Goal: Task Accomplishment & Management: Manage account settings

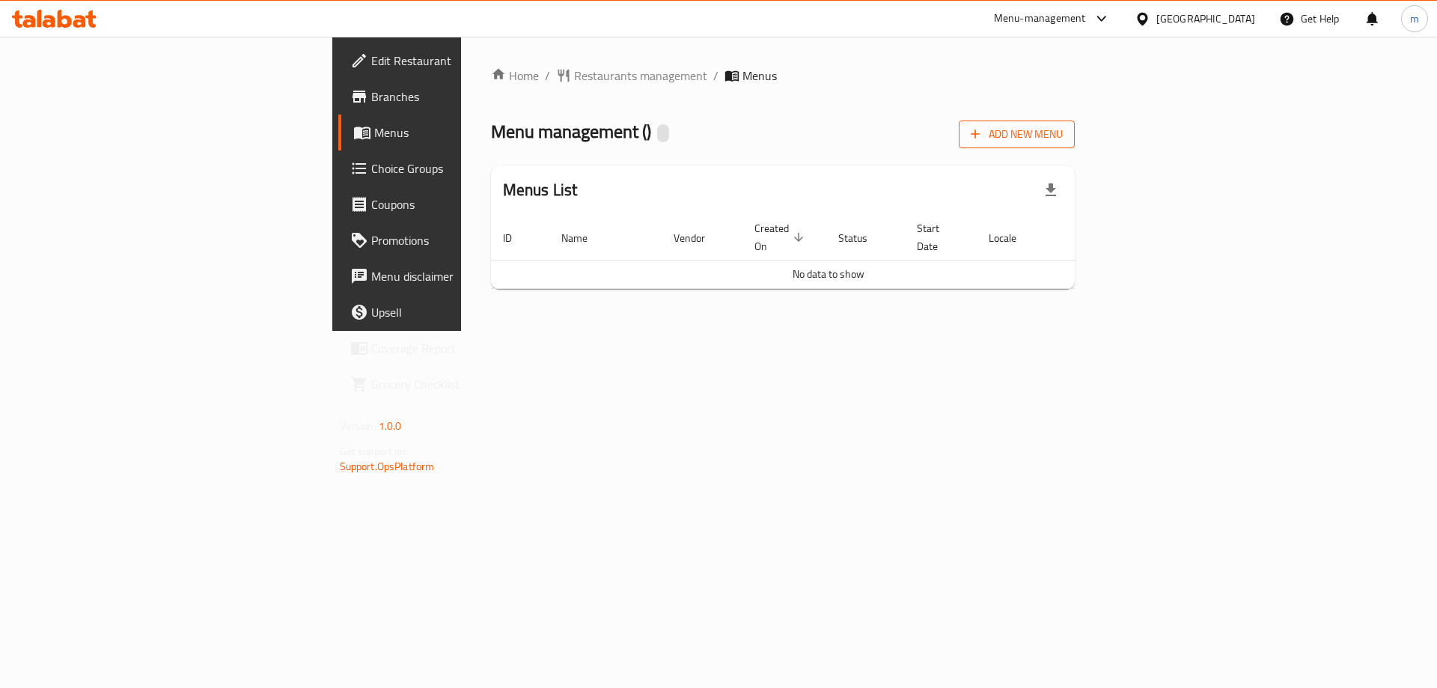
click at [1063, 138] on span "Add New Menu" at bounding box center [1017, 134] width 92 height 19
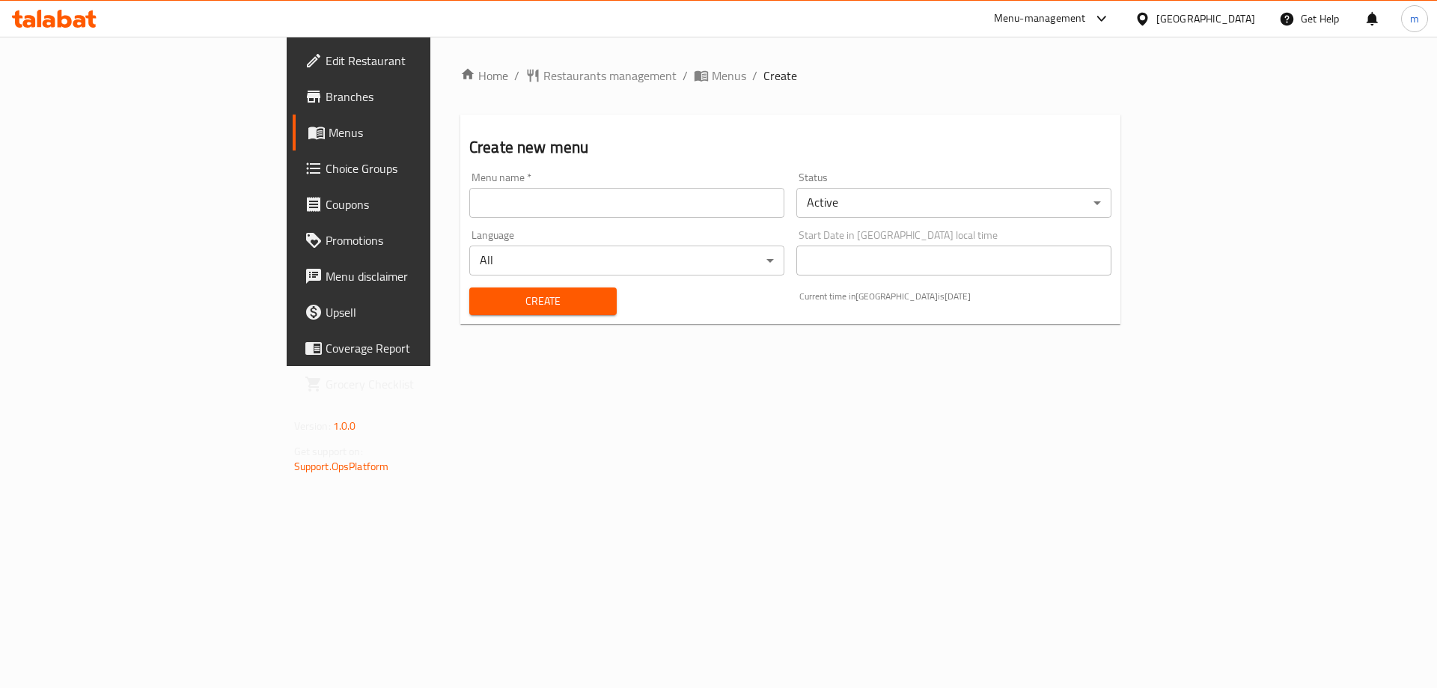
click at [662, 204] on input "text" at bounding box center [626, 203] width 315 height 30
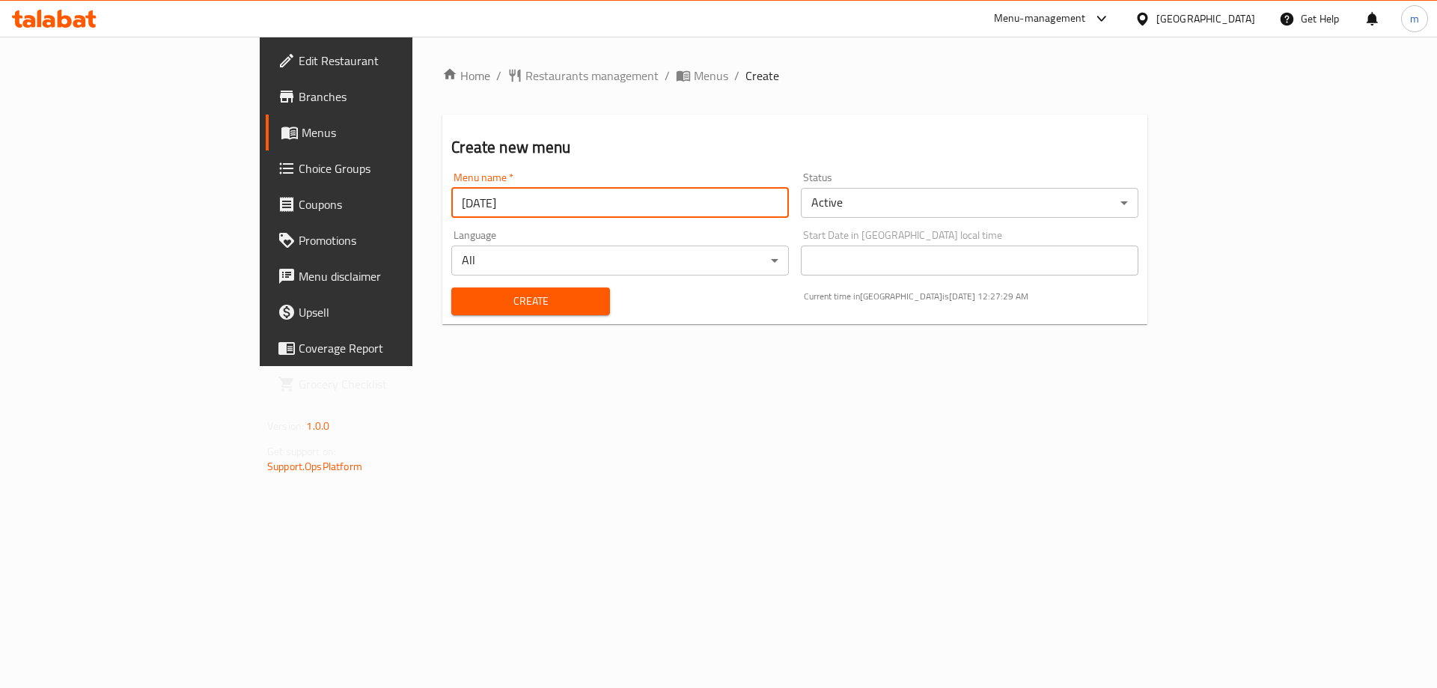
type input "[DATE]"
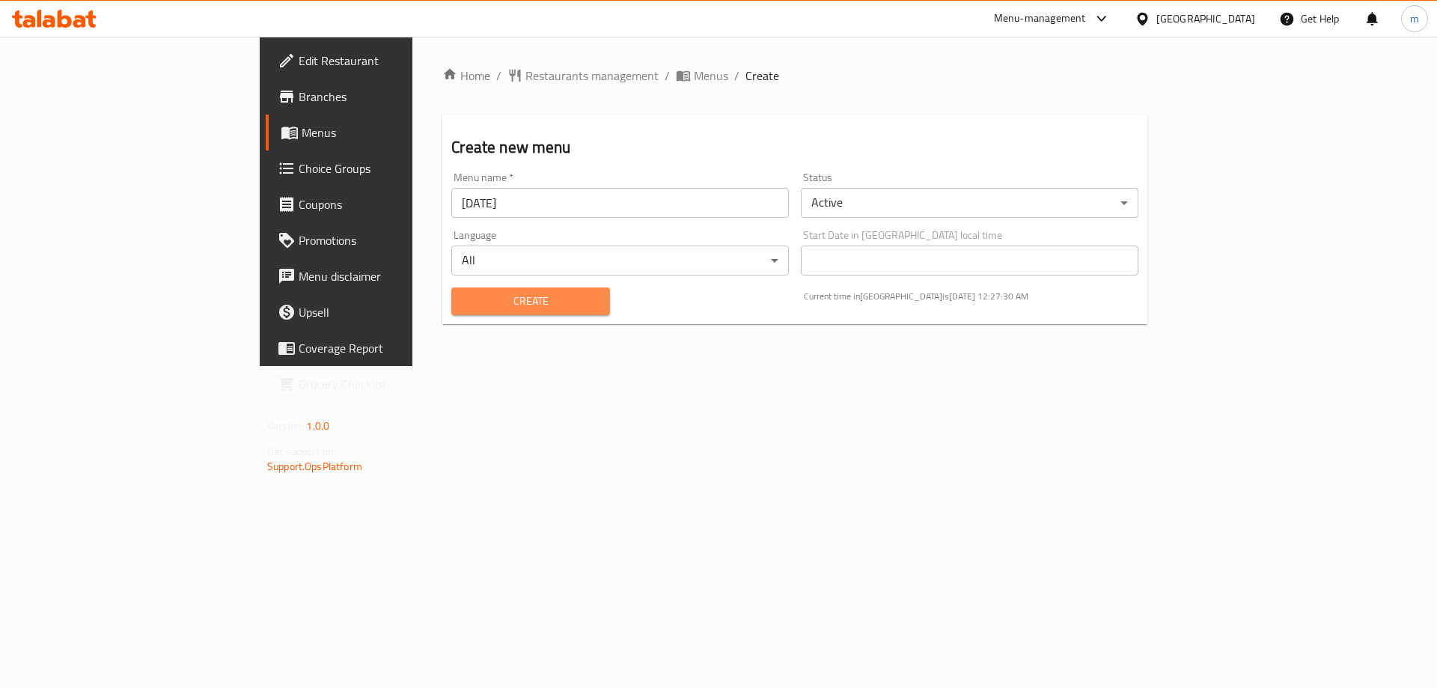
click at [489, 311] on button "Create" at bounding box center [530, 301] width 158 height 28
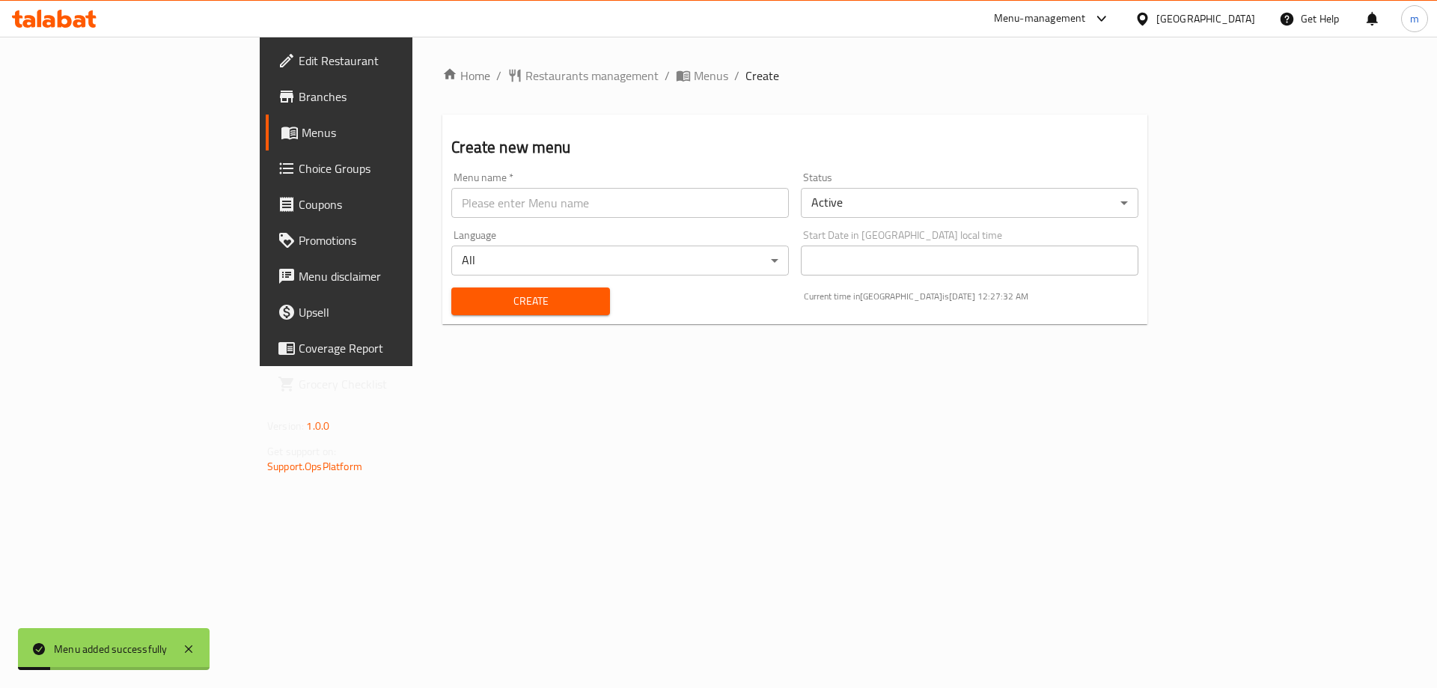
click at [302, 134] on span "Menus" at bounding box center [395, 133] width 186 height 18
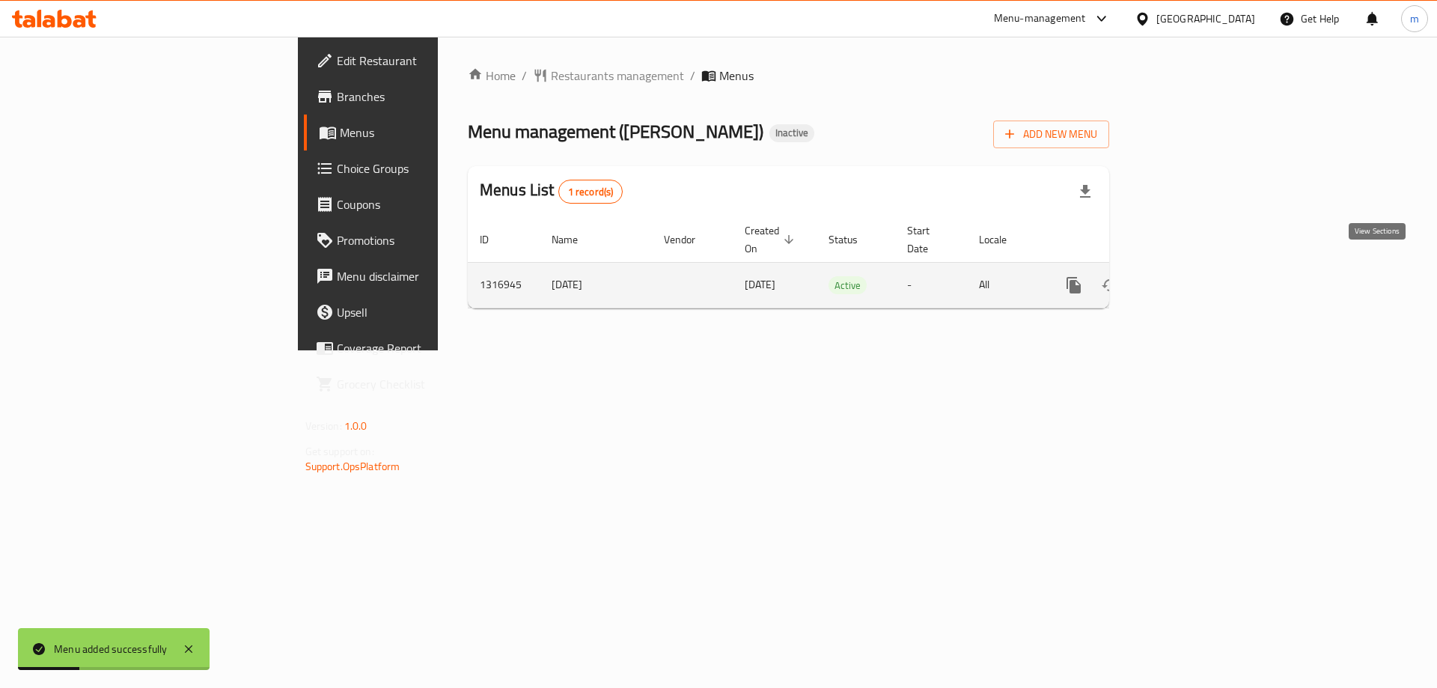
click at [1189, 278] on icon "enhanced table" at bounding box center [1181, 284] width 13 height 13
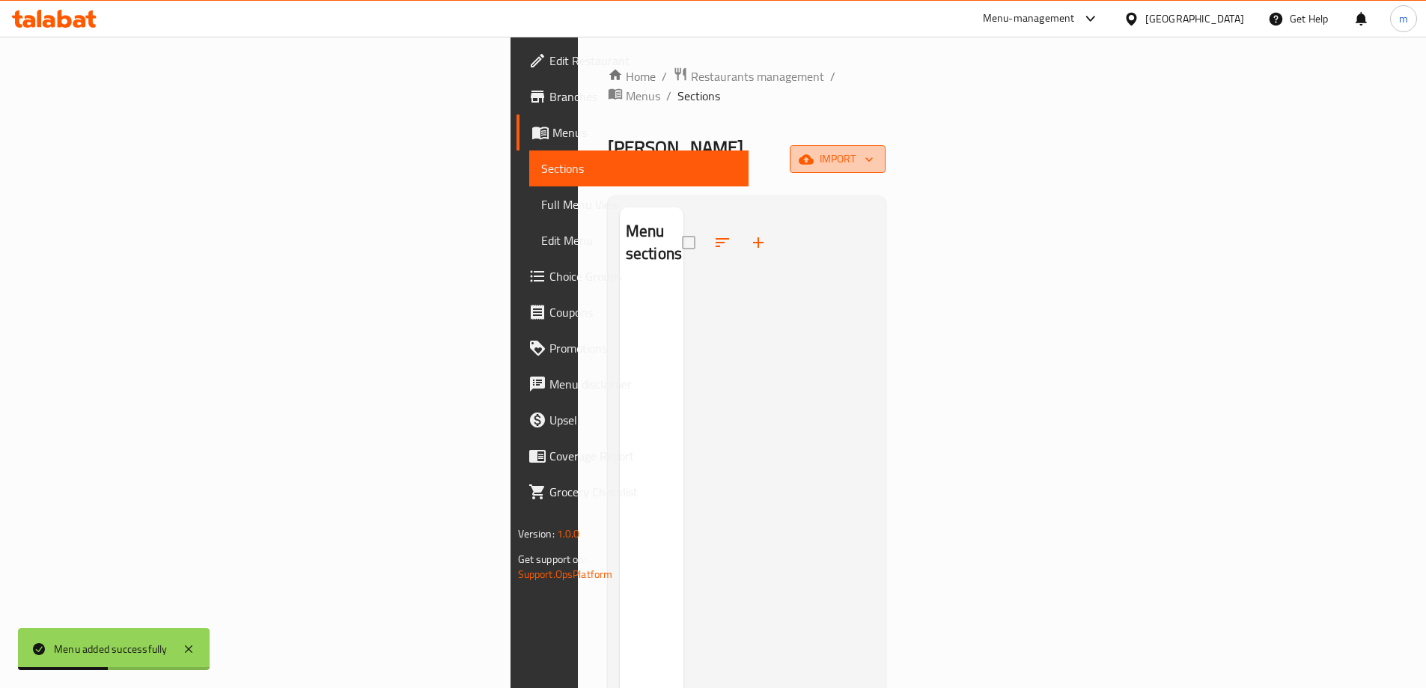
click at [874, 150] on span "import" at bounding box center [838, 159] width 72 height 19
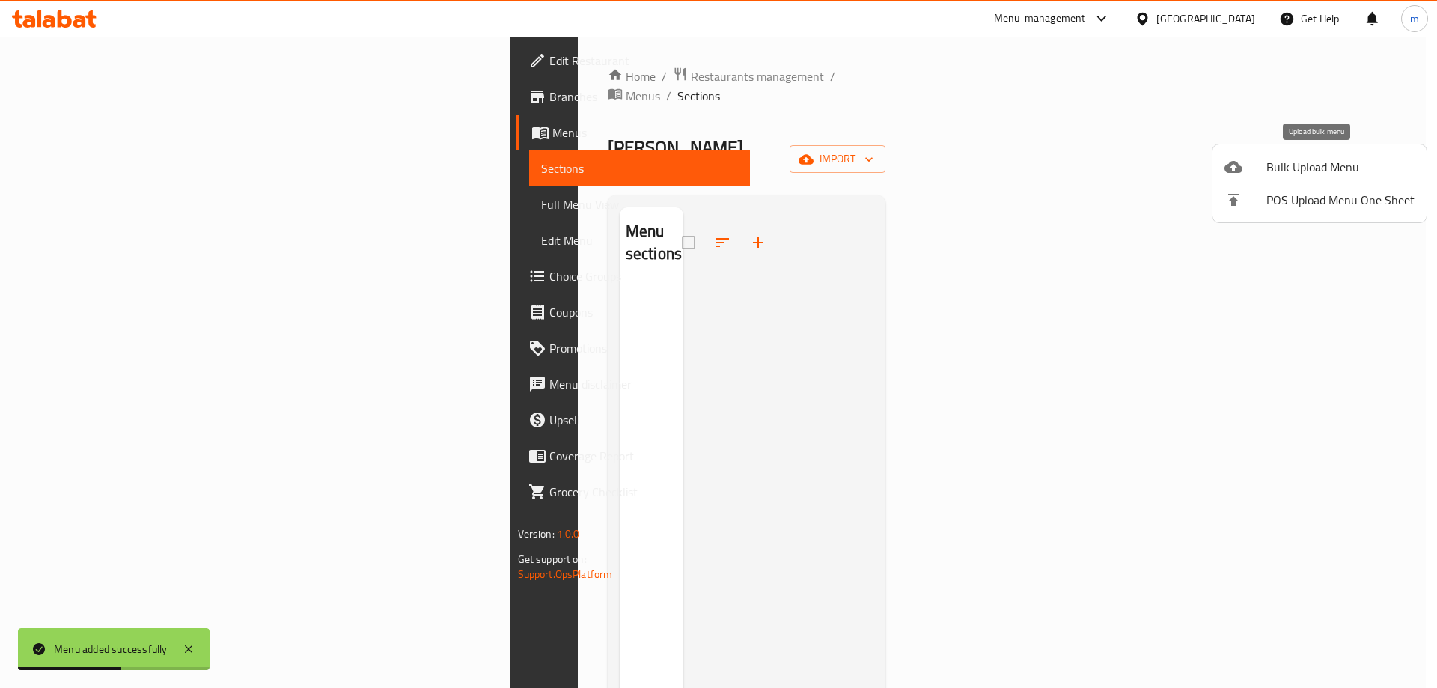
click at [1302, 158] on span "Bulk Upload Menu" at bounding box center [1340, 167] width 148 height 18
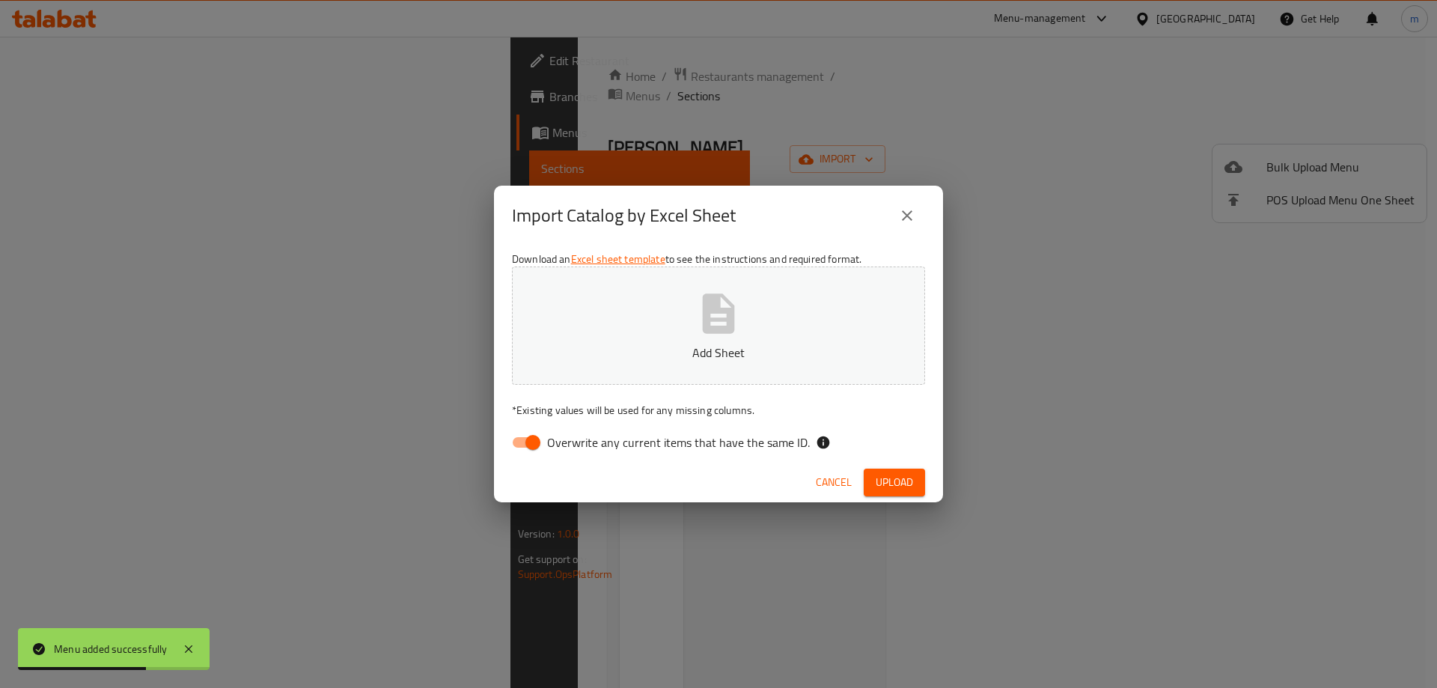
click at [532, 439] on input "Overwrite any current items that have the same ID." at bounding box center [532, 442] width 85 height 28
checkbox input "false"
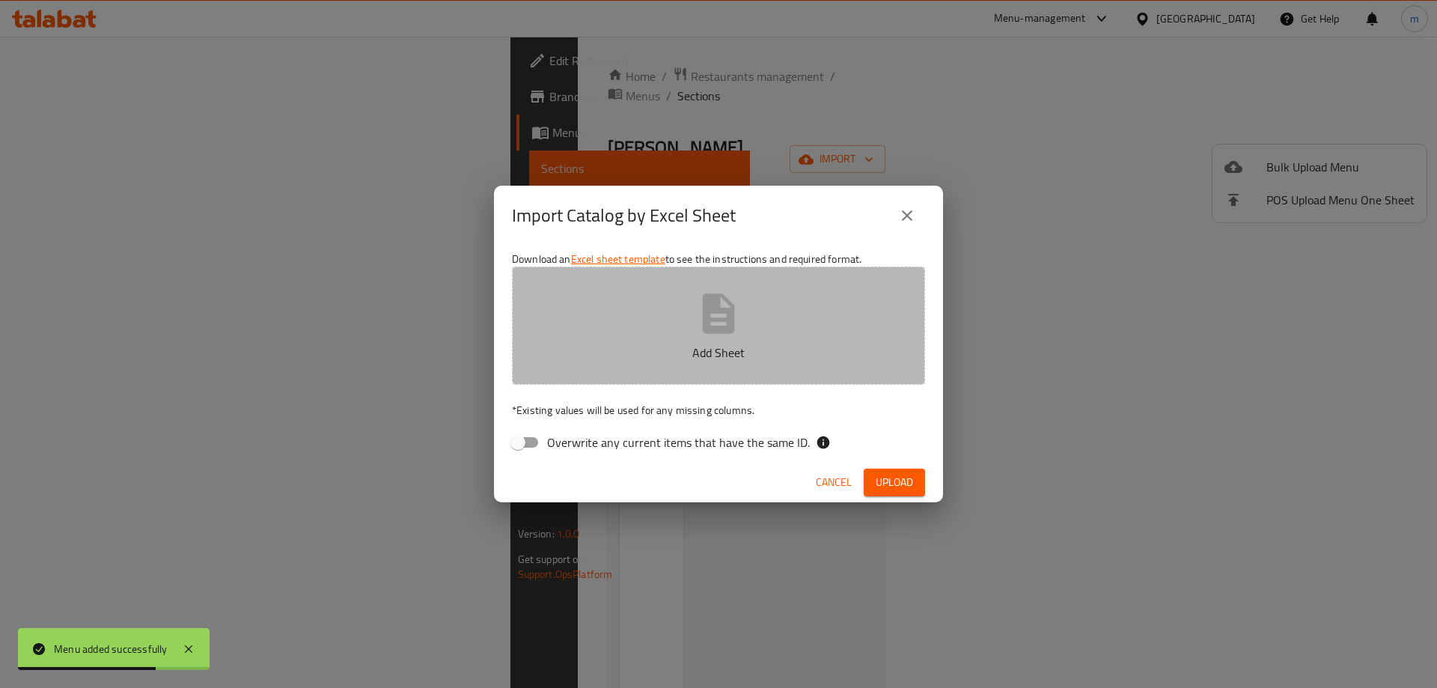
click at [689, 369] on button "Add Sheet" at bounding box center [718, 325] width 413 height 118
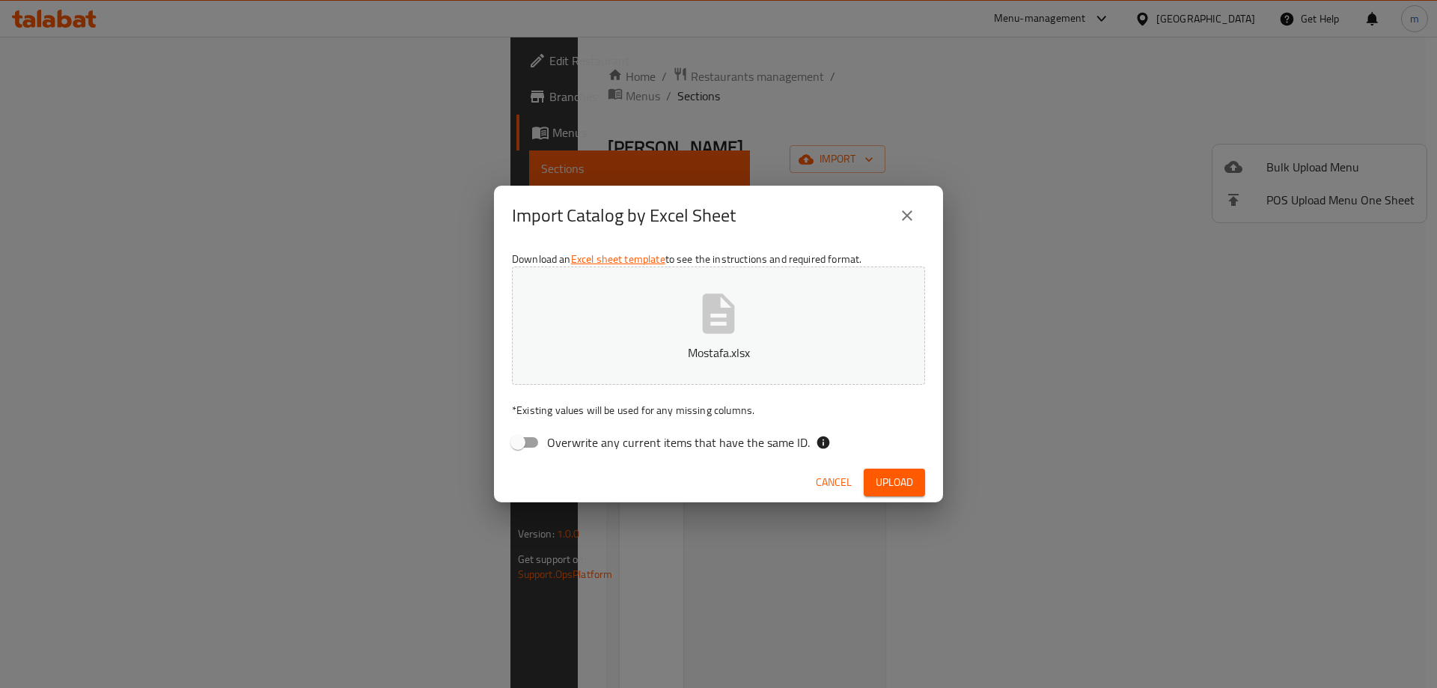
click at [894, 475] on span "Upload" at bounding box center [894, 482] width 37 height 19
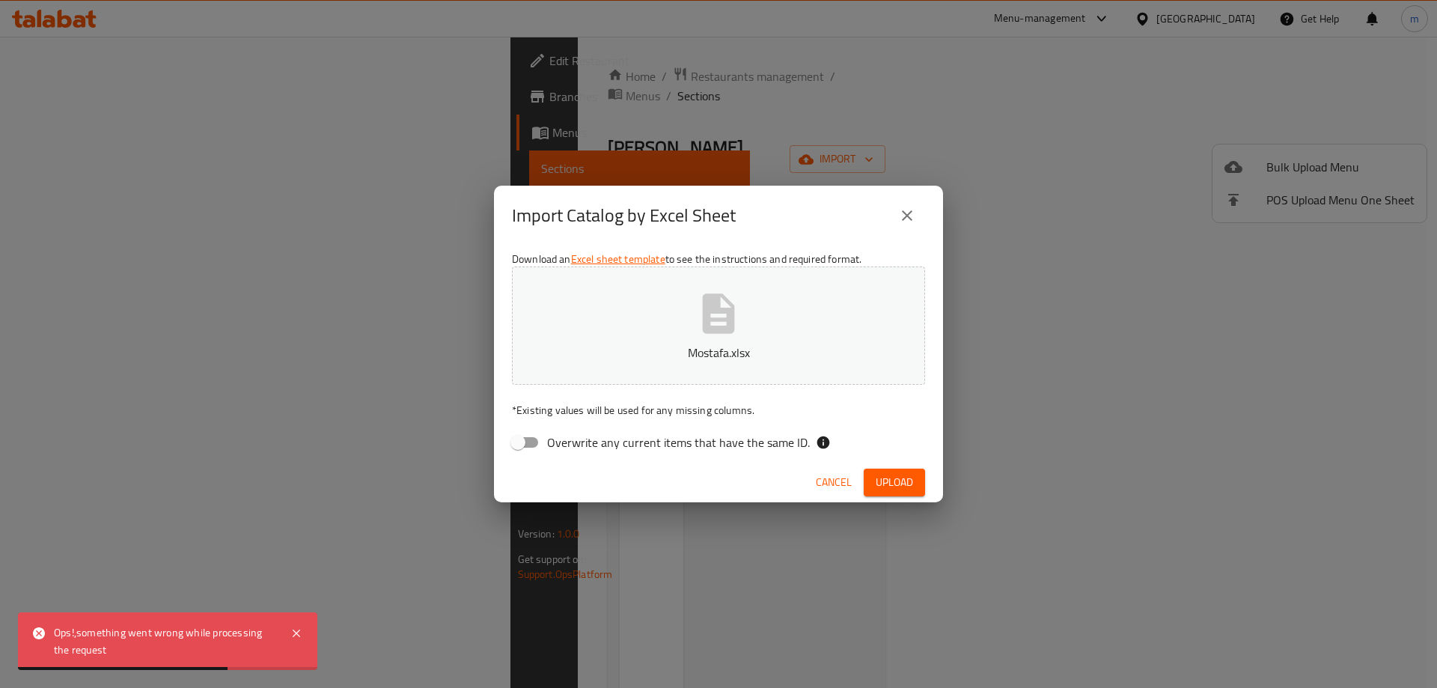
click at [910, 477] on span "Upload" at bounding box center [894, 482] width 37 height 19
click at [831, 481] on span "Cancel" at bounding box center [834, 482] width 36 height 19
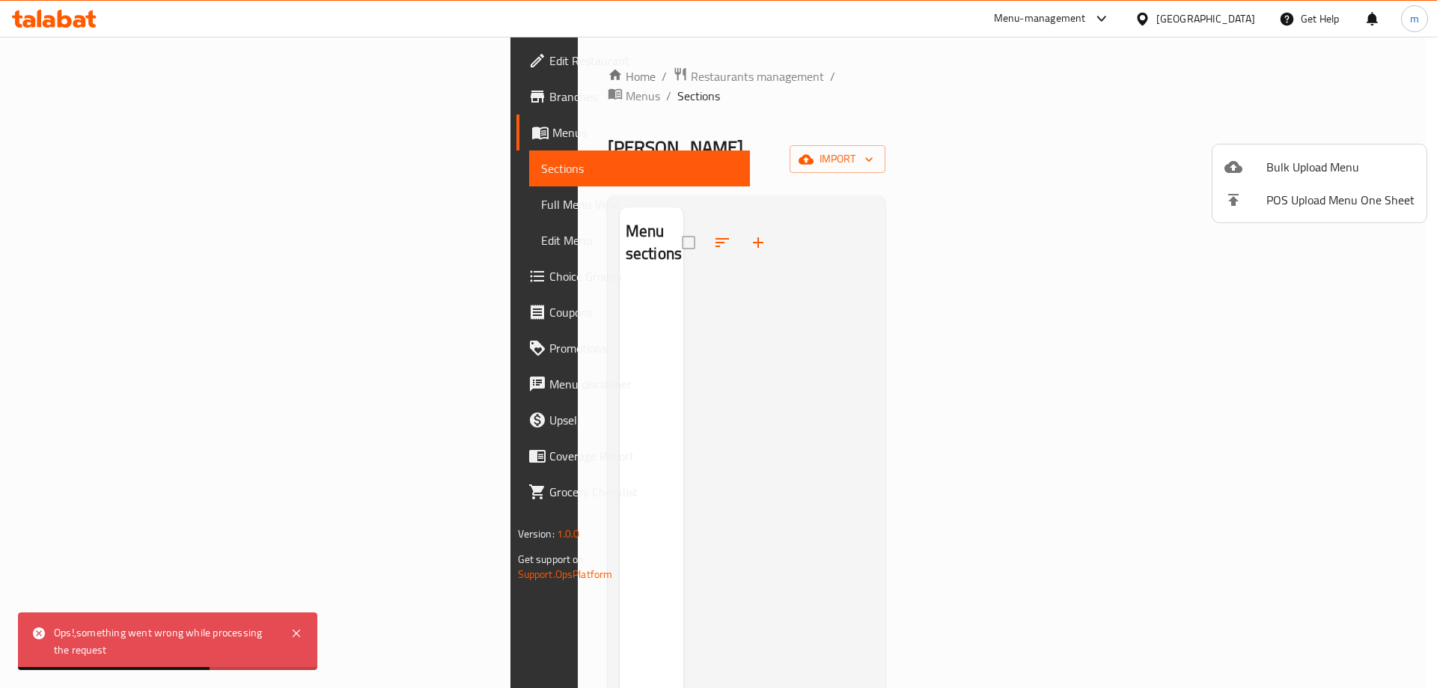
click at [77, 23] on div at bounding box center [718, 344] width 1437 height 688
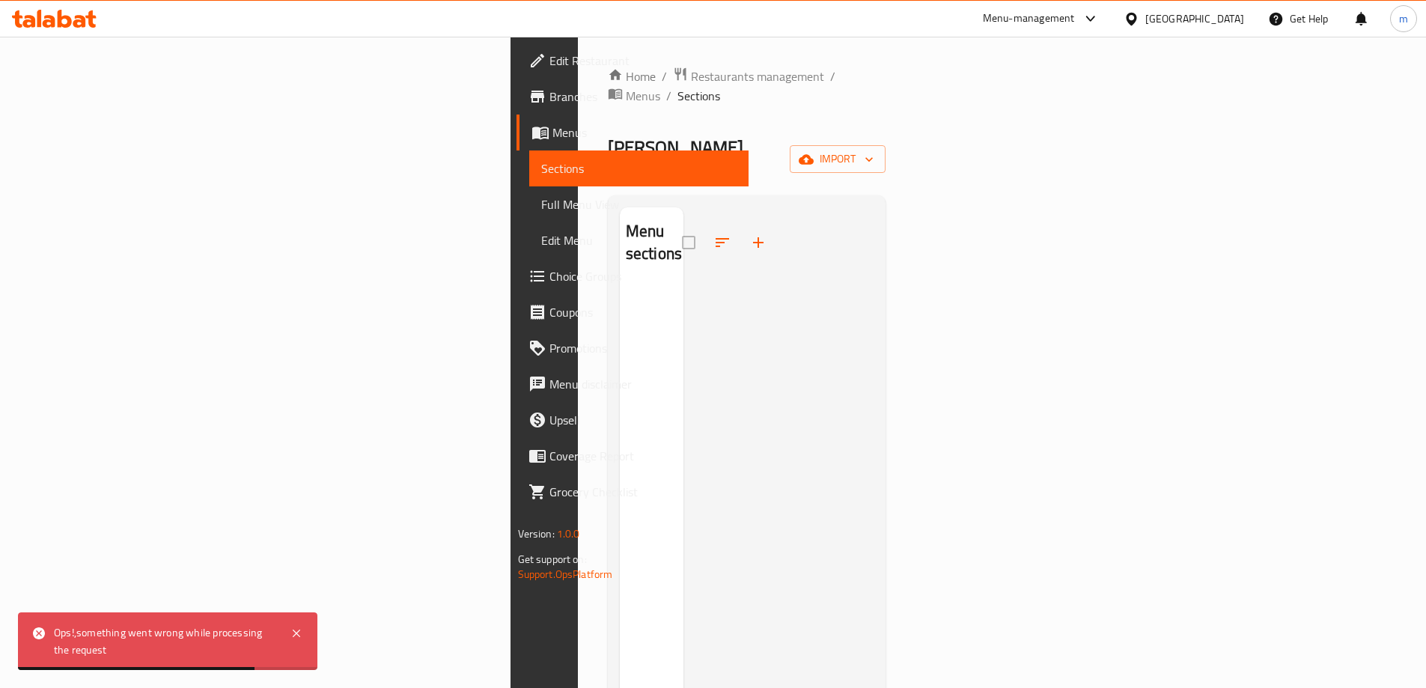
click at [77, 23] on icon at bounding box center [79, 21] width 13 height 13
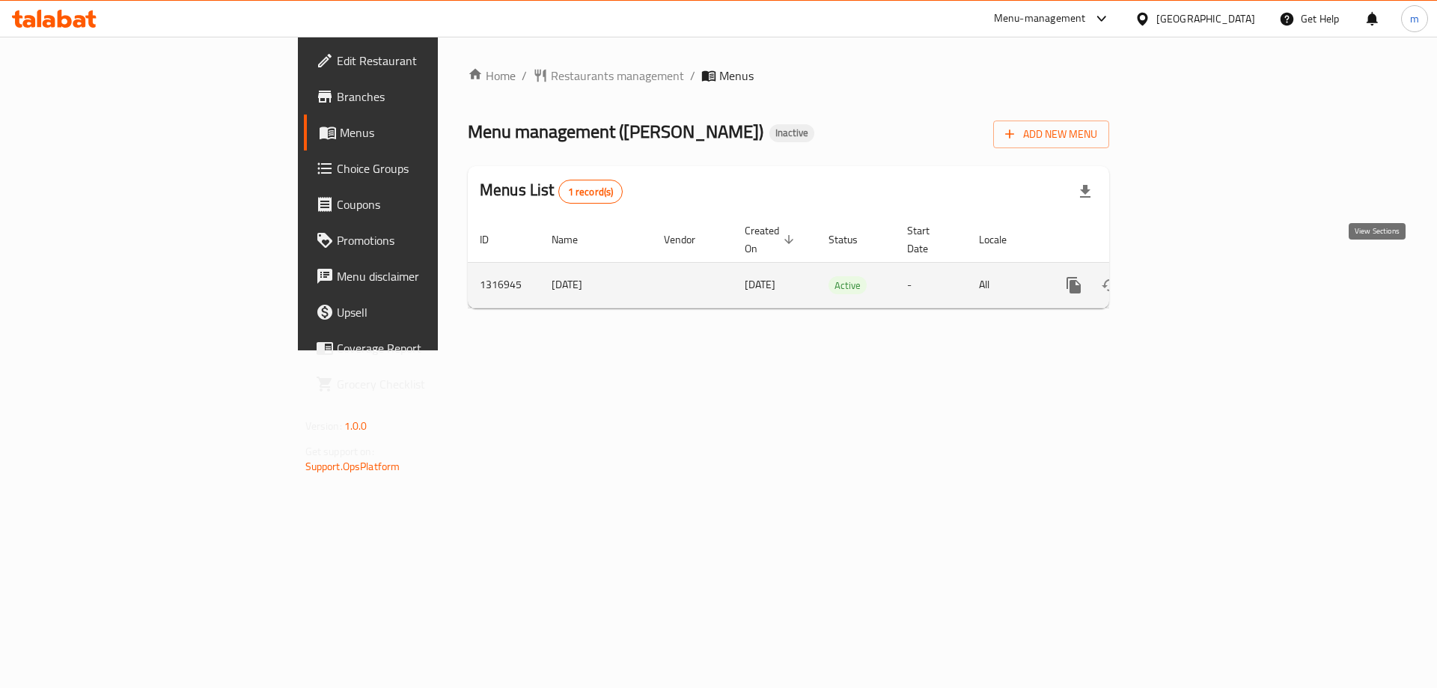
click at [1189, 278] on icon "enhanced table" at bounding box center [1181, 284] width 13 height 13
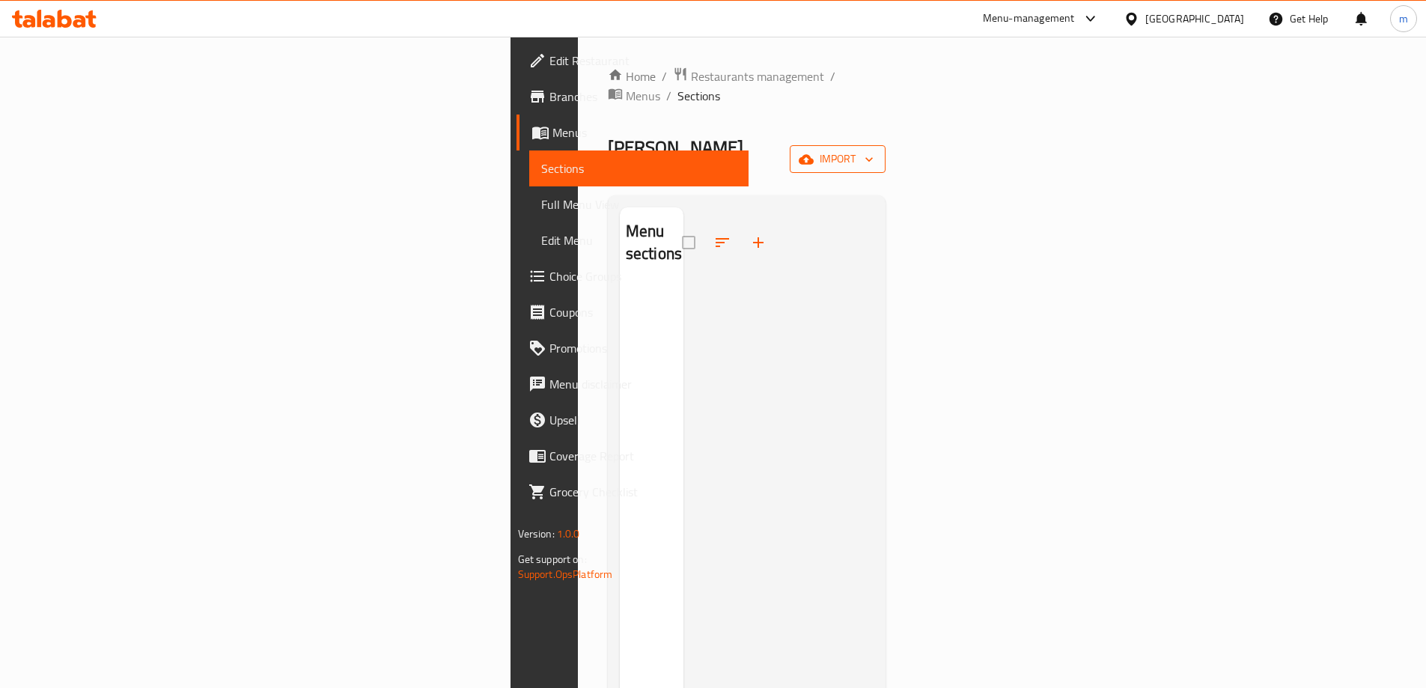
click at [885, 145] on button "import" at bounding box center [838, 159] width 96 height 28
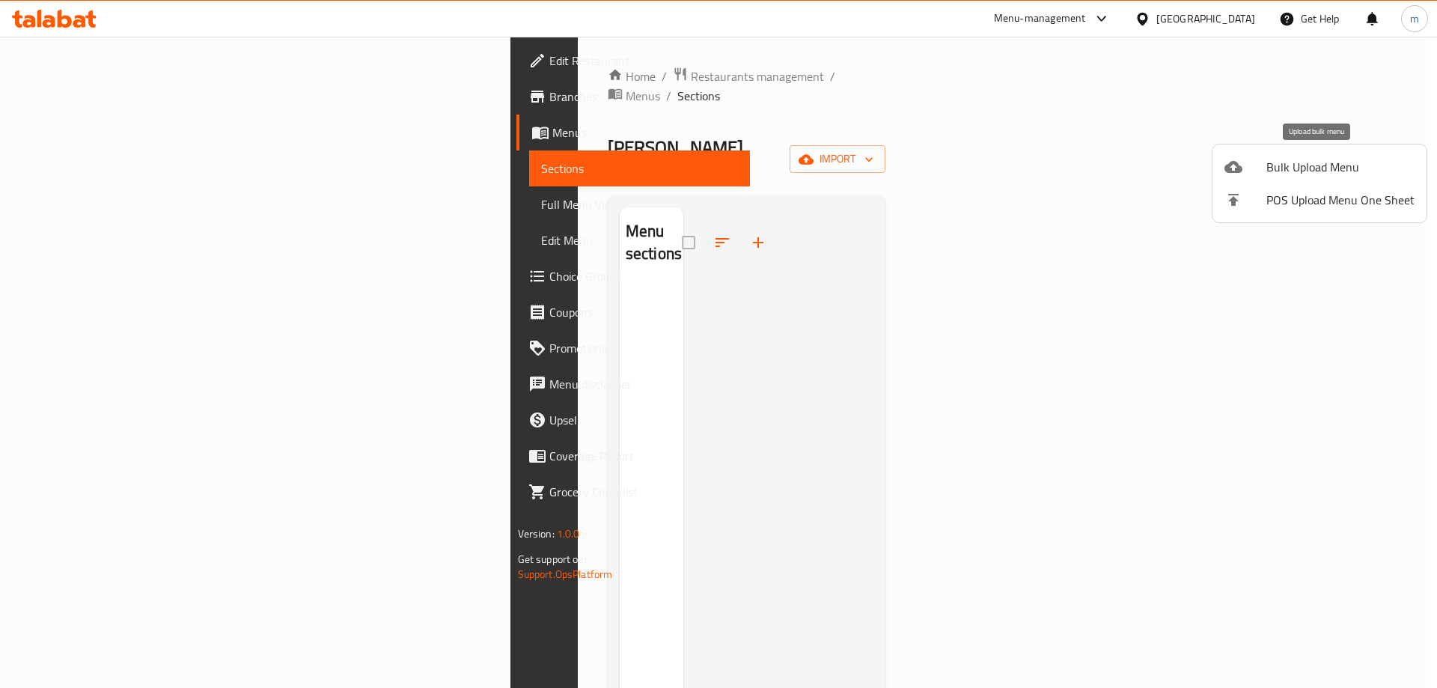
click at [1280, 171] on span "Bulk Upload Menu" at bounding box center [1340, 167] width 148 height 18
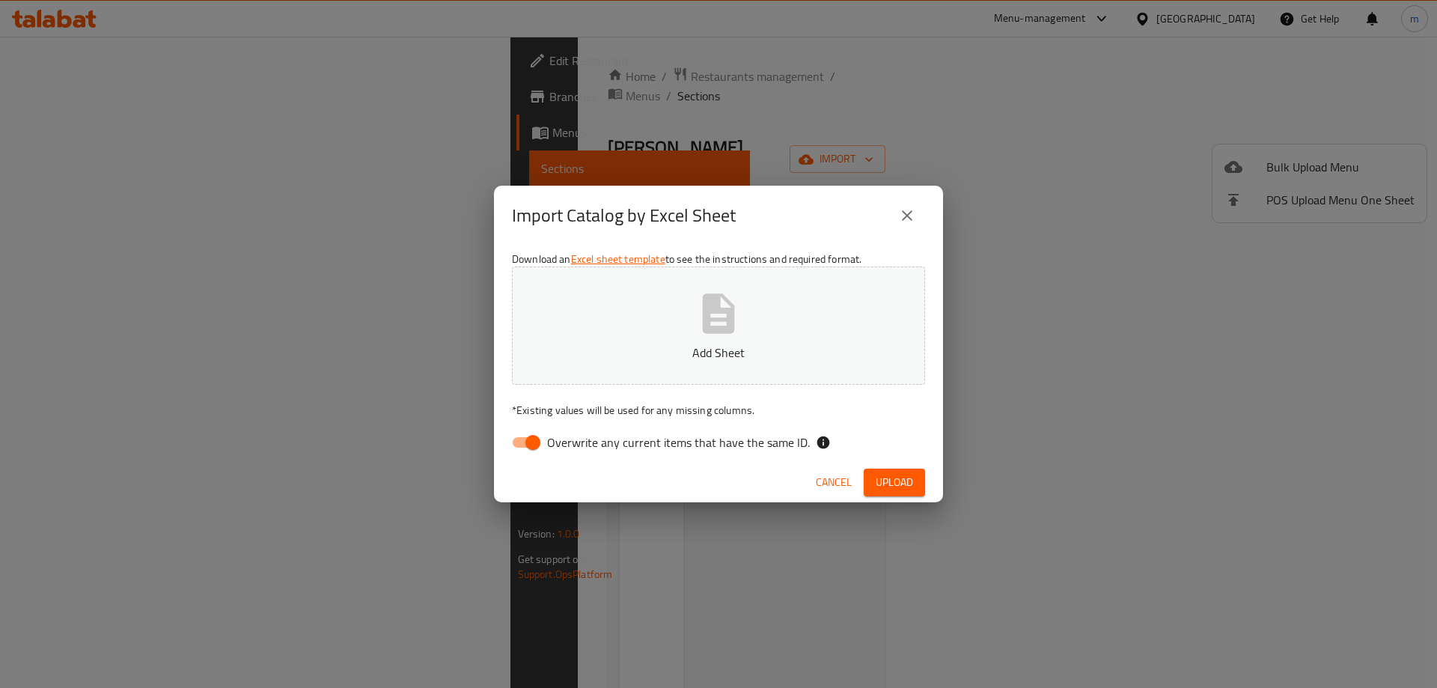
click at [527, 438] on input "Overwrite any current items that have the same ID." at bounding box center [532, 442] width 85 height 28
checkbox input "false"
click at [764, 333] on button "Add Sheet" at bounding box center [718, 325] width 413 height 118
click at [888, 480] on span "Upload" at bounding box center [894, 482] width 37 height 19
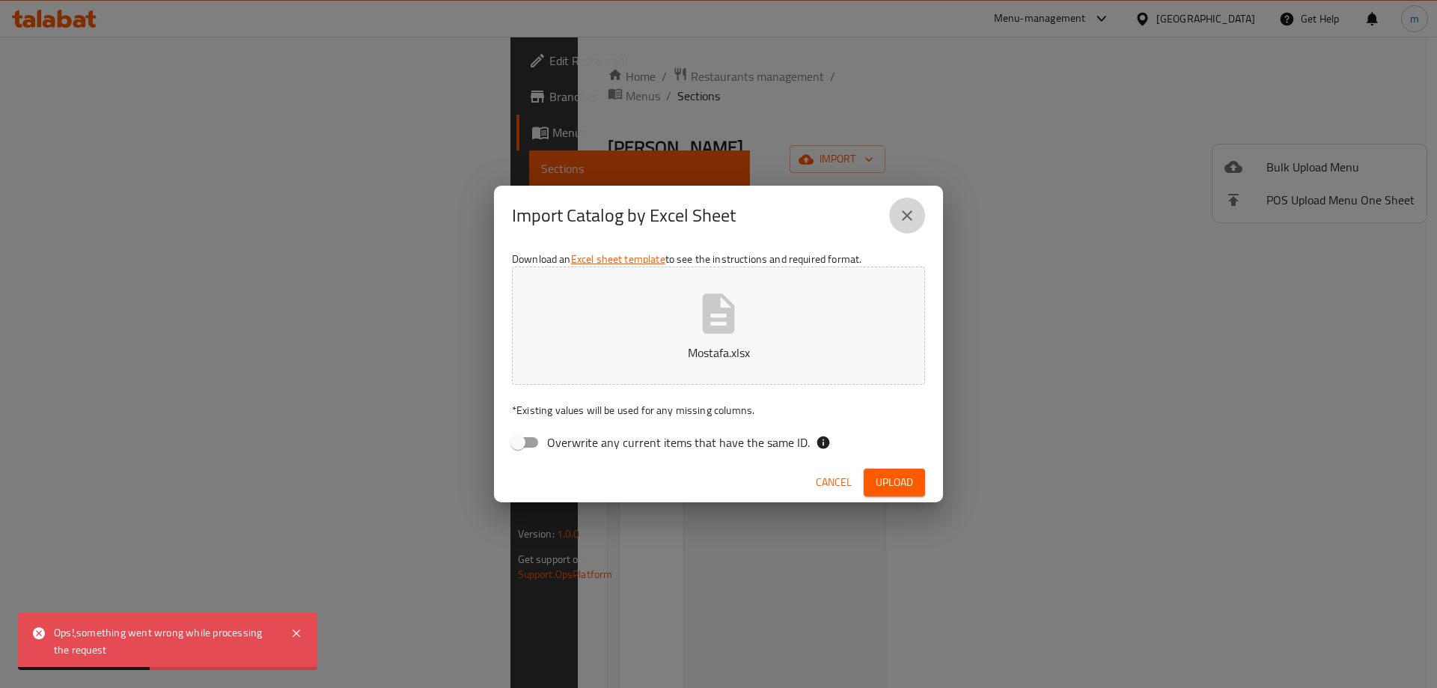
click at [901, 224] on icon "close" at bounding box center [907, 216] width 18 height 18
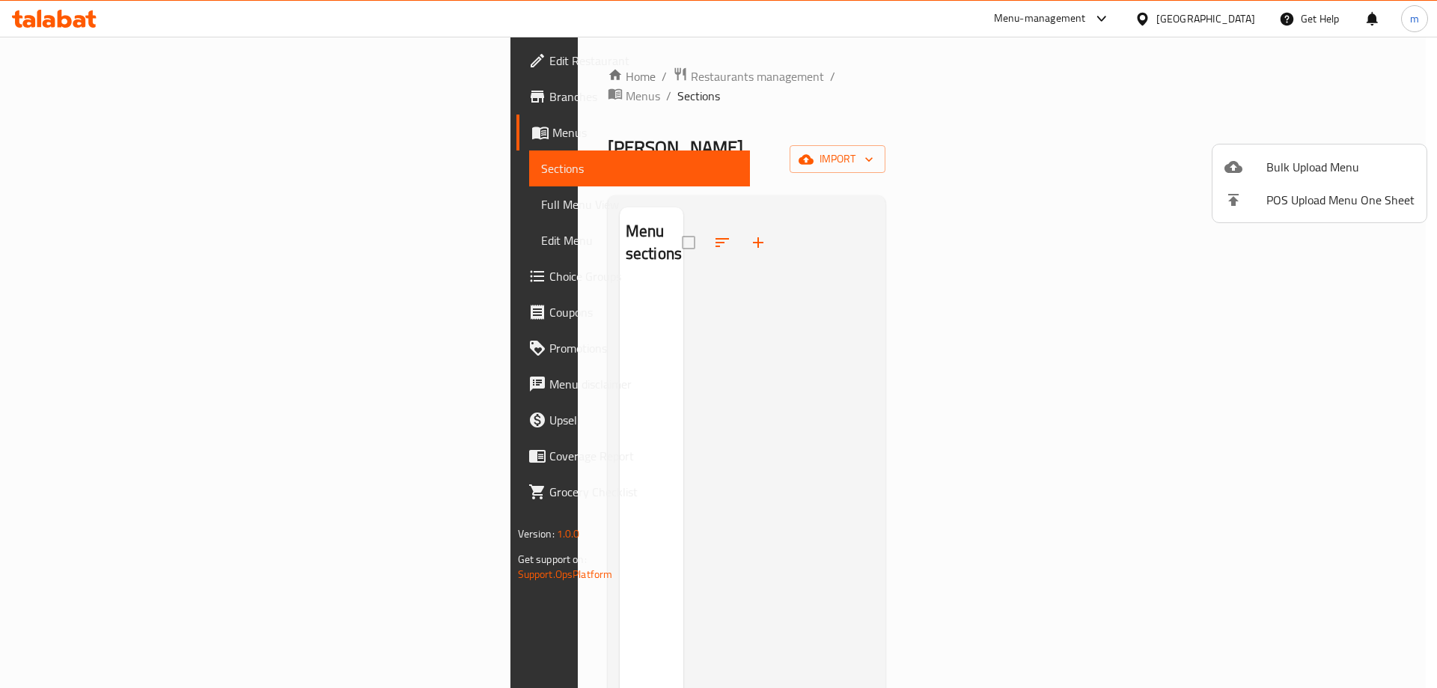
click at [855, 236] on div at bounding box center [718, 344] width 1437 height 688
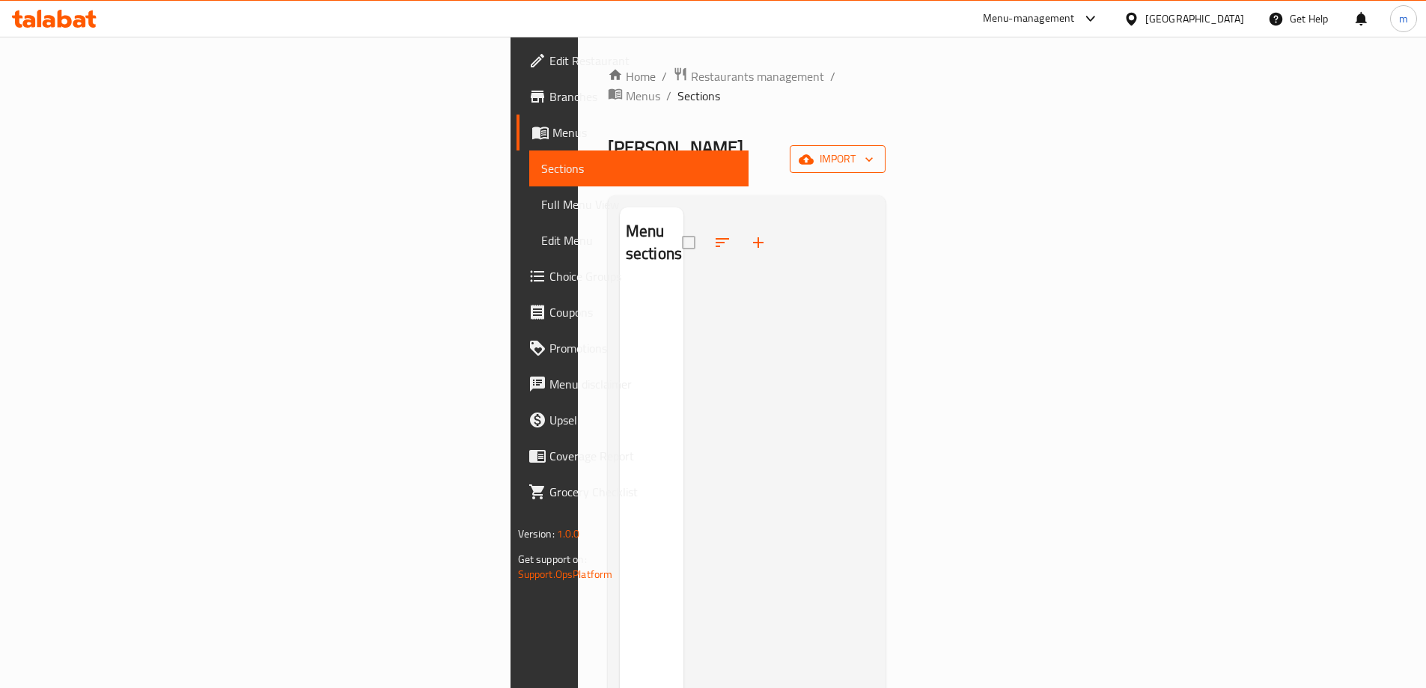
click at [874, 150] on span "import" at bounding box center [838, 159] width 72 height 19
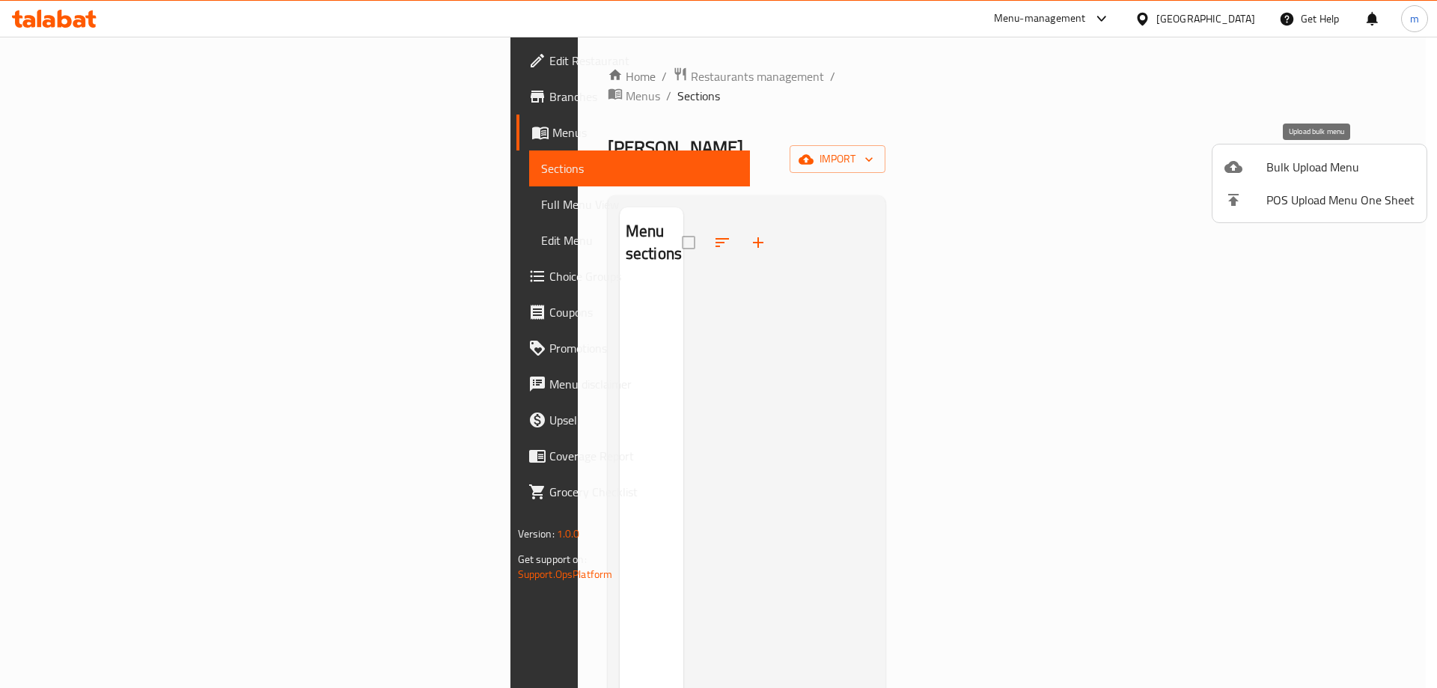
click at [1329, 164] on span "Bulk Upload Menu" at bounding box center [1340, 167] width 148 height 18
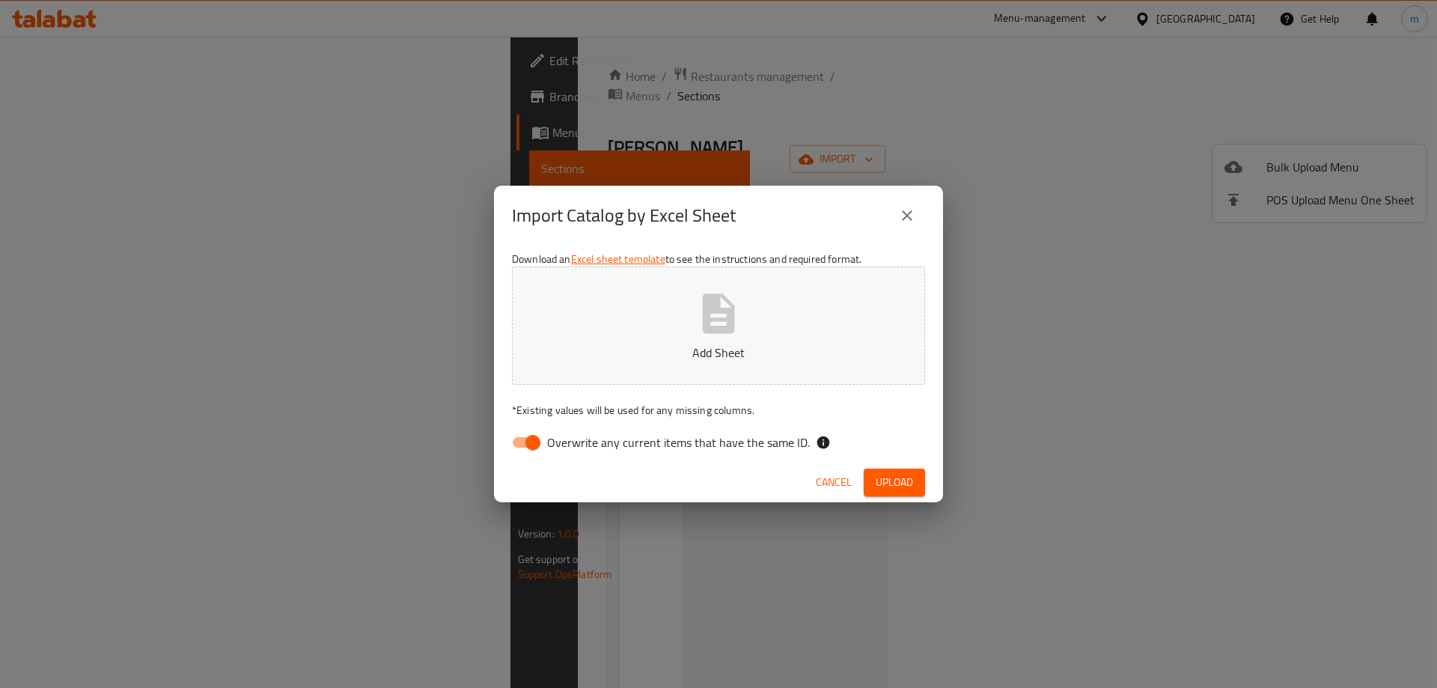
click at [520, 439] on input "Overwrite any current items that have the same ID." at bounding box center [532, 442] width 85 height 28
checkbox input "false"
click at [712, 333] on icon "button" at bounding box center [719, 313] width 32 height 40
click at [894, 479] on span "Upload" at bounding box center [894, 482] width 37 height 19
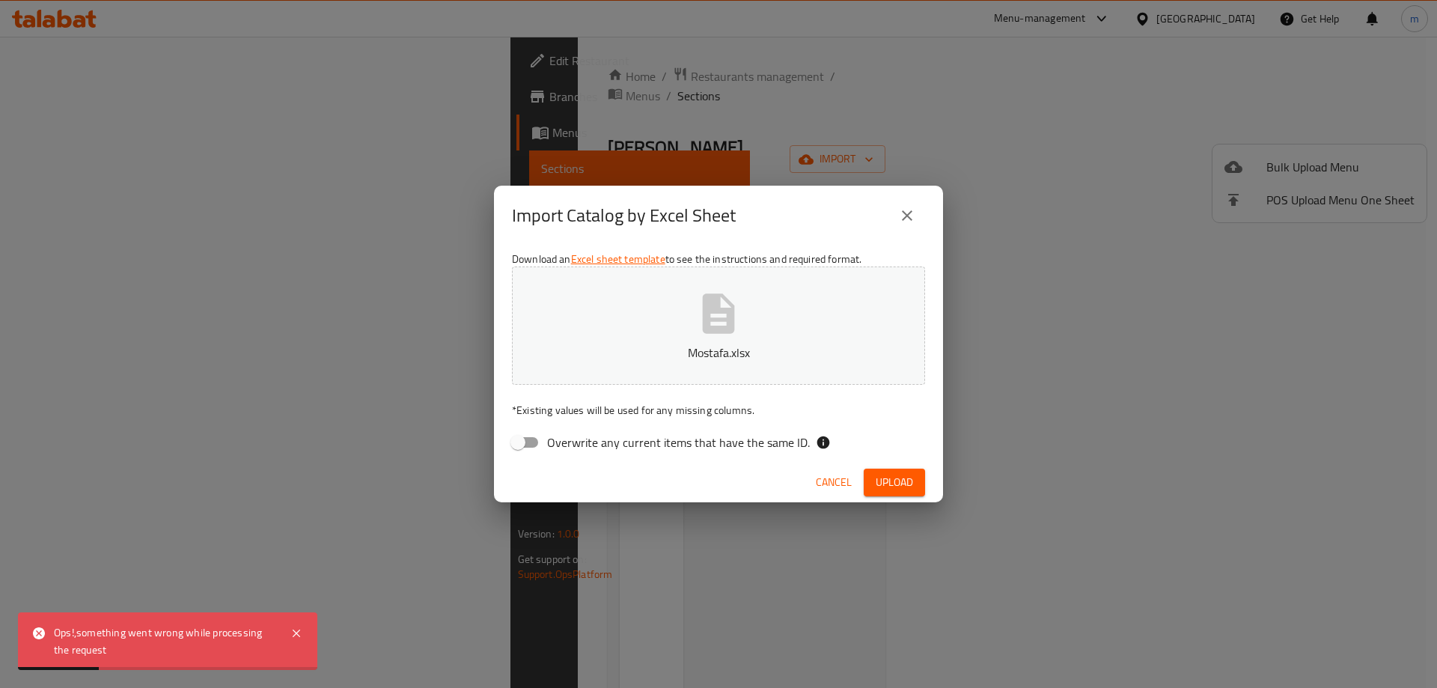
click at [897, 482] on span "Upload" at bounding box center [894, 482] width 37 height 19
click at [906, 484] on span "Upload" at bounding box center [894, 482] width 37 height 19
click at [897, 207] on button "close" at bounding box center [907, 216] width 36 height 36
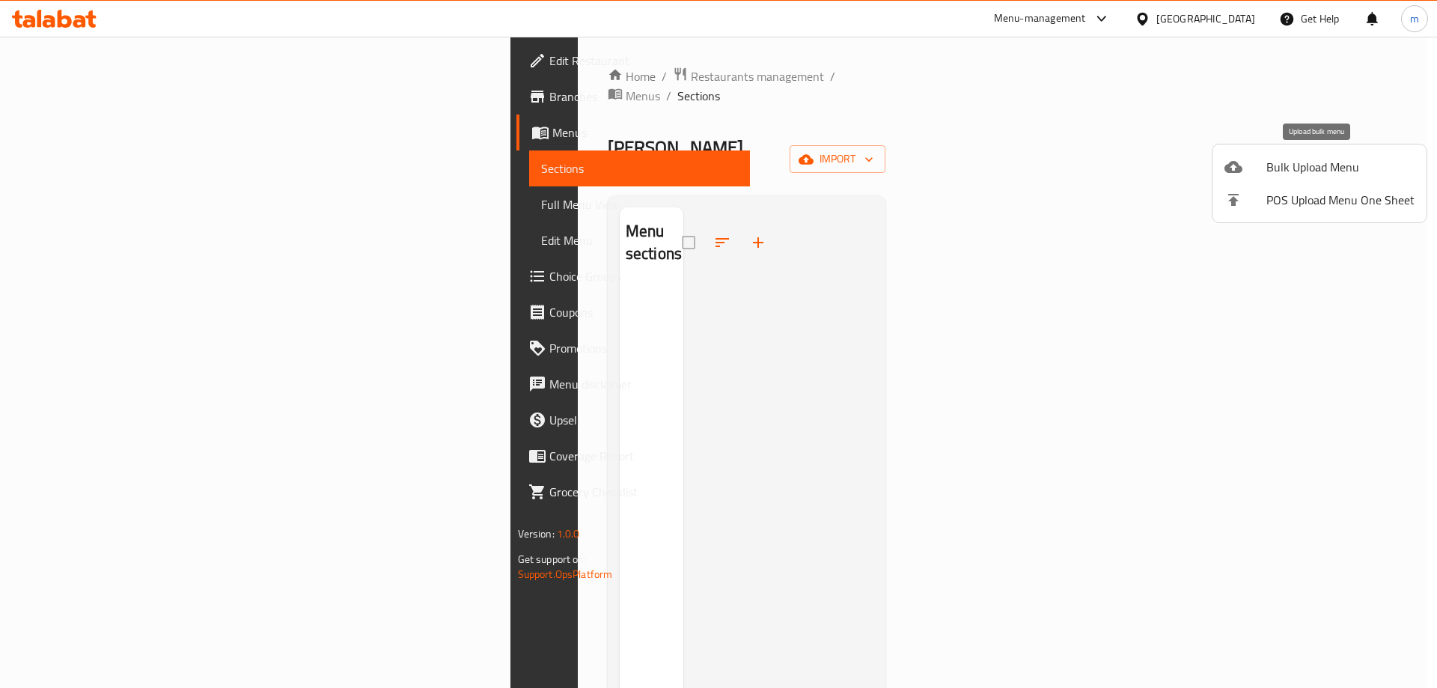
click at [1274, 153] on li "Bulk Upload Menu" at bounding box center [1320, 166] width 214 height 33
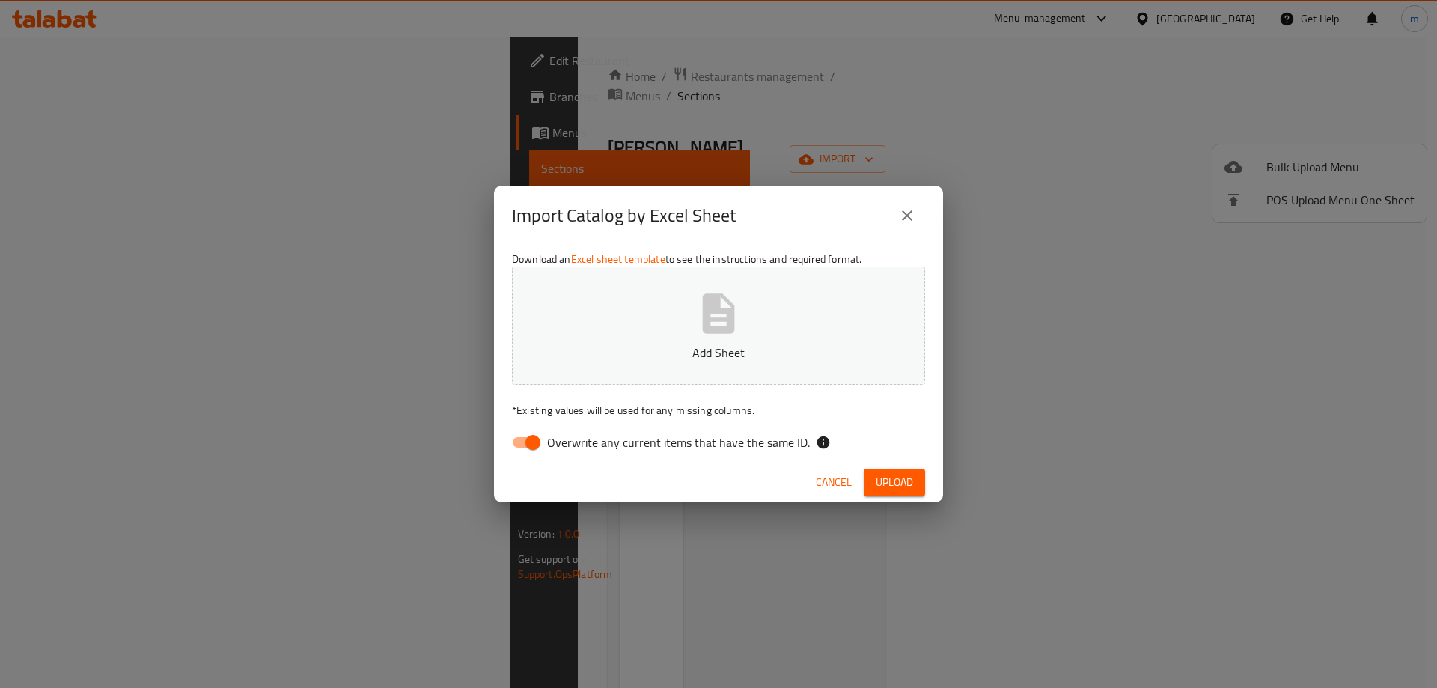
click at [528, 442] on input "Overwrite any current items that have the same ID." at bounding box center [532, 442] width 85 height 28
checkbox input "false"
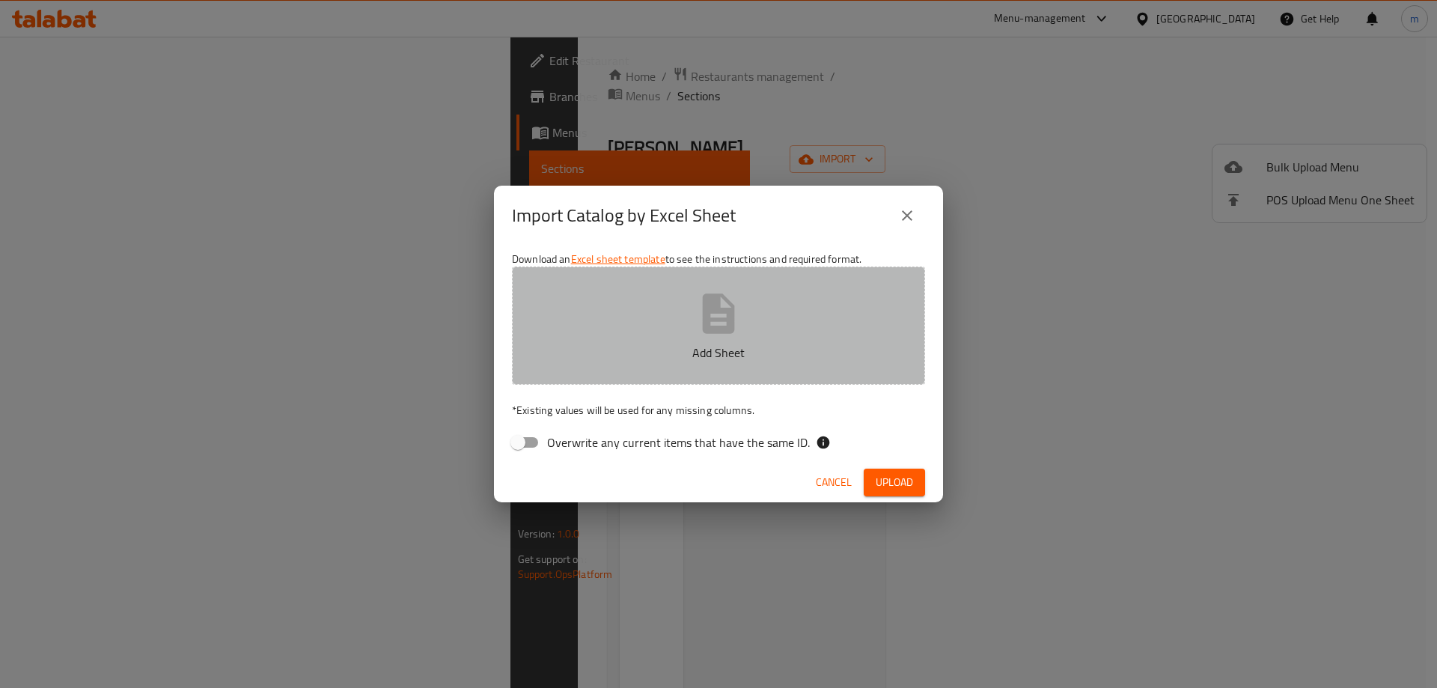
click at [644, 350] on p "Add Sheet" at bounding box center [718, 353] width 367 height 18
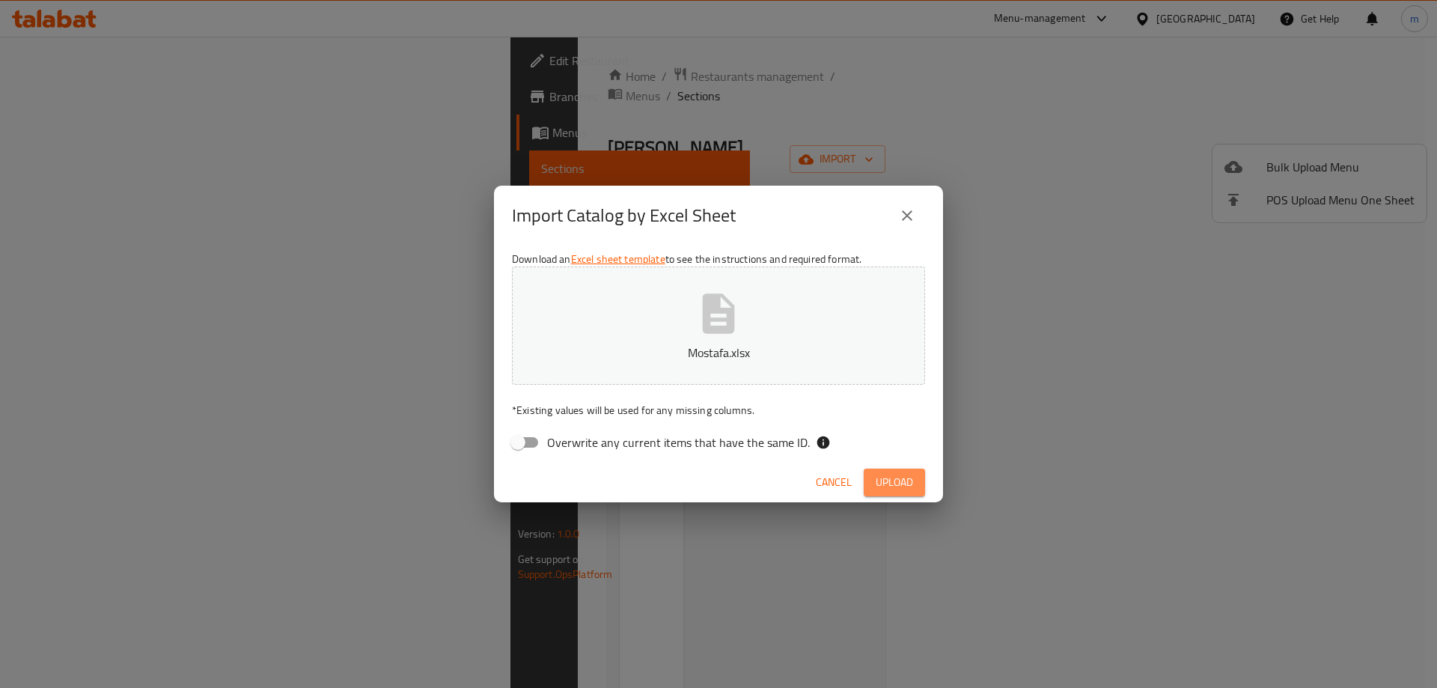
click at [895, 484] on span "Upload" at bounding box center [894, 482] width 37 height 19
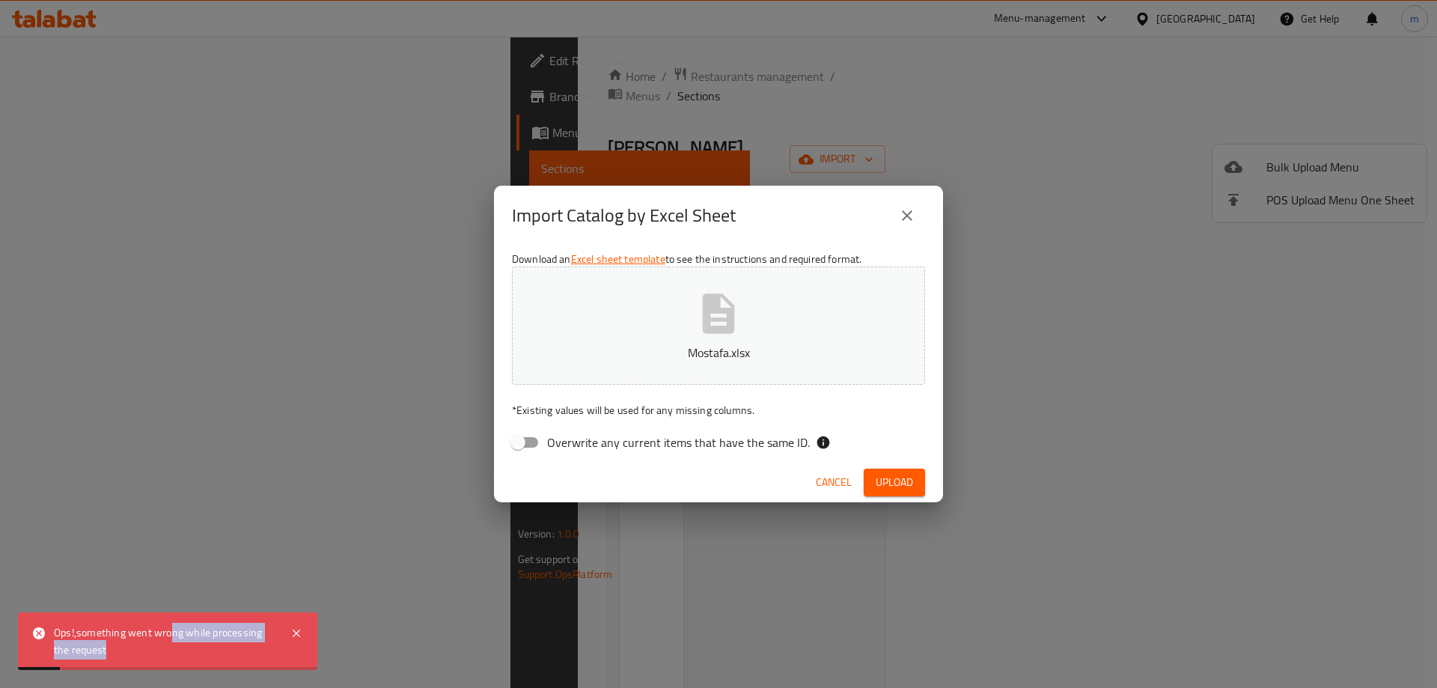
drag, startPoint x: 171, startPoint y: 636, endPoint x: 235, endPoint y: 642, distance: 64.6
click at [235, 642] on div "Ops!,something went wrong while processing the request" at bounding box center [165, 641] width 222 height 34
click at [247, 651] on div "Ops!,something went wrong while processing the request" at bounding box center [165, 641] width 222 height 34
click at [396, 406] on div "Import Catalog by Excel Sheet Download an Excel sheet template to see the instr…" at bounding box center [718, 344] width 1437 height 688
click at [914, 220] on icon "close" at bounding box center [907, 216] width 18 height 18
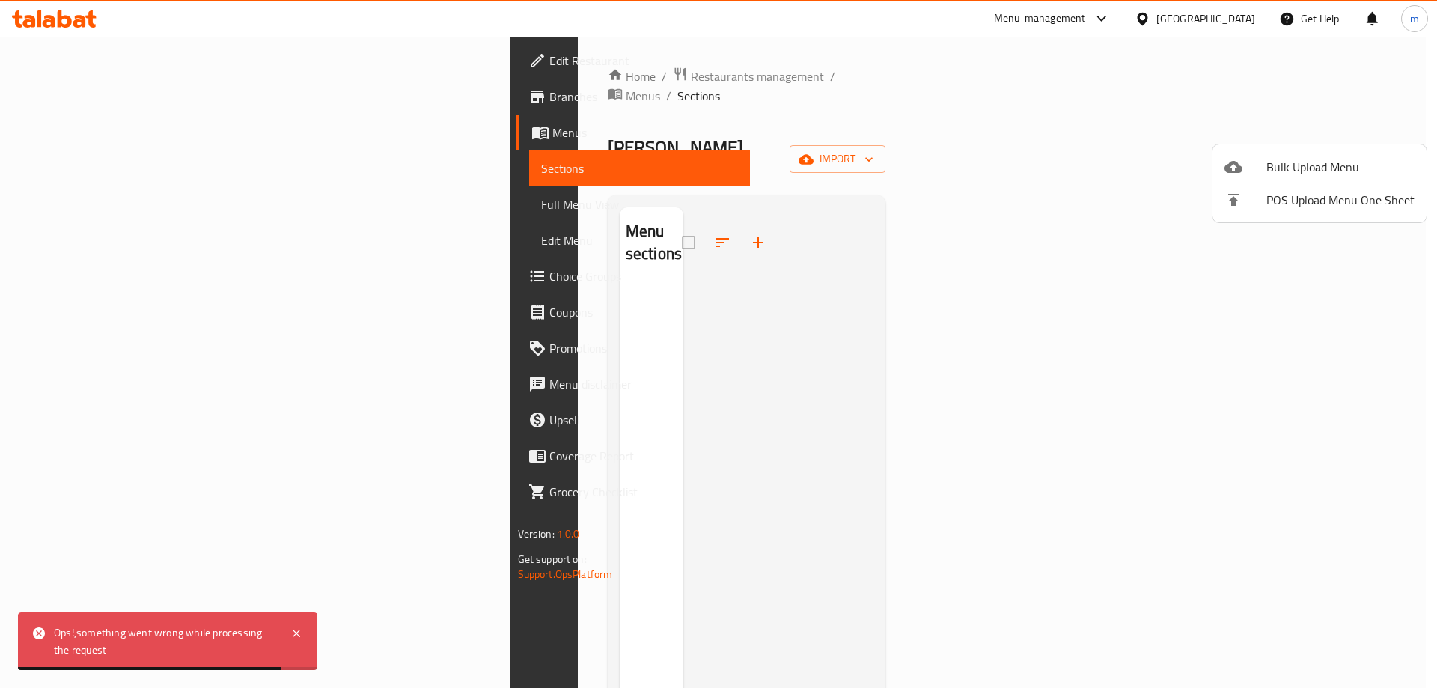
click at [85, 16] on div at bounding box center [718, 344] width 1437 height 688
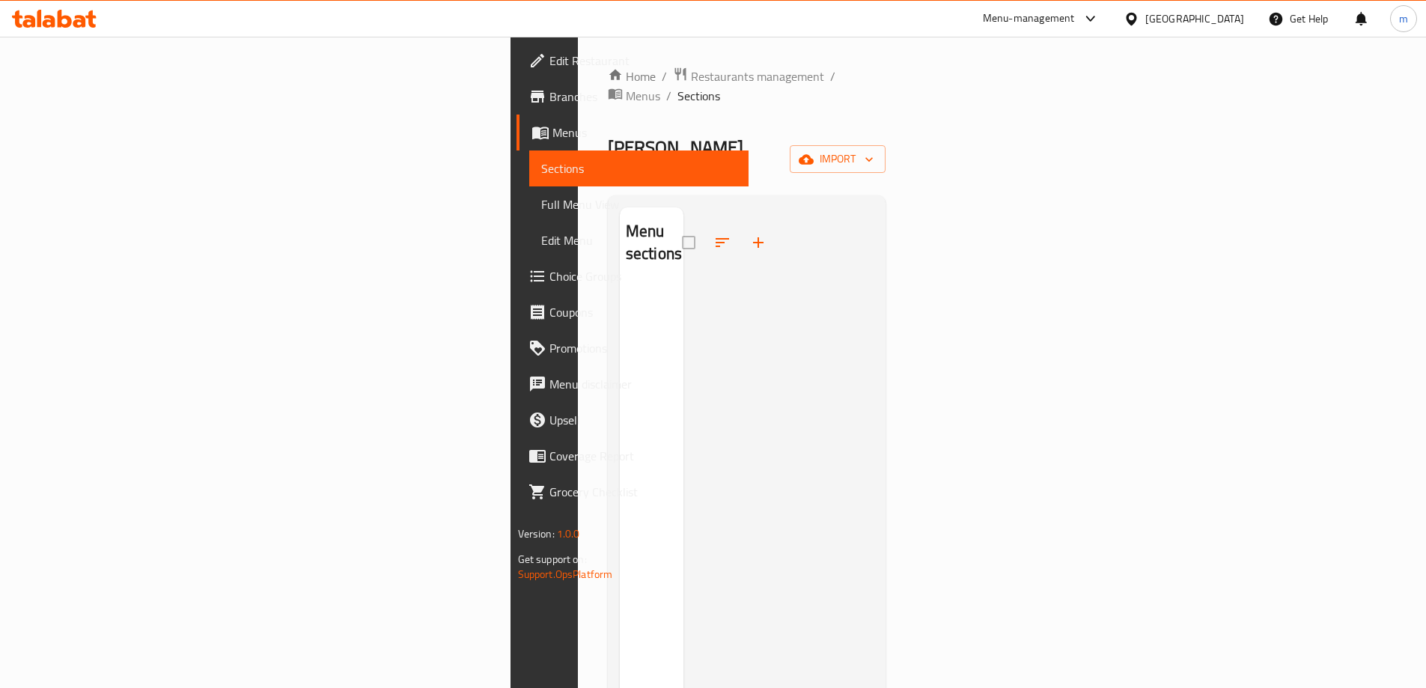
click at [76, 19] on icon at bounding box center [54, 19] width 85 height 18
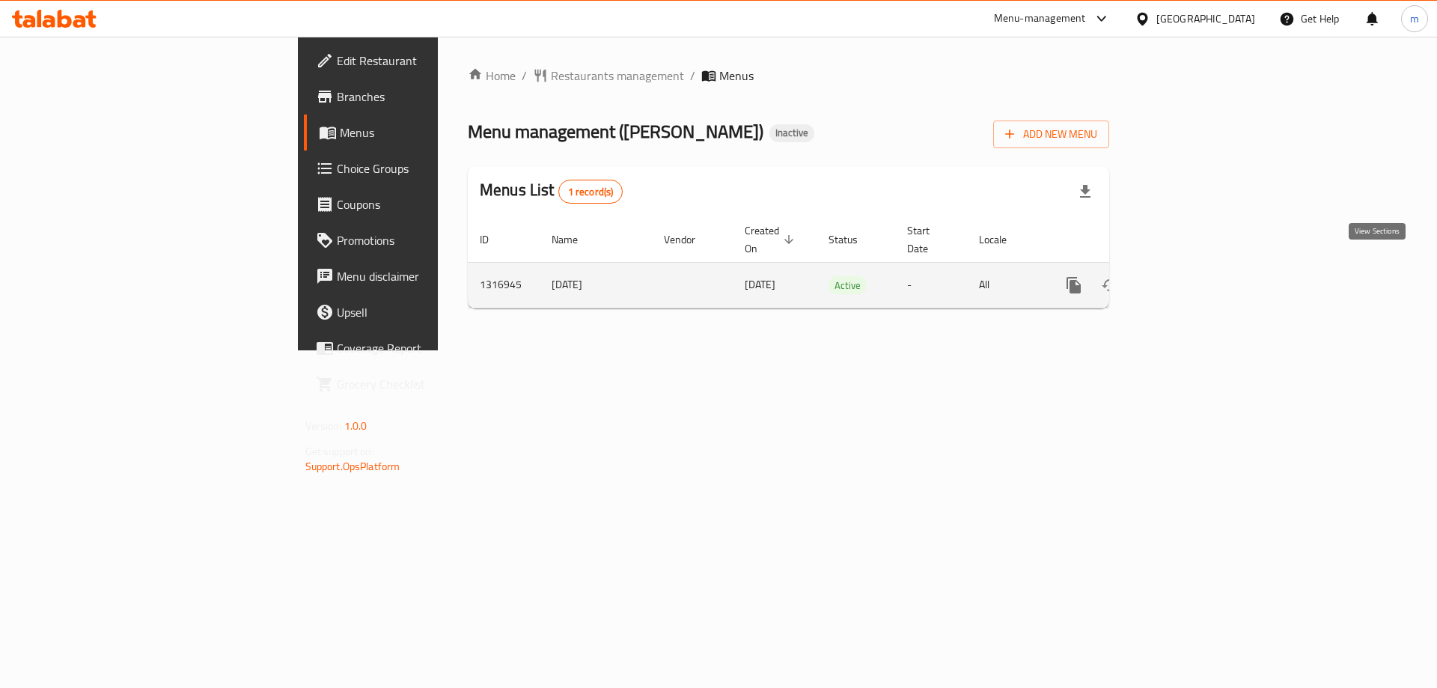
click at [1200, 277] on link "enhanced table" at bounding box center [1182, 285] width 36 height 36
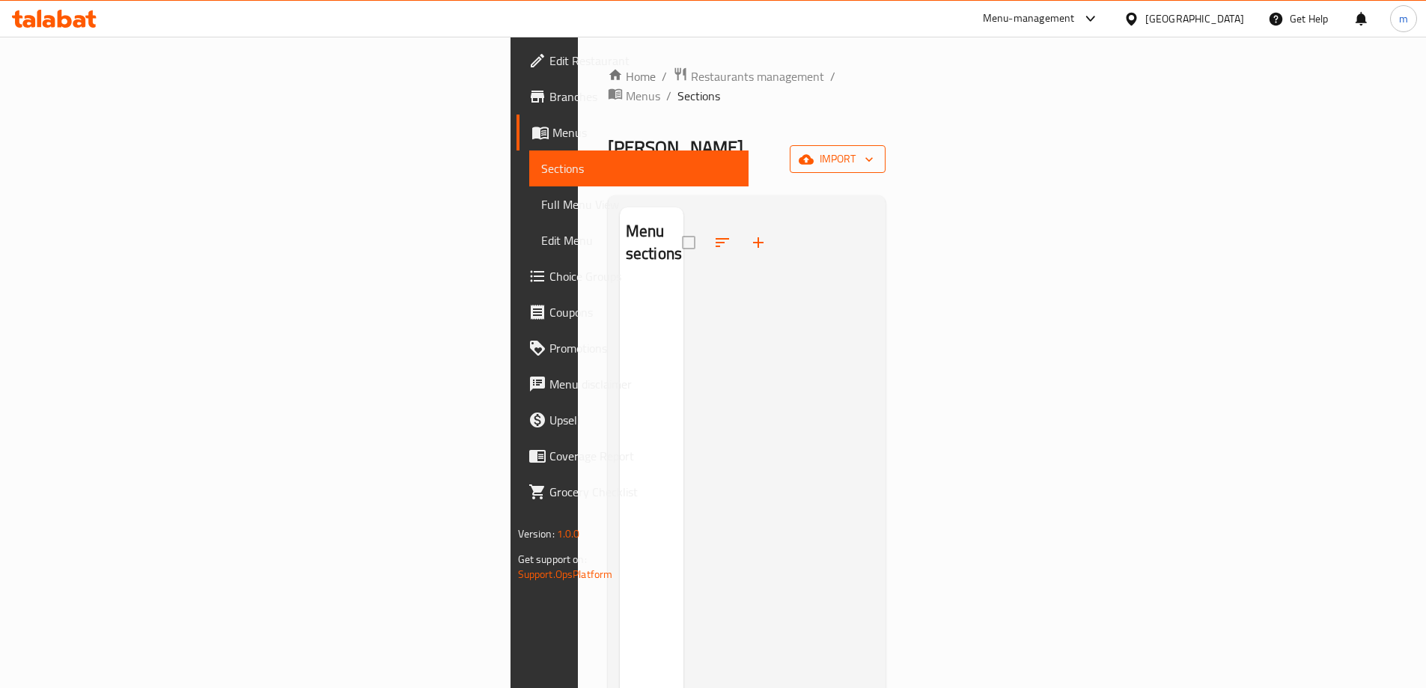
click at [814, 152] on icon "button" at bounding box center [806, 159] width 15 height 15
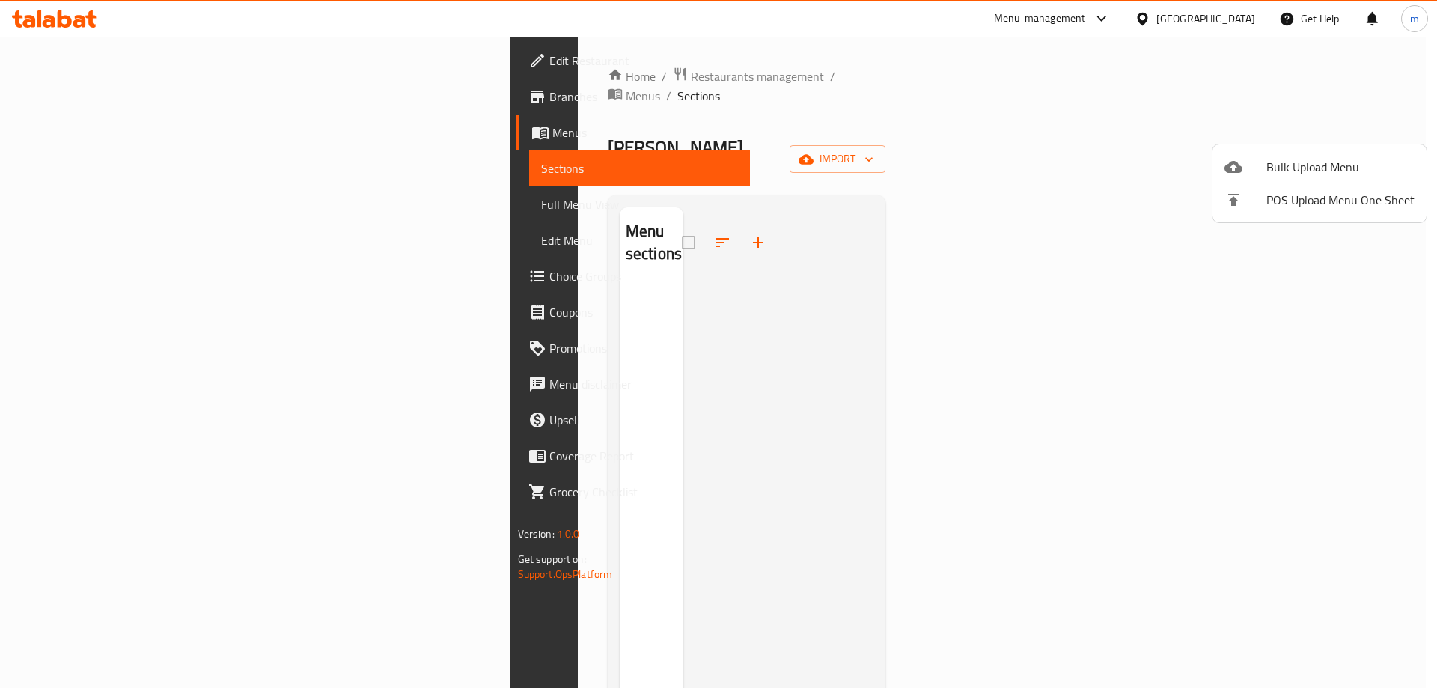
click at [1272, 173] on span "Bulk Upload Menu" at bounding box center [1340, 167] width 148 height 18
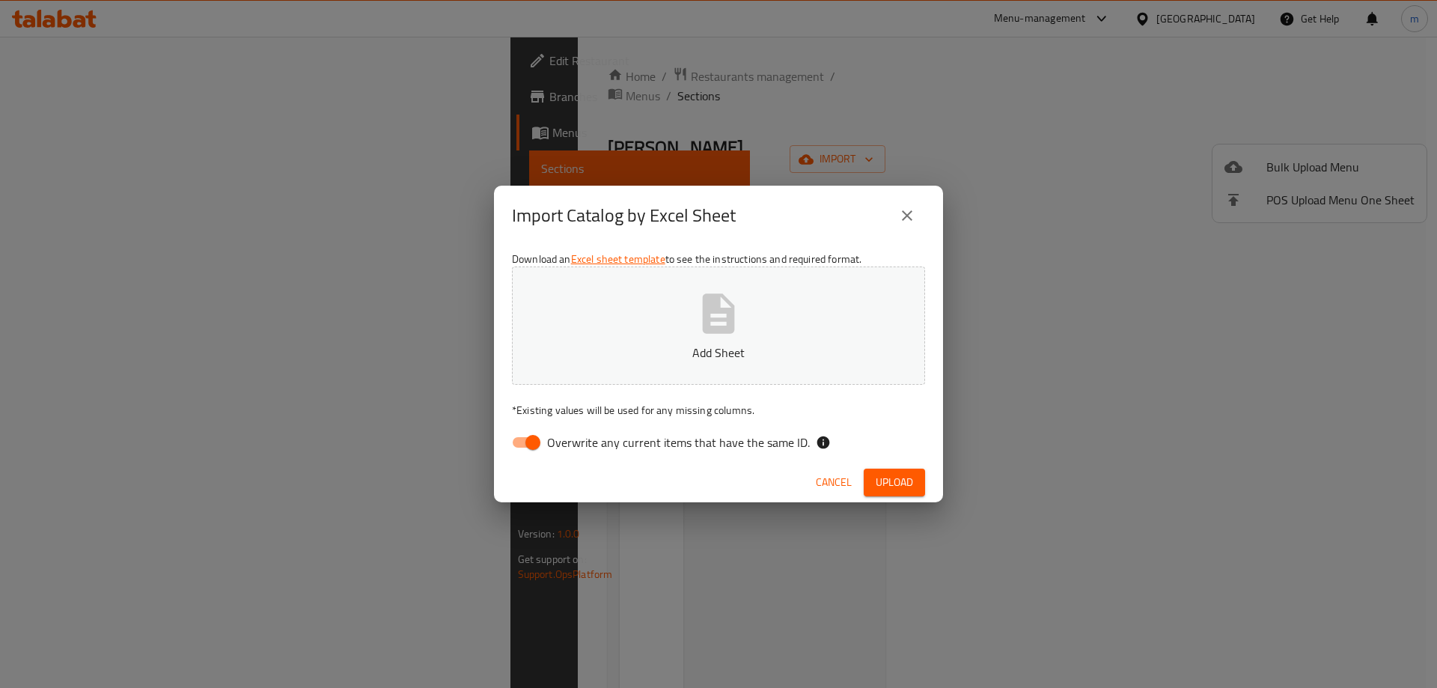
click at [523, 441] on input "Overwrite any current items that have the same ID." at bounding box center [532, 442] width 85 height 28
checkbox input "false"
click at [731, 320] on icon "button" at bounding box center [719, 313] width 32 height 40
click at [894, 484] on span "Upload" at bounding box center [894, 482] width 37 height 19
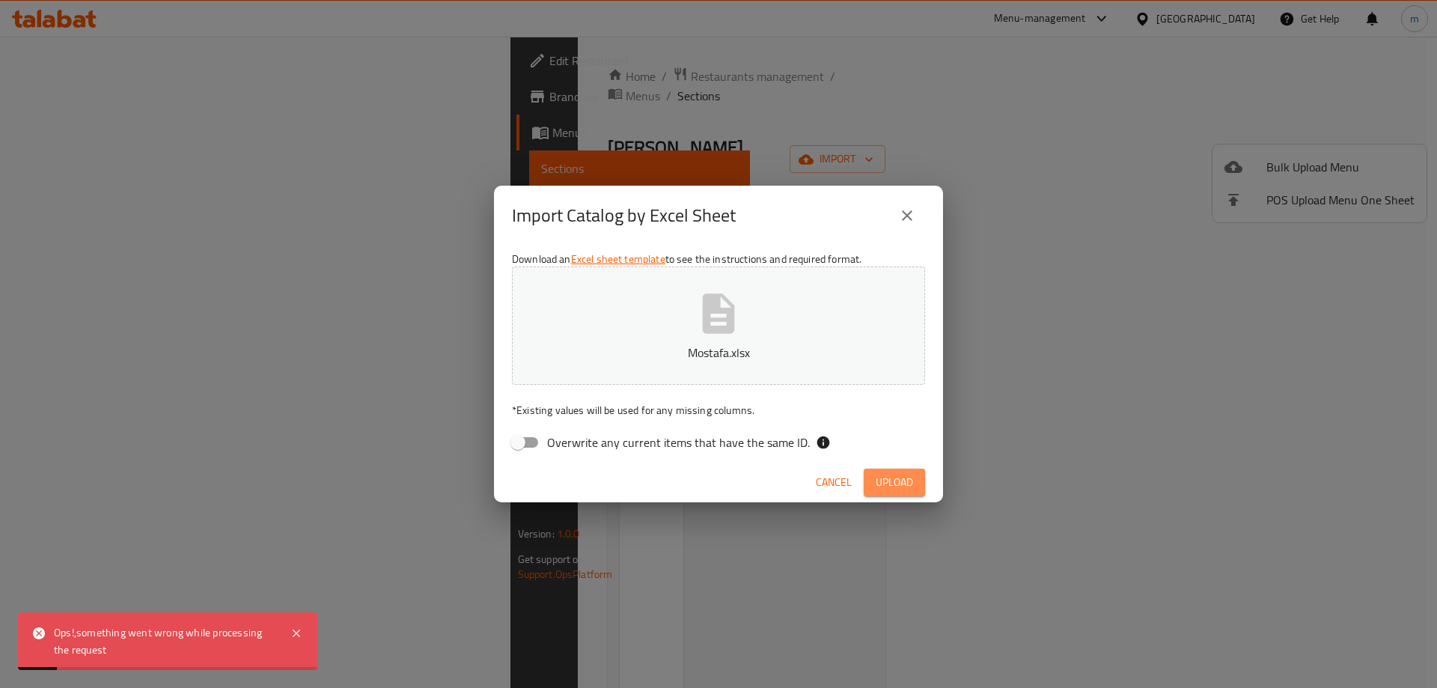
click at [894, 484] on span "Upload" at bounding box center [894, 482] width 37 height 19
click at [894, 484] on icon "button" at bounding box center [900, 482] width 19 height 19
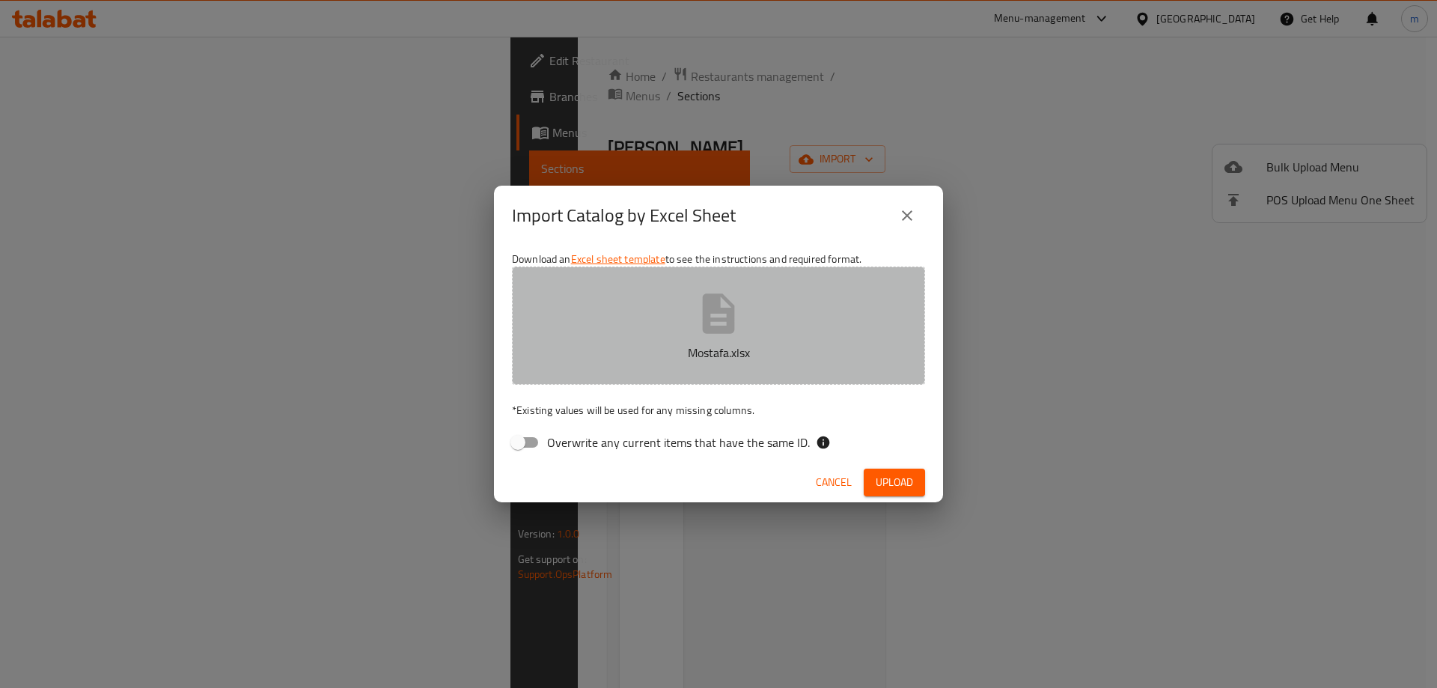
click at [758, 348] on p "Mostafa.xlsx" at bounding box center [718, 353] width 367 height 18
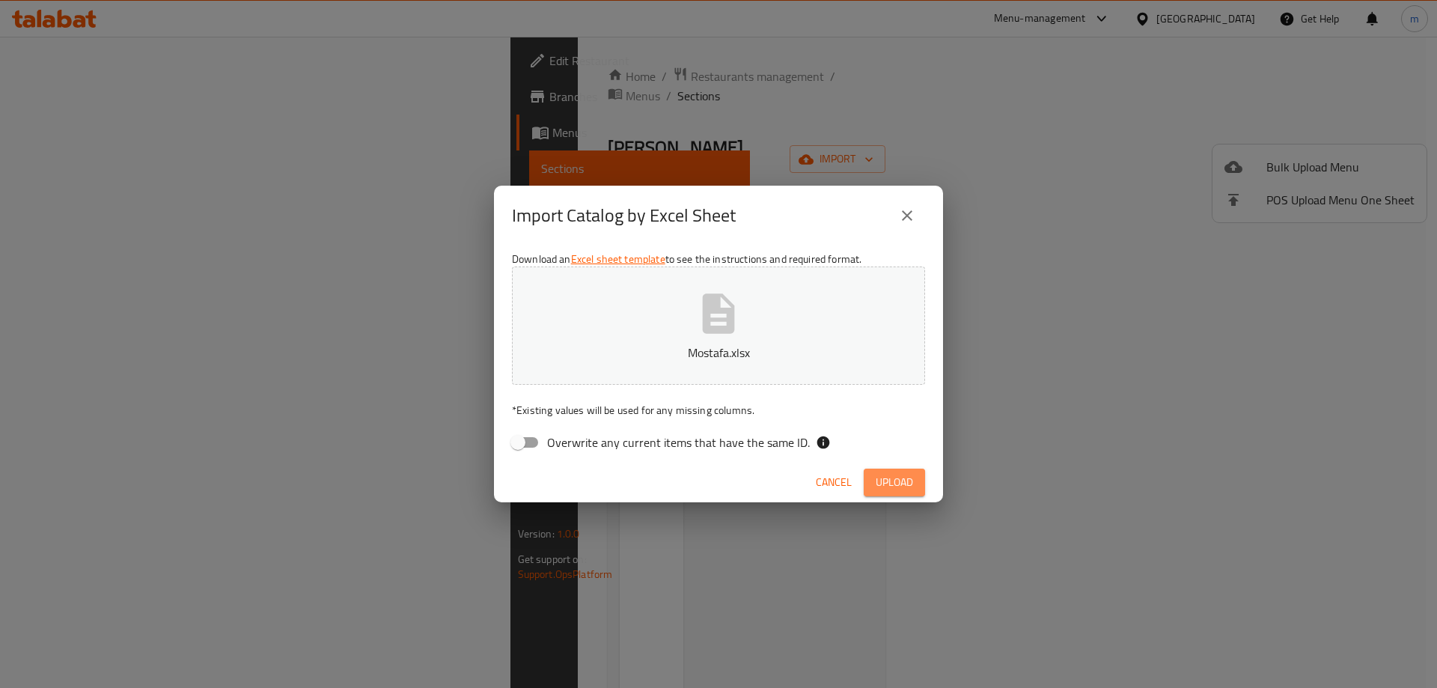
click at [900, 476] on span "Upload" at bounding box center [894, 482] width 37 height 19
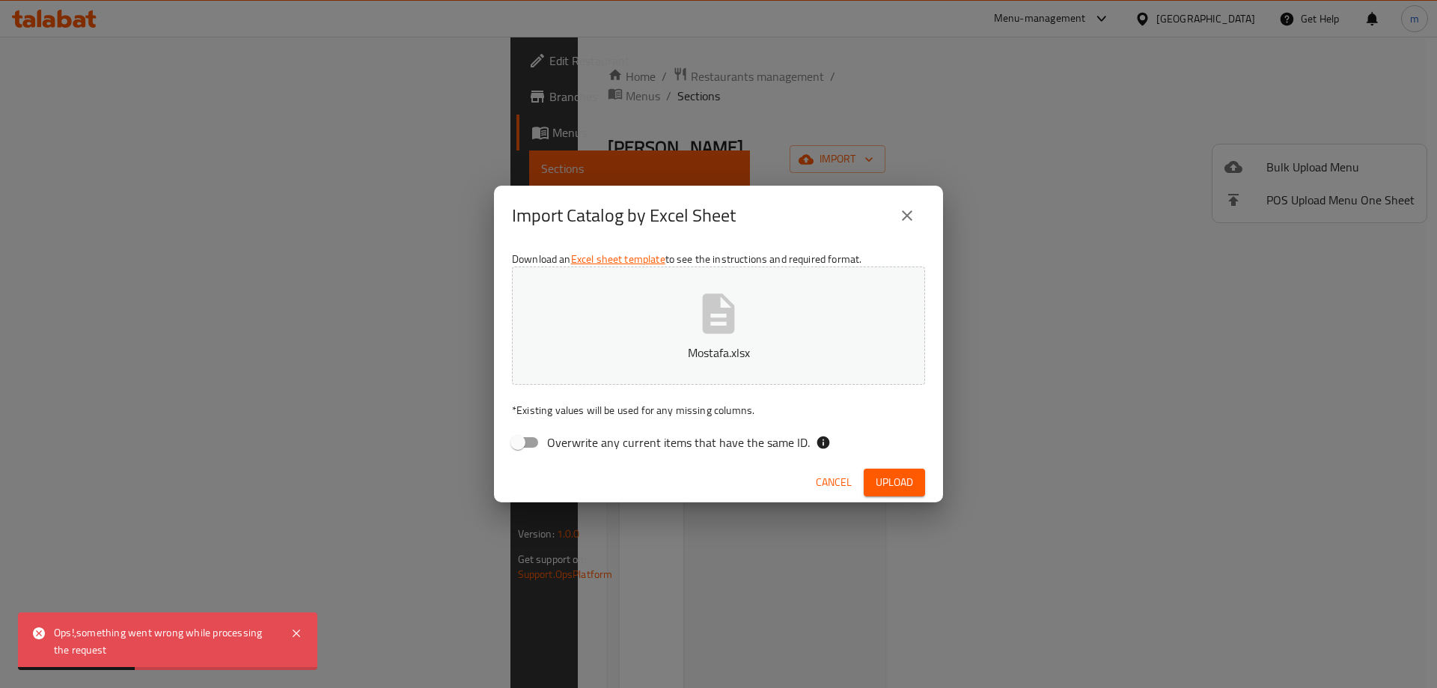
click at [184, 656] on div "Ops!,something went wrong while processing the request" at bounding box center [165, 641] width 222 height 34
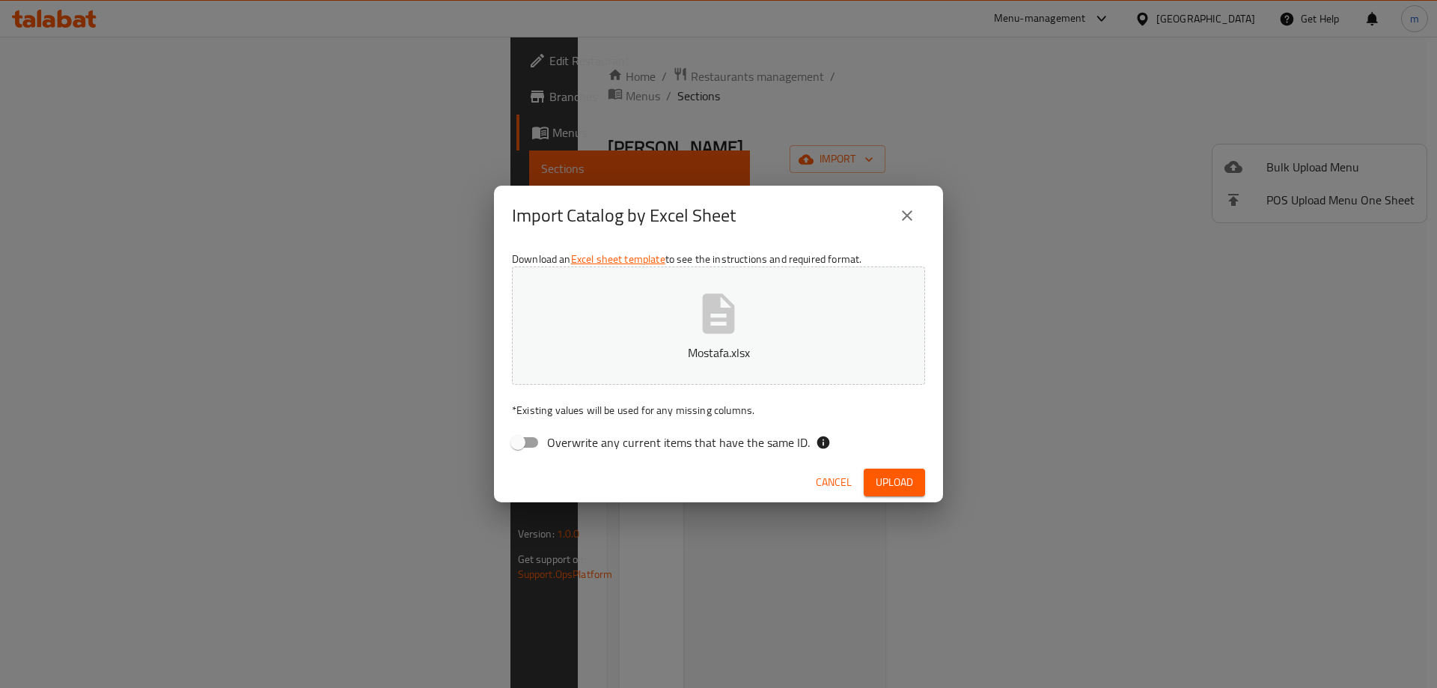
click at [779, 333] on button "Mostafa.xlsx" at bounding box center [718, 325] width 413 height 118
click at [826, 314] on button "Mostafa.xlsx" at bounding box center [718, 325] width 413 height 118
click at [893, 480] on span "Upload" at bounding box center [894, 482] width 37 height 19
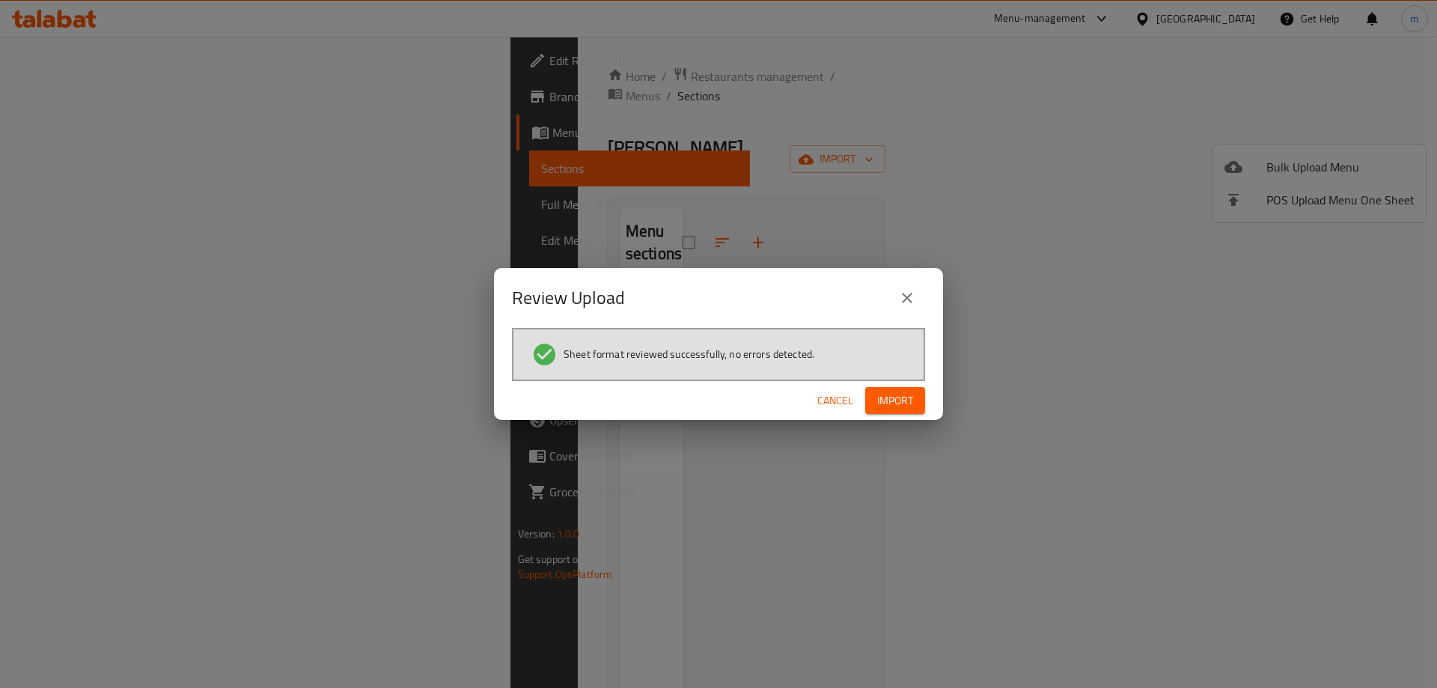
click at [909, 381] on div "Cancel Import" at bounding box center [718, 401] width 449 height 40
click at [904, 393] on span "Import" at bounding box center [895, 400] width 36 height 19
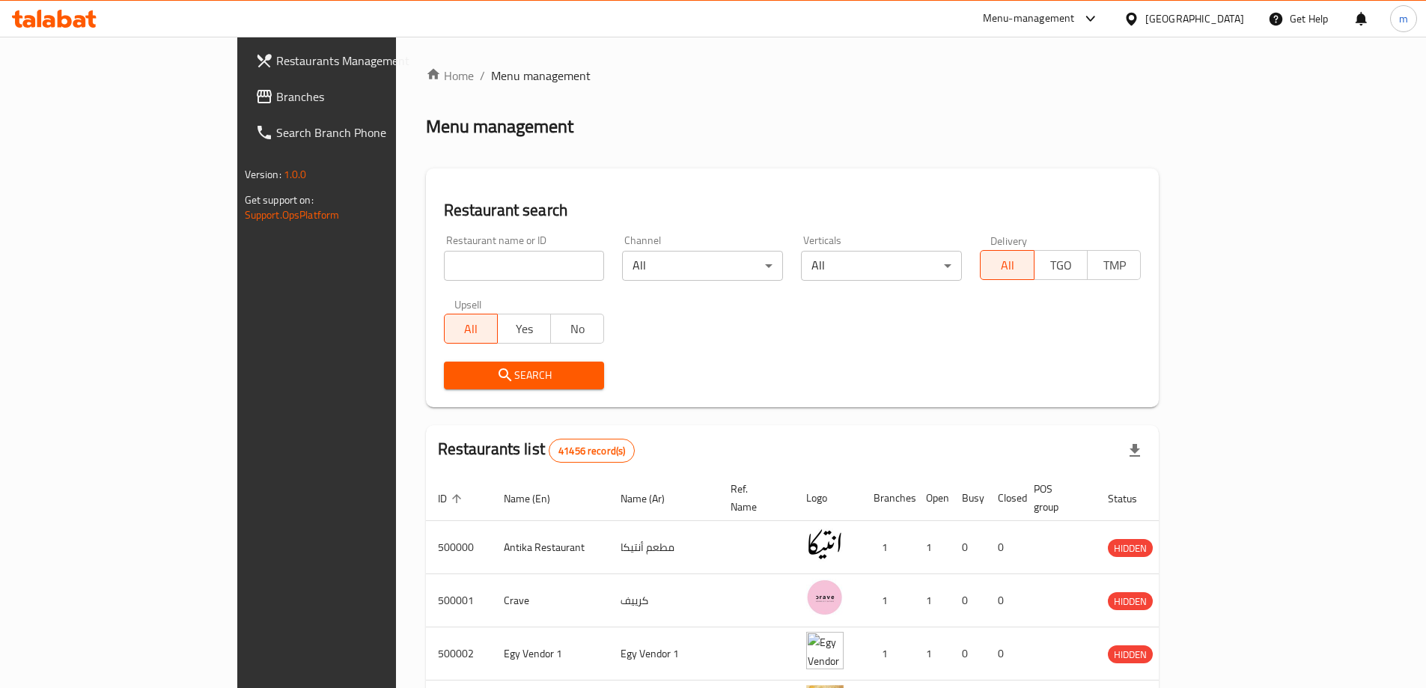
click at [243, 106] on link "Branches" at bounding box center [359, 97] width 232 height 36
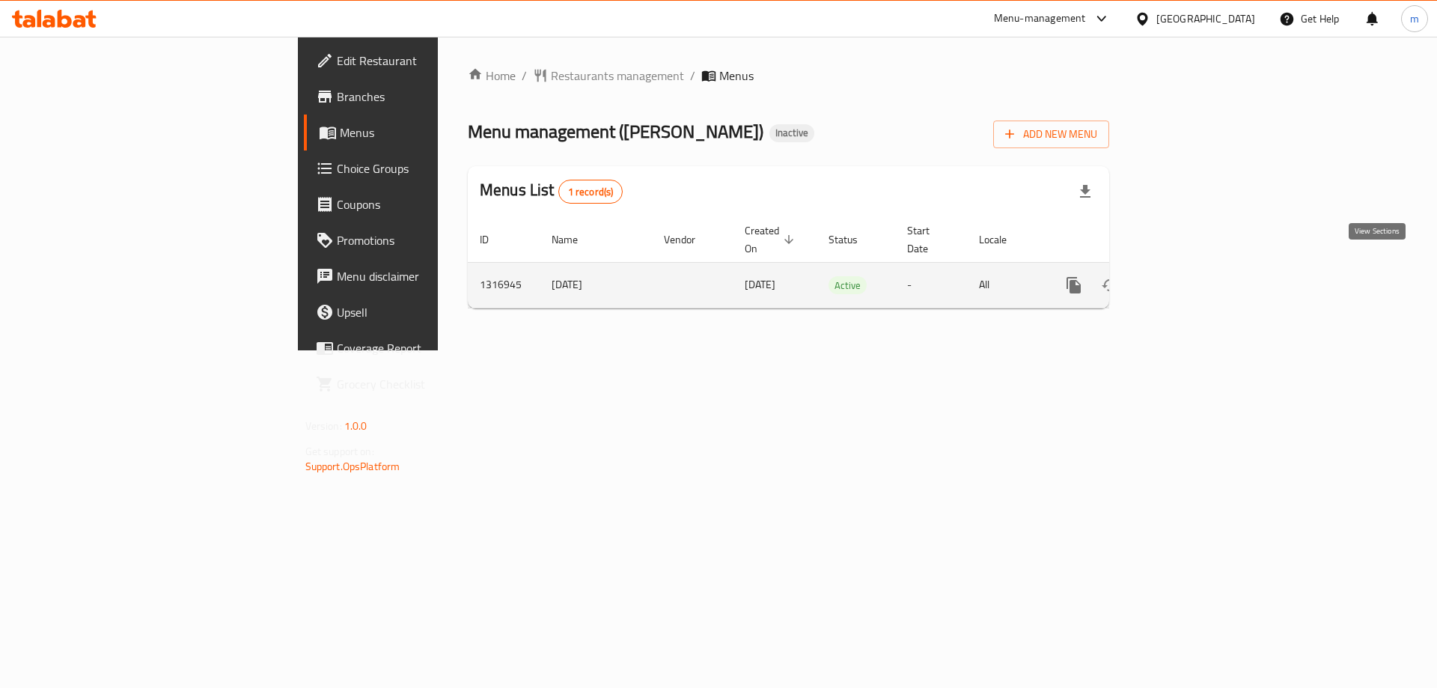
click at [1189, 278] on icon "enhanced table" at bounding box center [1181, 284] width 13 height 13
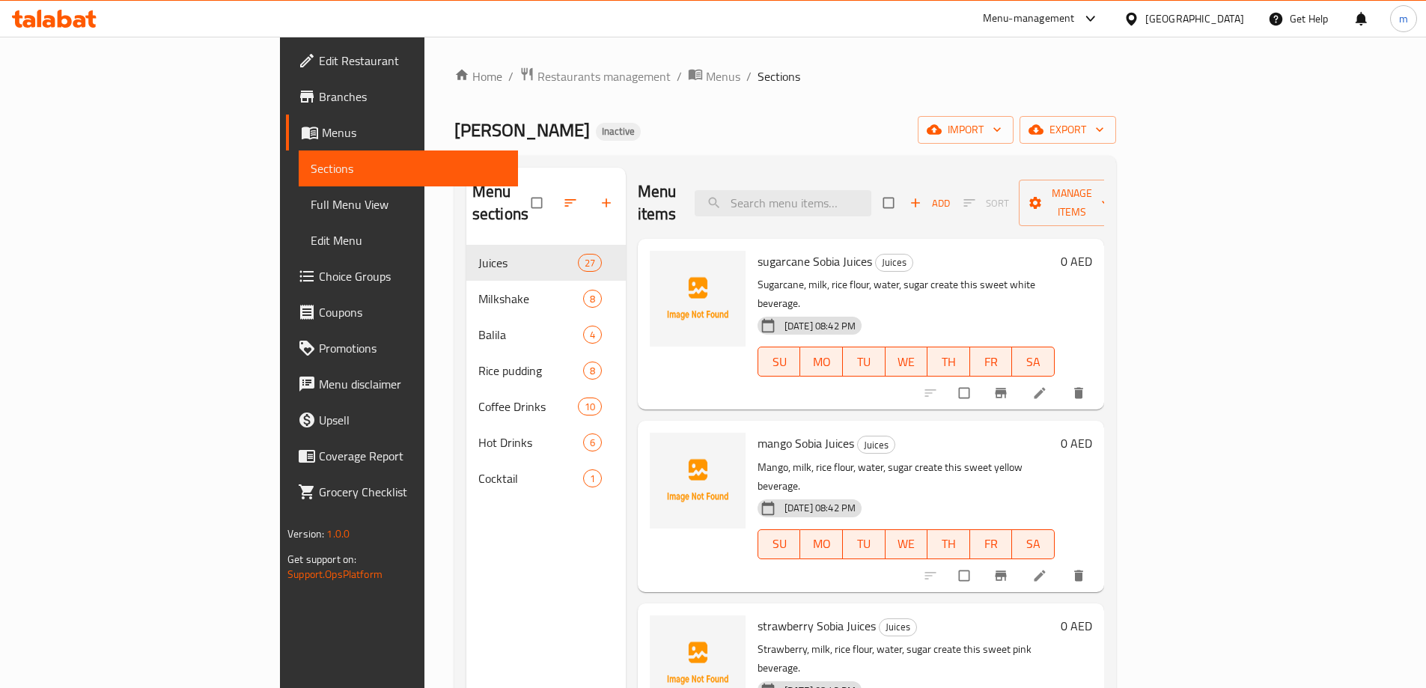
click at [311, 213] on span "Full Menu View" at bounding box center [408, 204] width 195 height 18
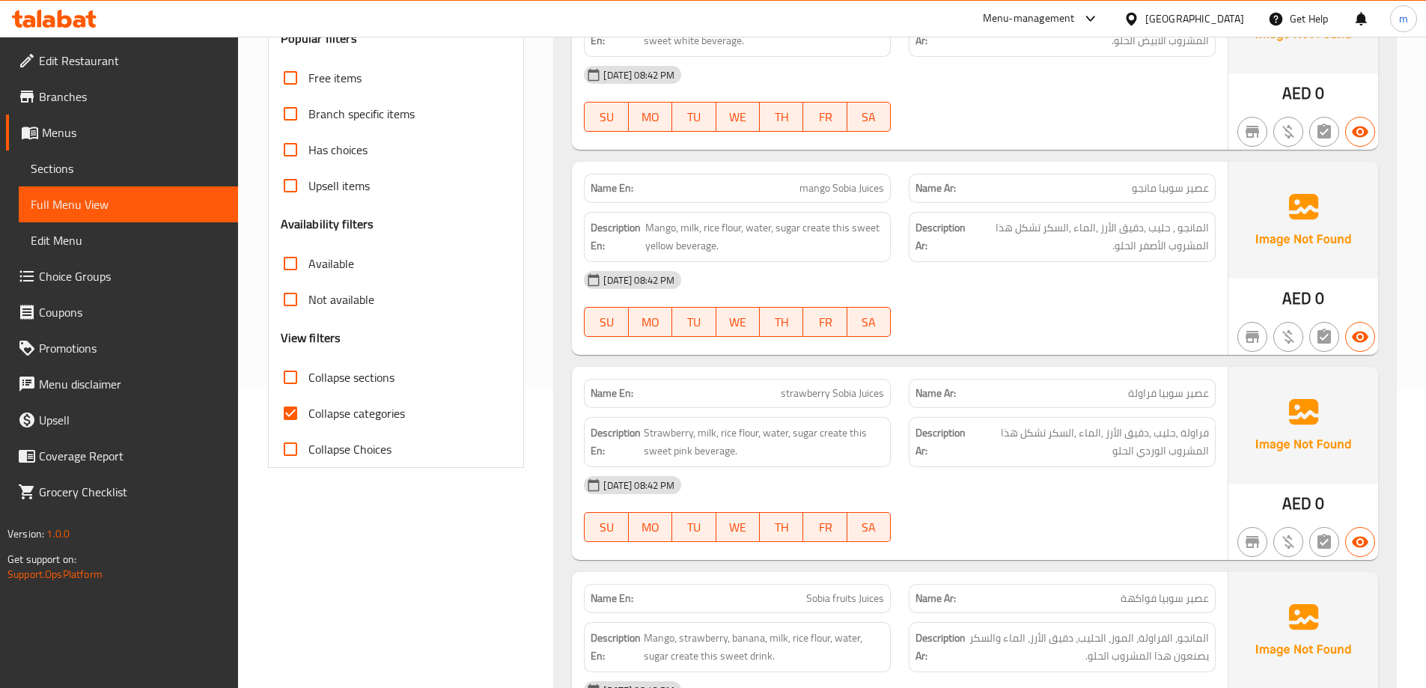
scroll to position [299, 0]
click at [293, 415] on input "Collapse categories" at bounding box center [290, 412] width 36 height 36
checkbox input "false"
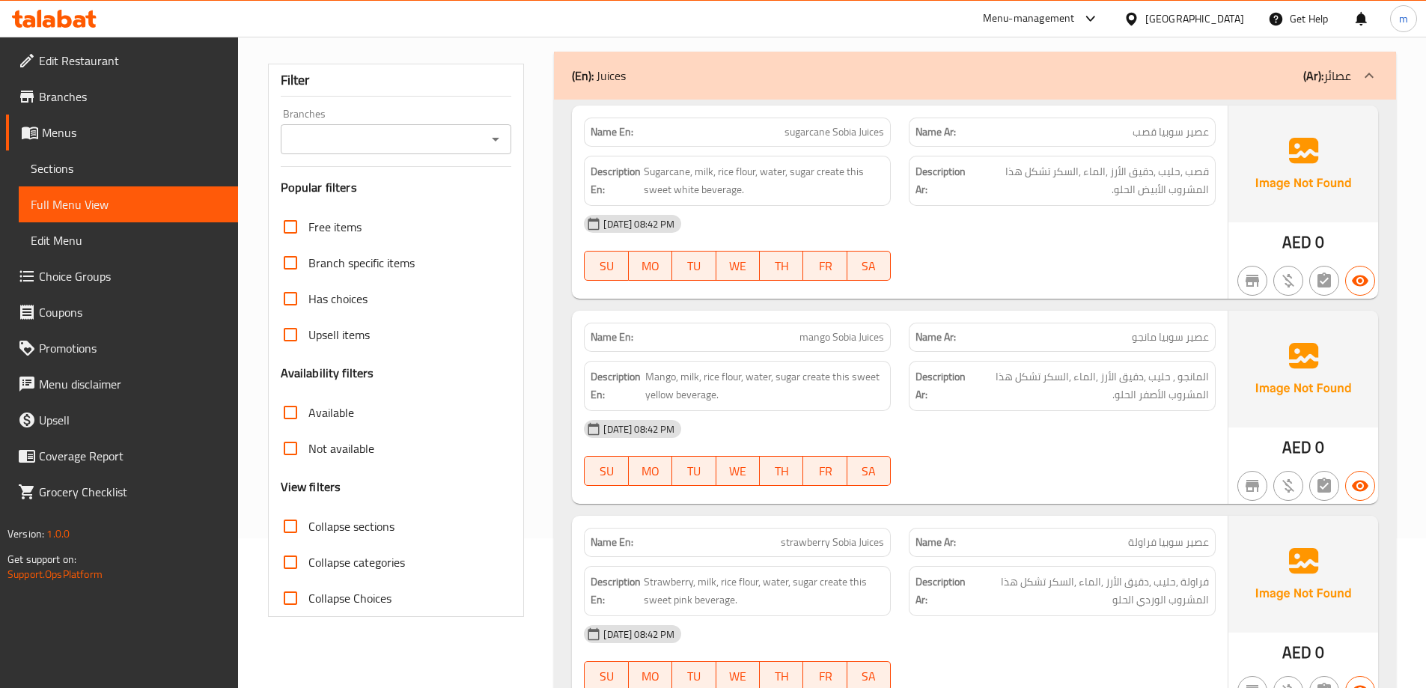
click at [1076, 240] on div "[DATE] 08:42 PM" at bounding box center [900, 224] width 650 height 36
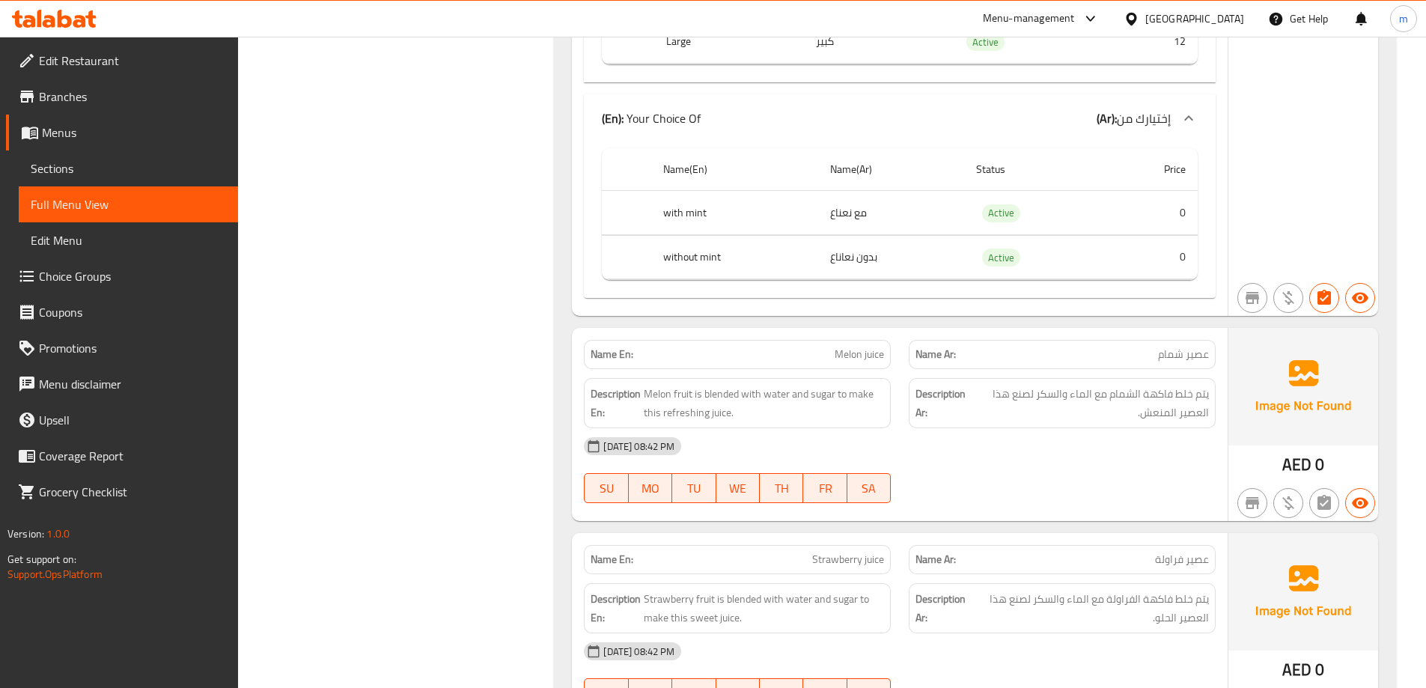
scroll to position [4566, 0]
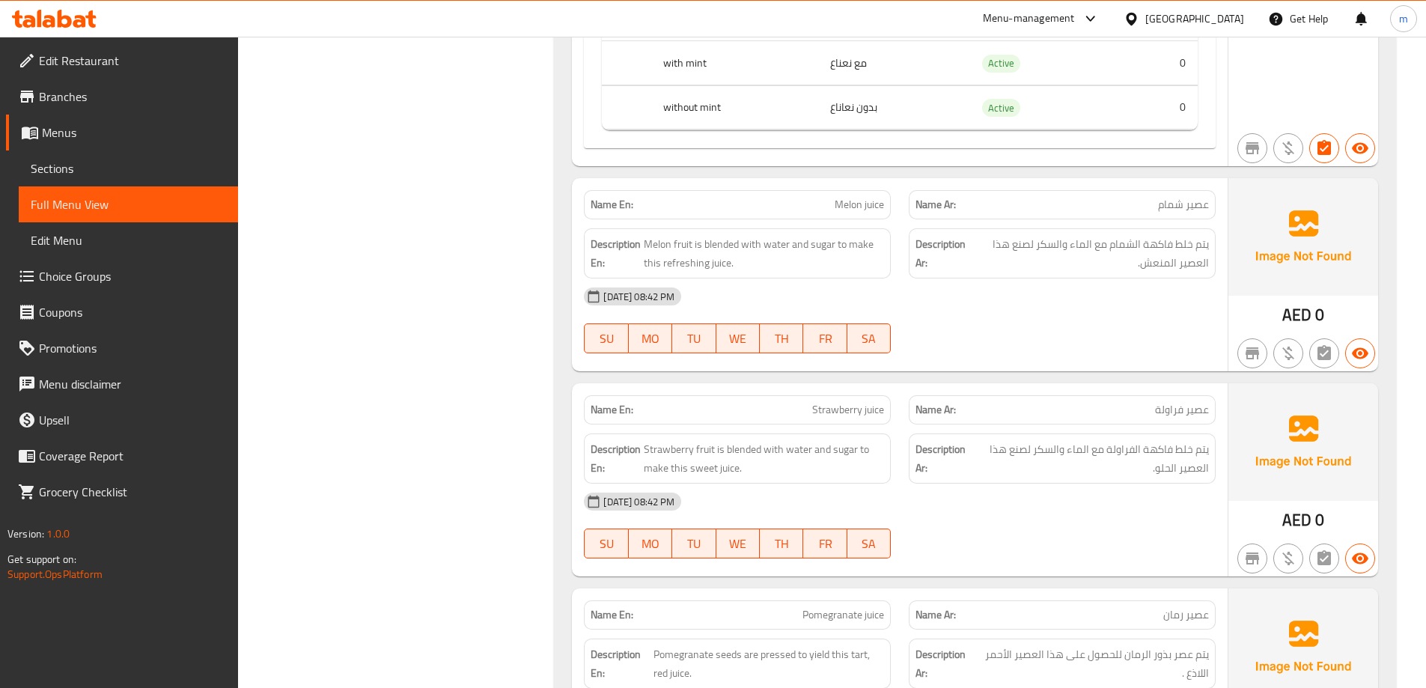
click at [1106, 317] on div "[DATE] 08:42 PM SU MO TU WE TH FR SA" at bounding box center [900, 320] width 650 height 84
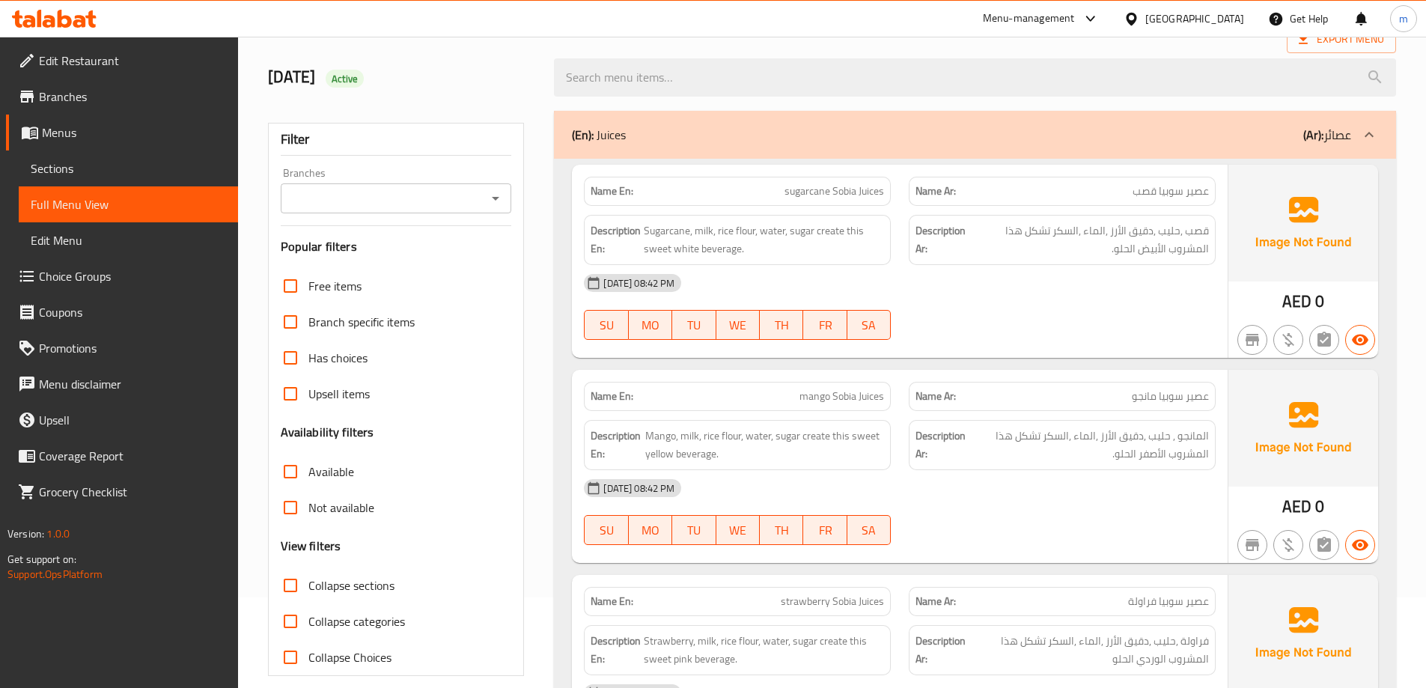
scroll to position [75, 0]
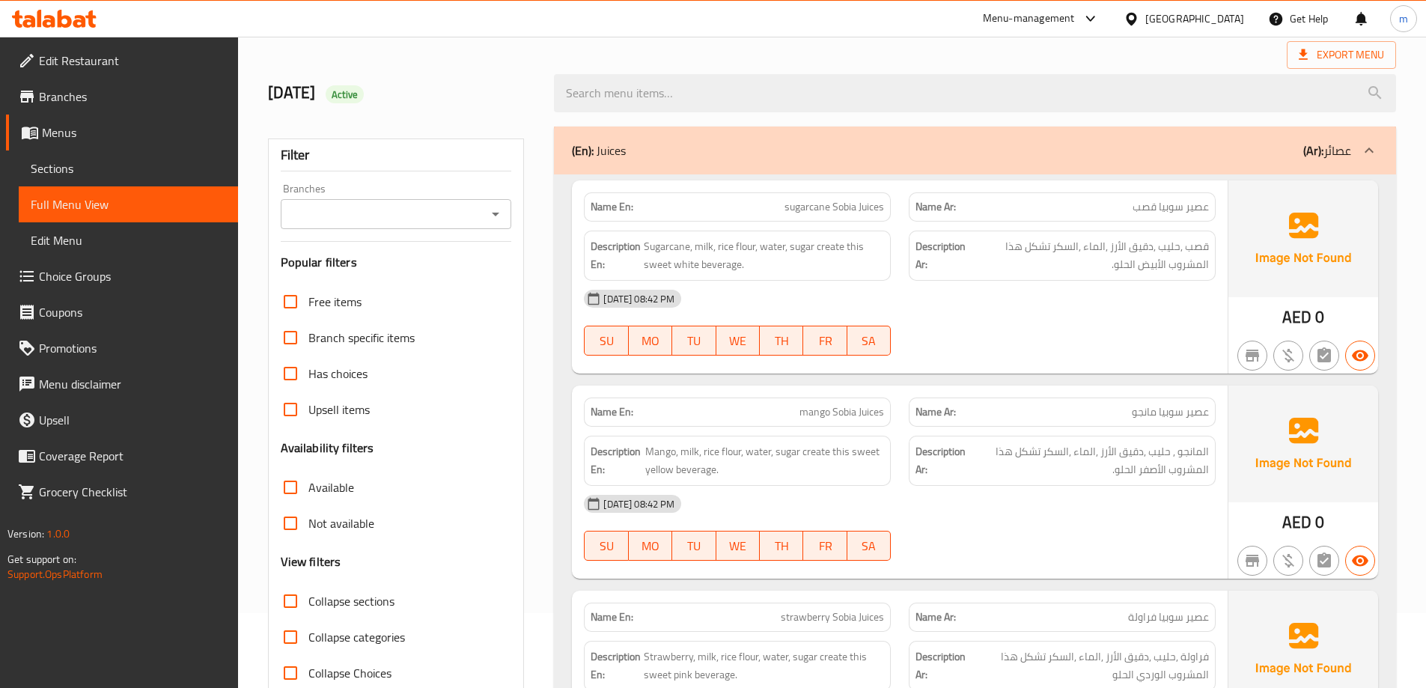
click at [73, 132] on span "Menus" at bounding box center [134, 133] width 184 height 18
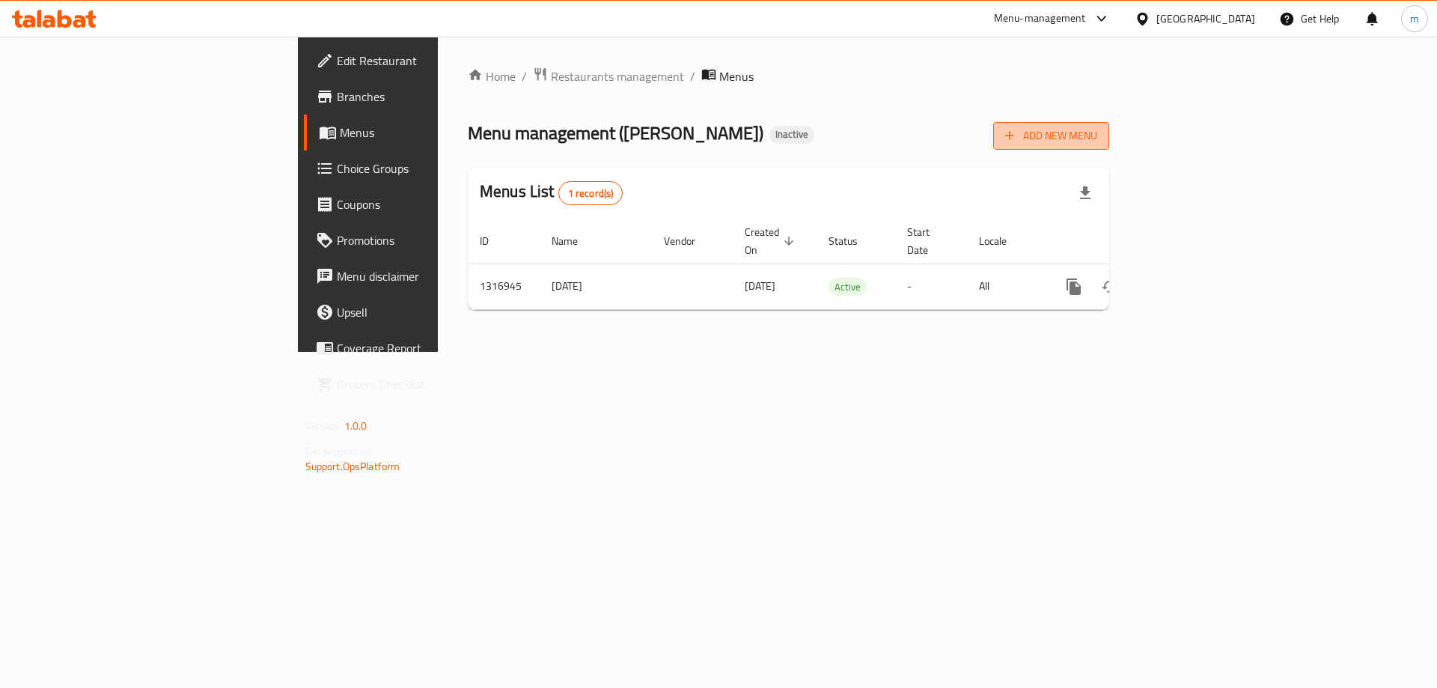
click at [1097, 141] on span "Add New Menu" at bounding box center [1051, 135] width 92 height 19
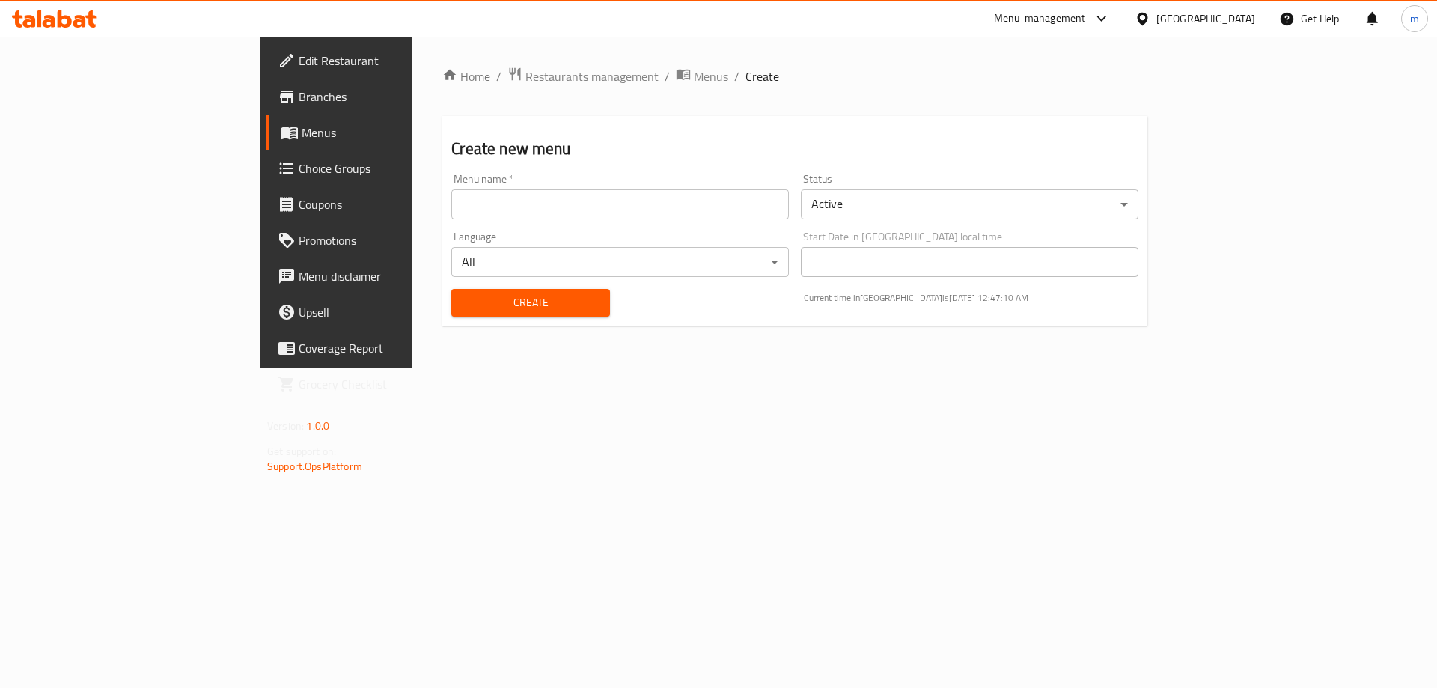
click at [735, 210] on input "text" at bounding box center [620, 204] width 338 height 30
type input "[DATE]"
click at [531, 300] on span "Create" at bounding box center [530, 302] width 134 height 19
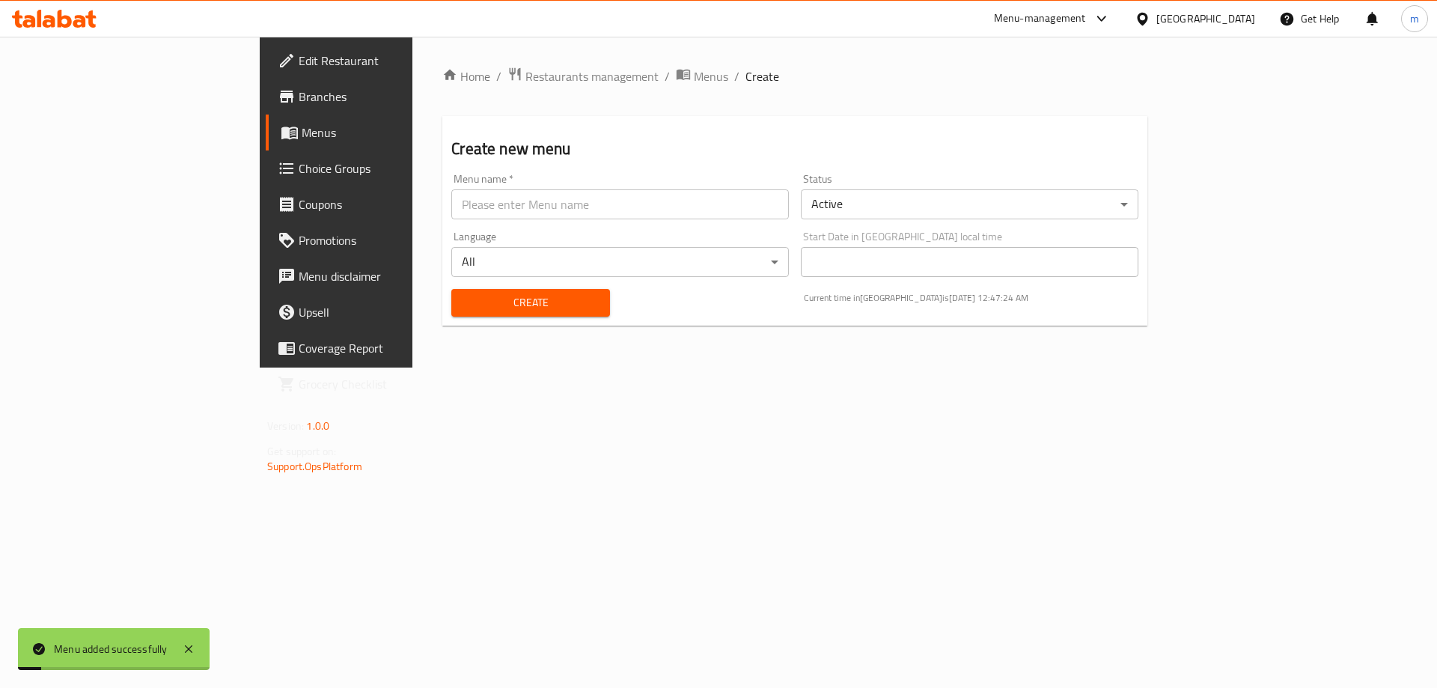
click at [302, 131] on span "Menus" at bounding box center [395, 133] width 186 height 18
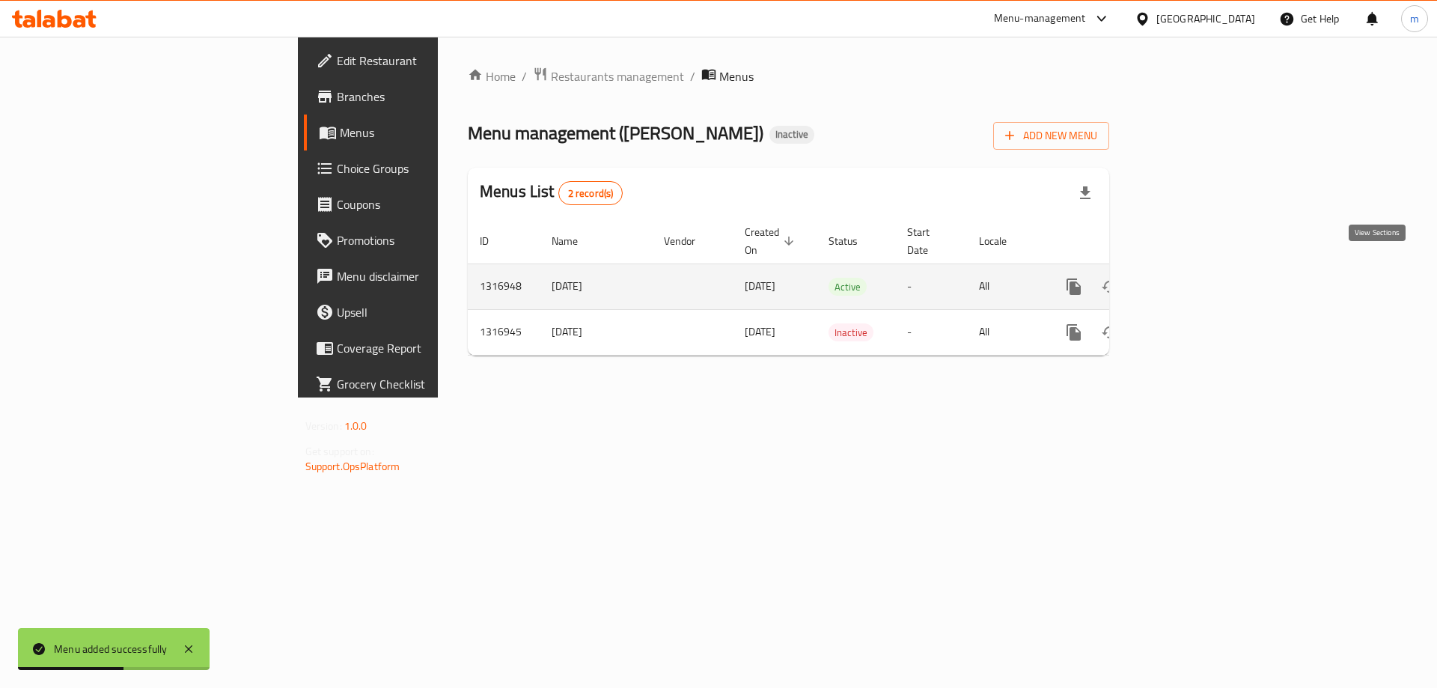
click at [1191, 278] on icon "enhanced table" at bounding box center [1182, 287] width 18 height 18
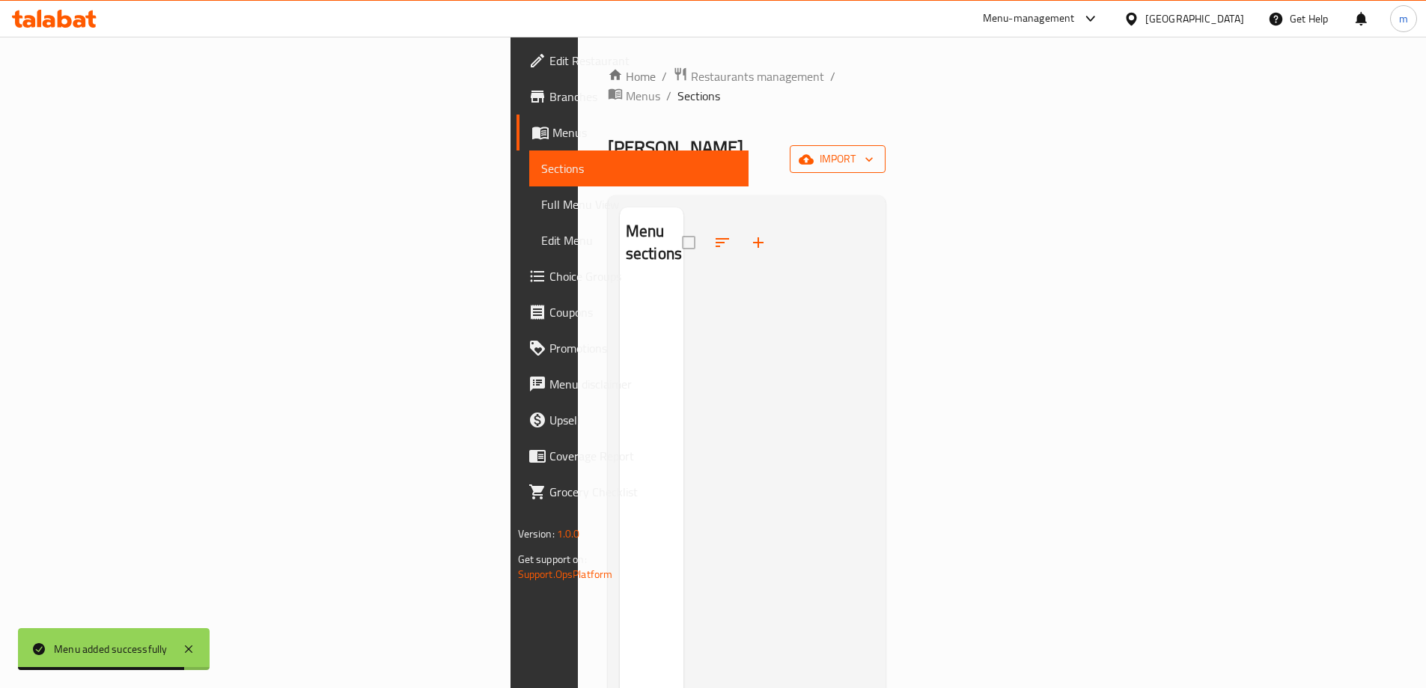
click at [874, 150] on span "import" at bounding box center [838, 159] width 72 height 19
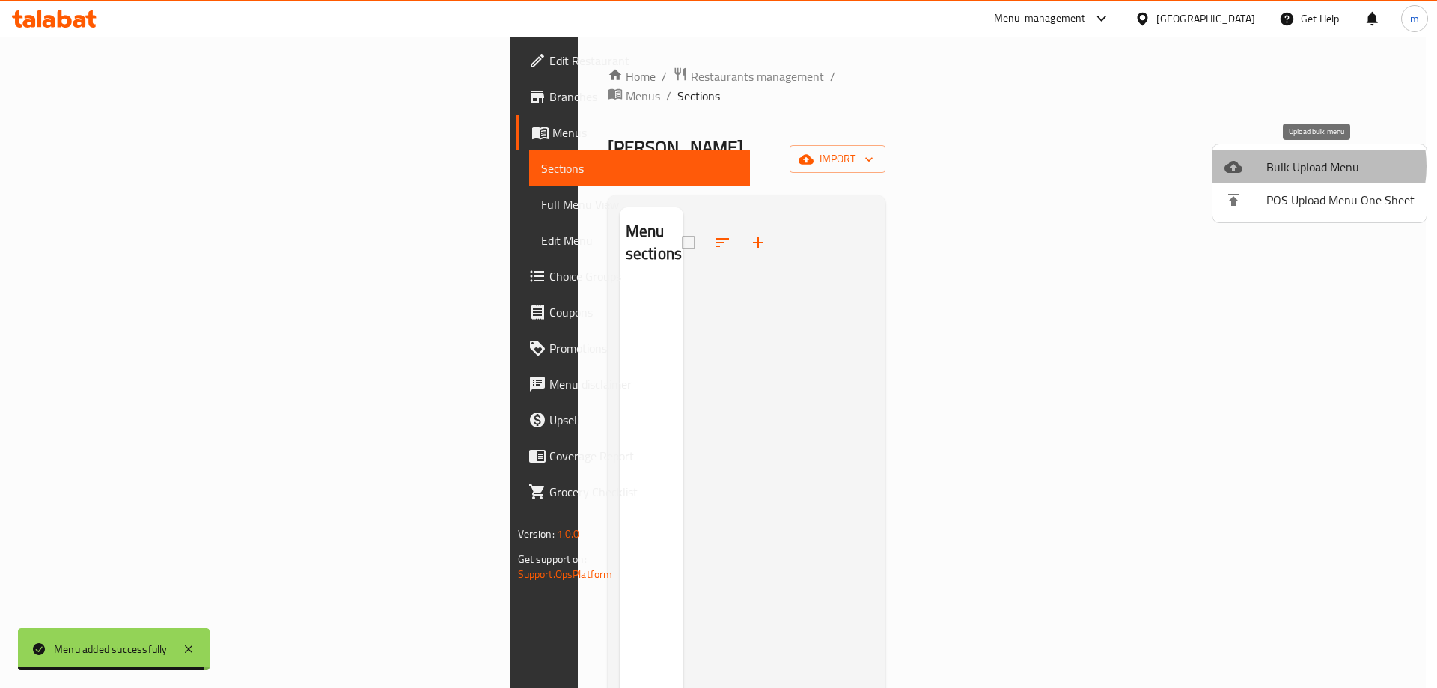
click at [1311, 166] on span "Bulk Upload Menu" at bounding box center [1340, 167] width 148 height 18
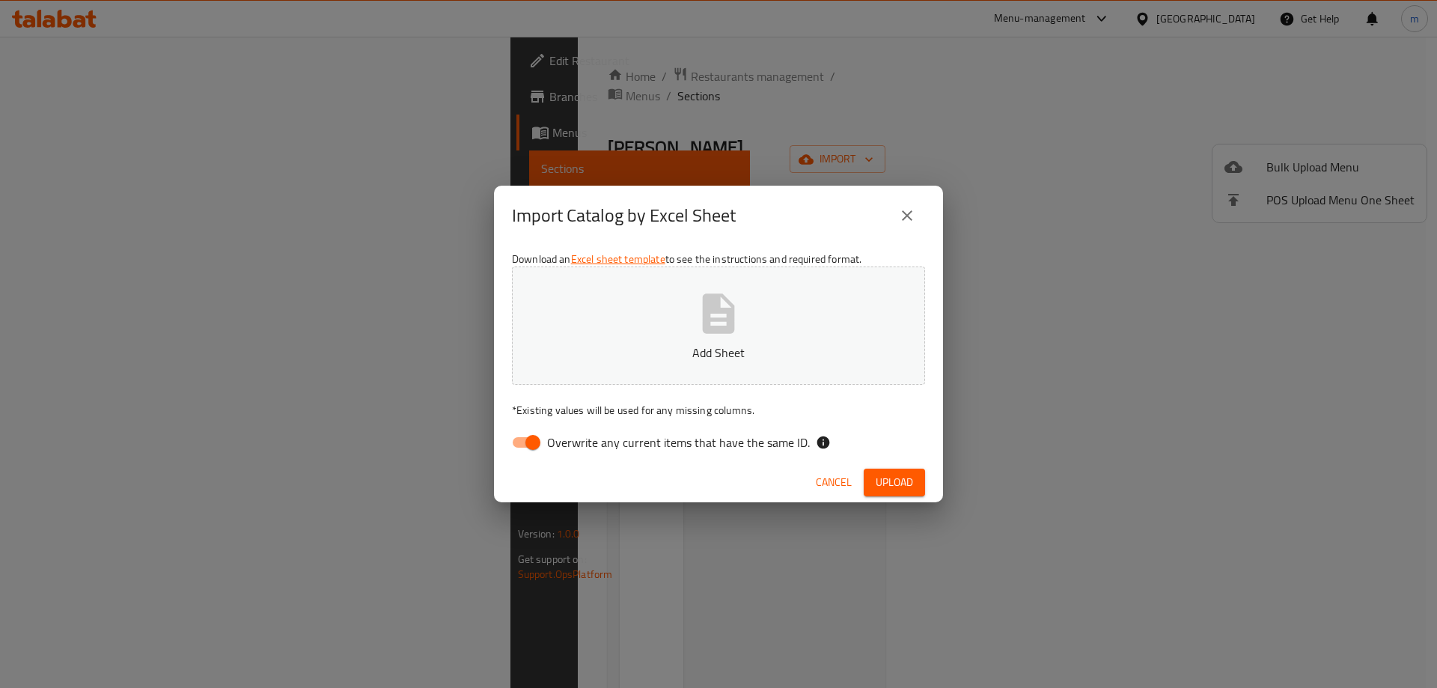
click at [539, 445] on input "Overwrite any current items that have the same ID." at bounding box center [532, 442] width 85 height 28
checkbox input "false"
click at [739, 355] on p "Add Sheet" at bounding box center [718, 353] width 367 height 18
click at [904, 476] on span "Upload" at bounding box center [894, 482] width 37 height 19
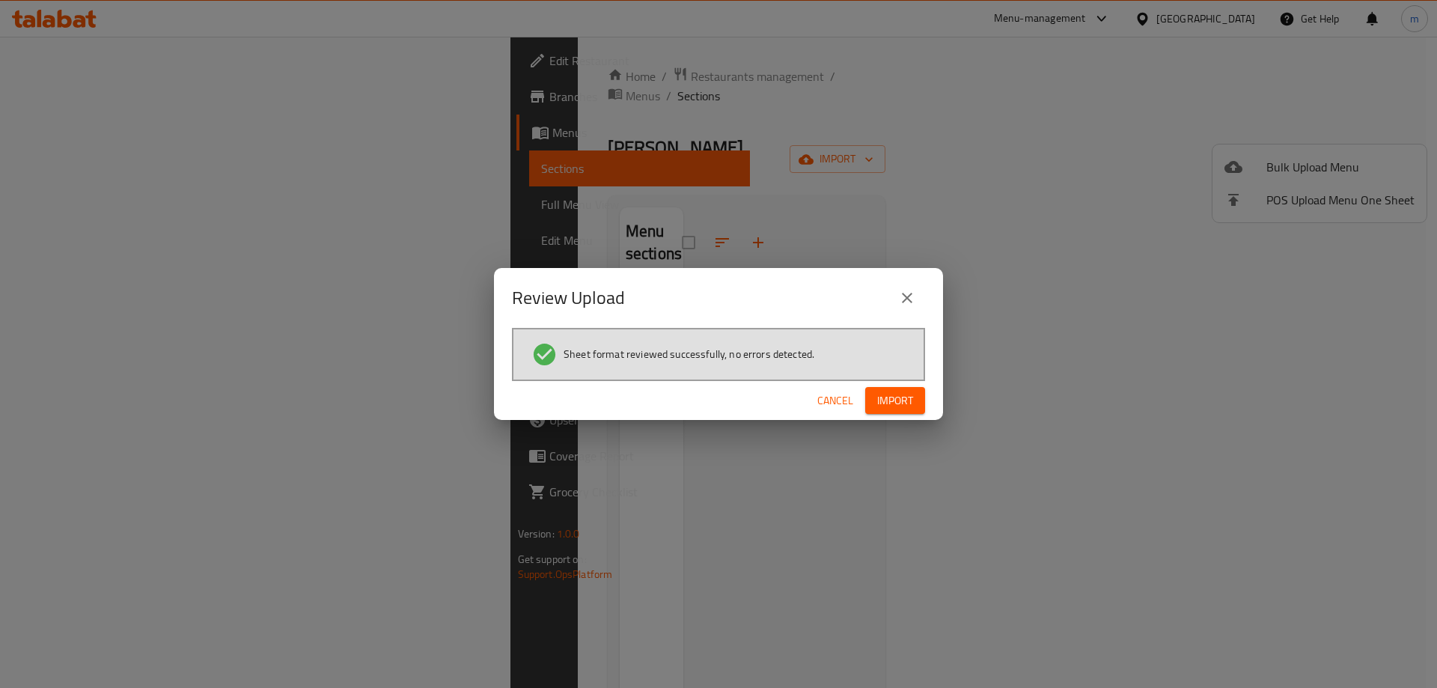
click at [906, 408] on span "Import" at bounding box center [895, 400] width 36 height 19
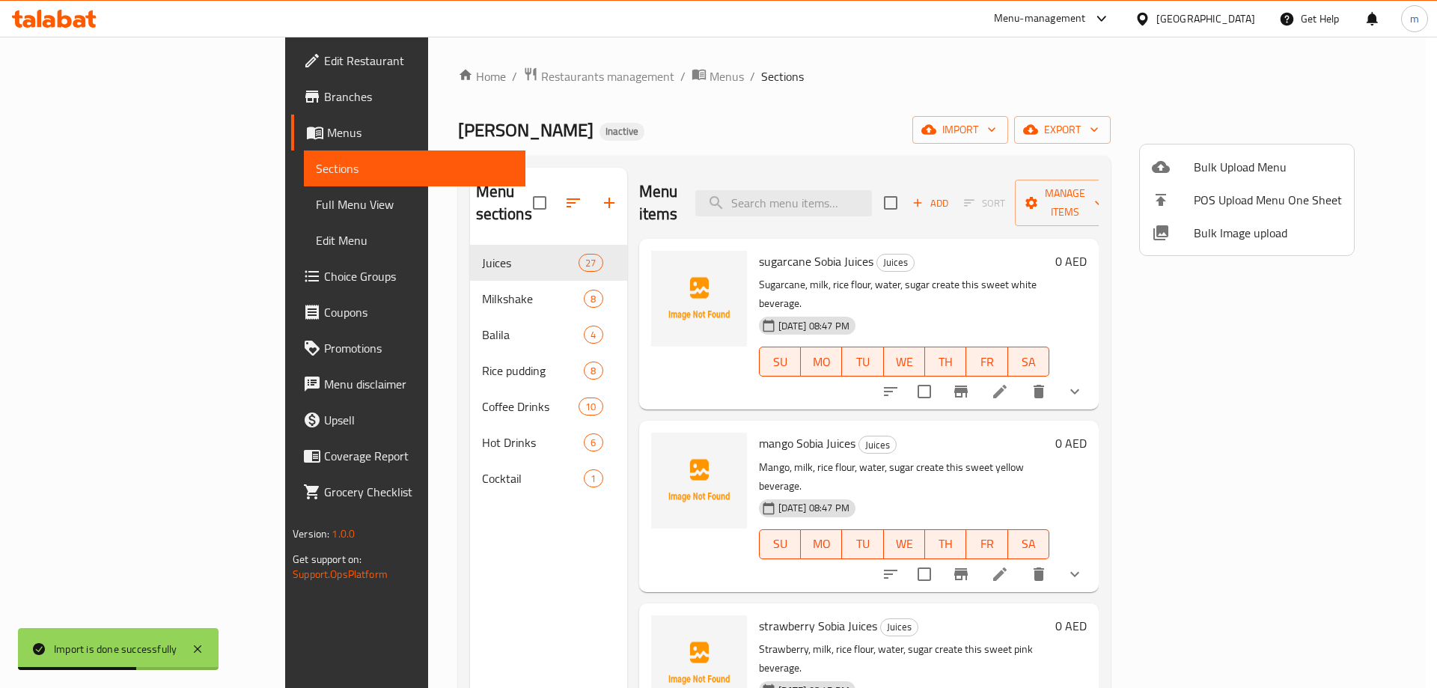
click at [98, 210] on div at bounding box center [718, 344] width 1437 height 688
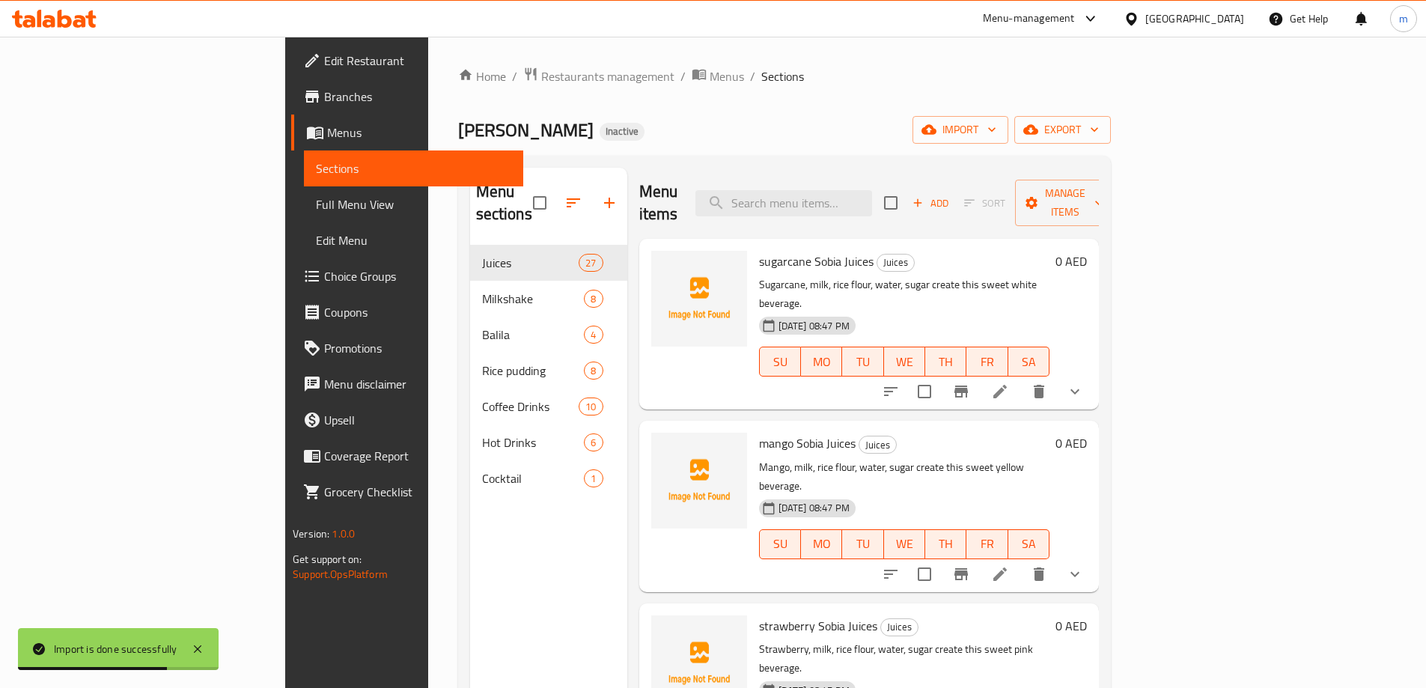
click at [316, 210] on span "Full Menu View" at bounding box center [413, 204] width 195 height 18
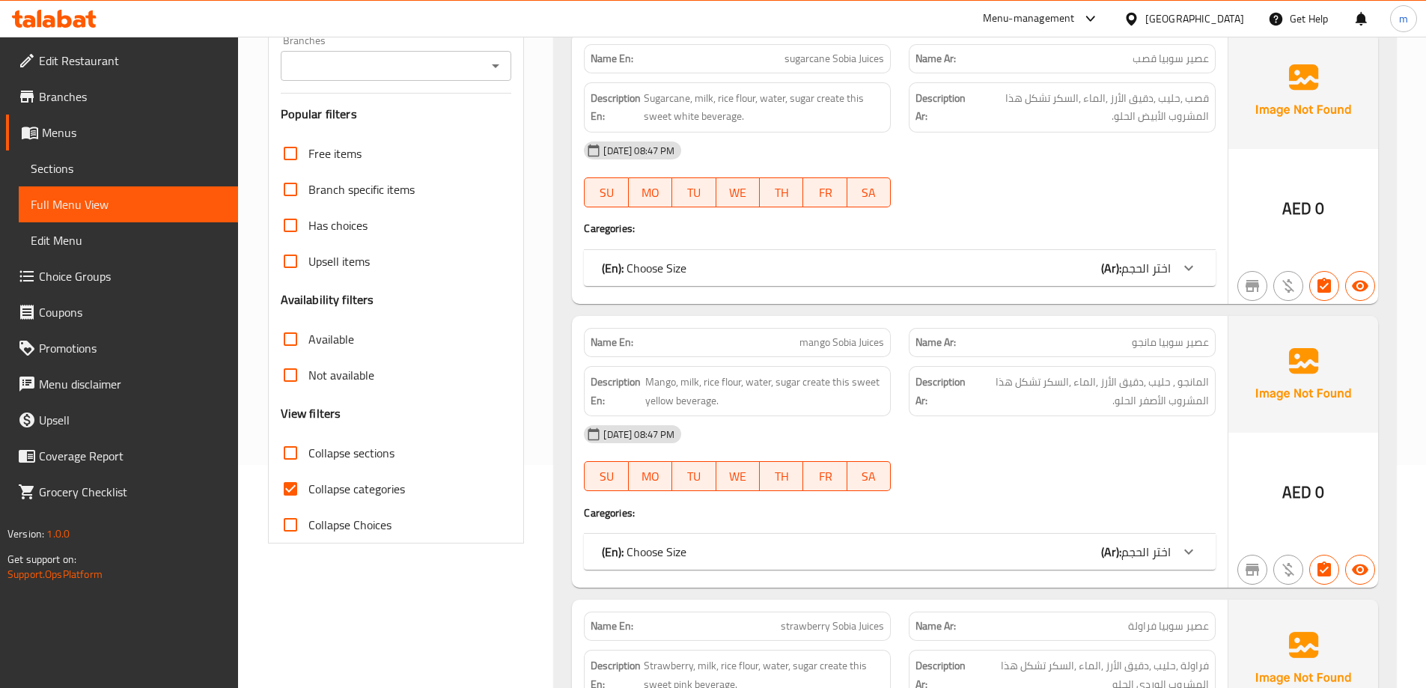
scroll to position [225, 0]
click at [297, 480] on input "Collapse categories" at bounding box center [290, 487] width 36 height 36
checkbox input "false"
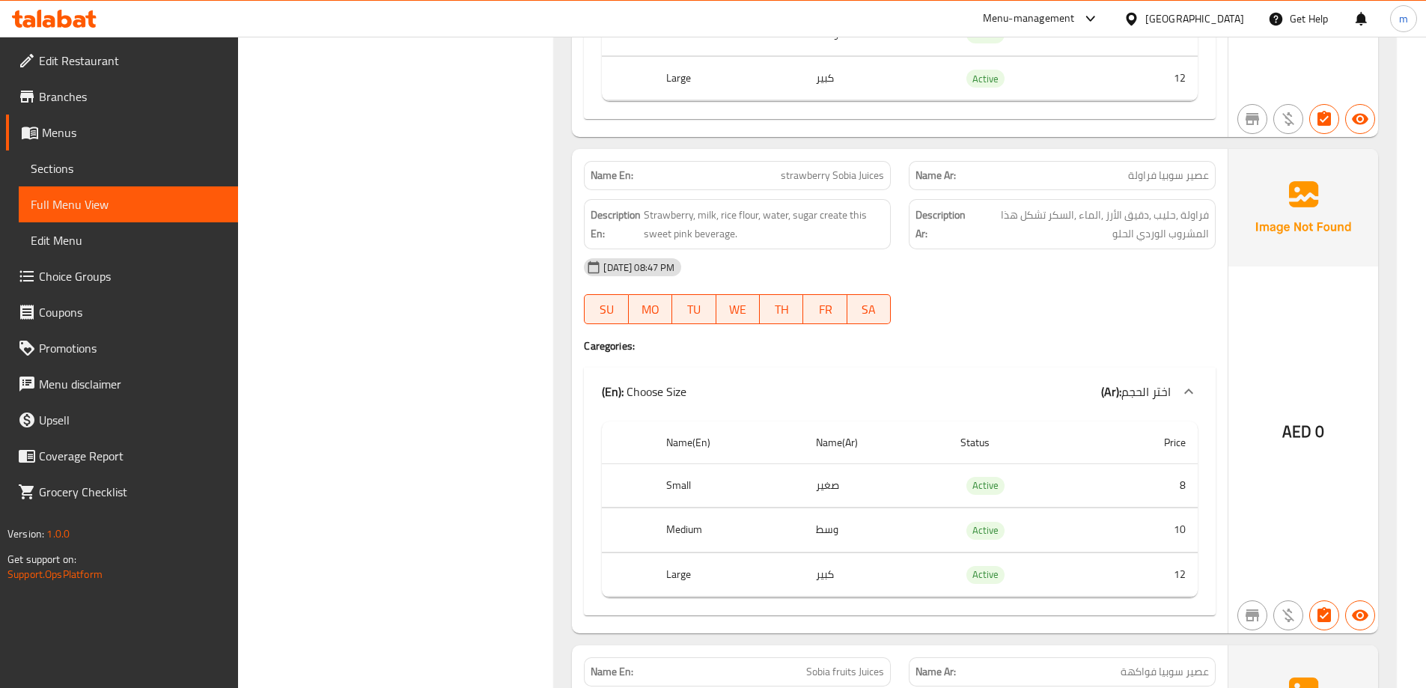
scroll to position [1123, 0]
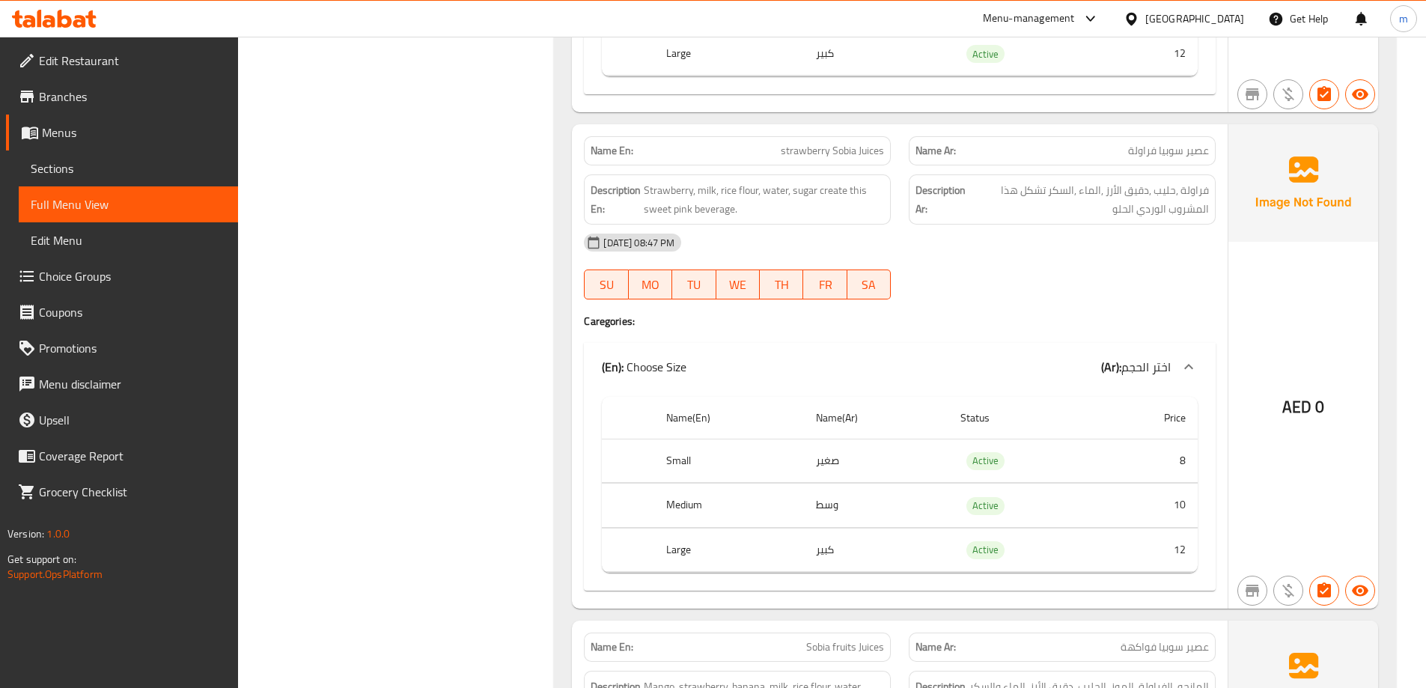
click at [88, 143] on link "Menus" at bounding box center [122, 133] width 232 height 36
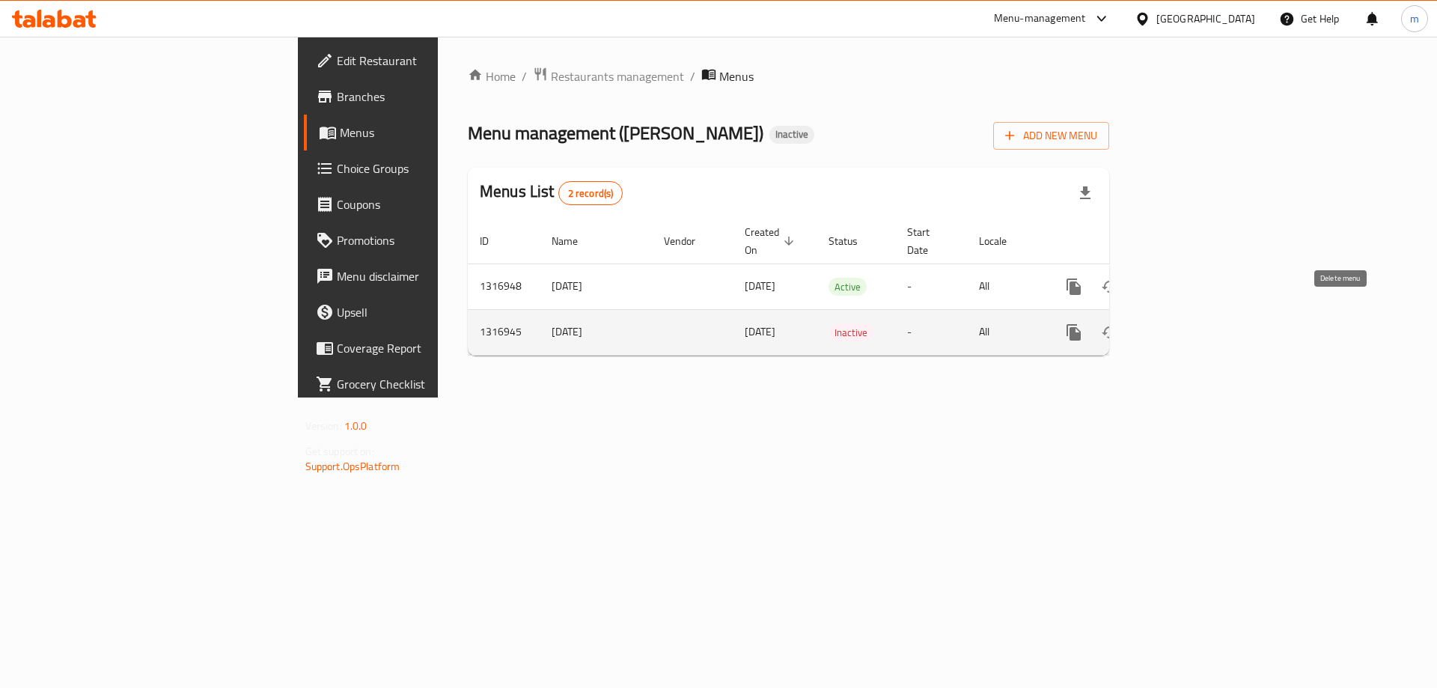
click at [1151, 326] on icon "enhanced table" at bounding box center [1146, 332] width 10 height 13
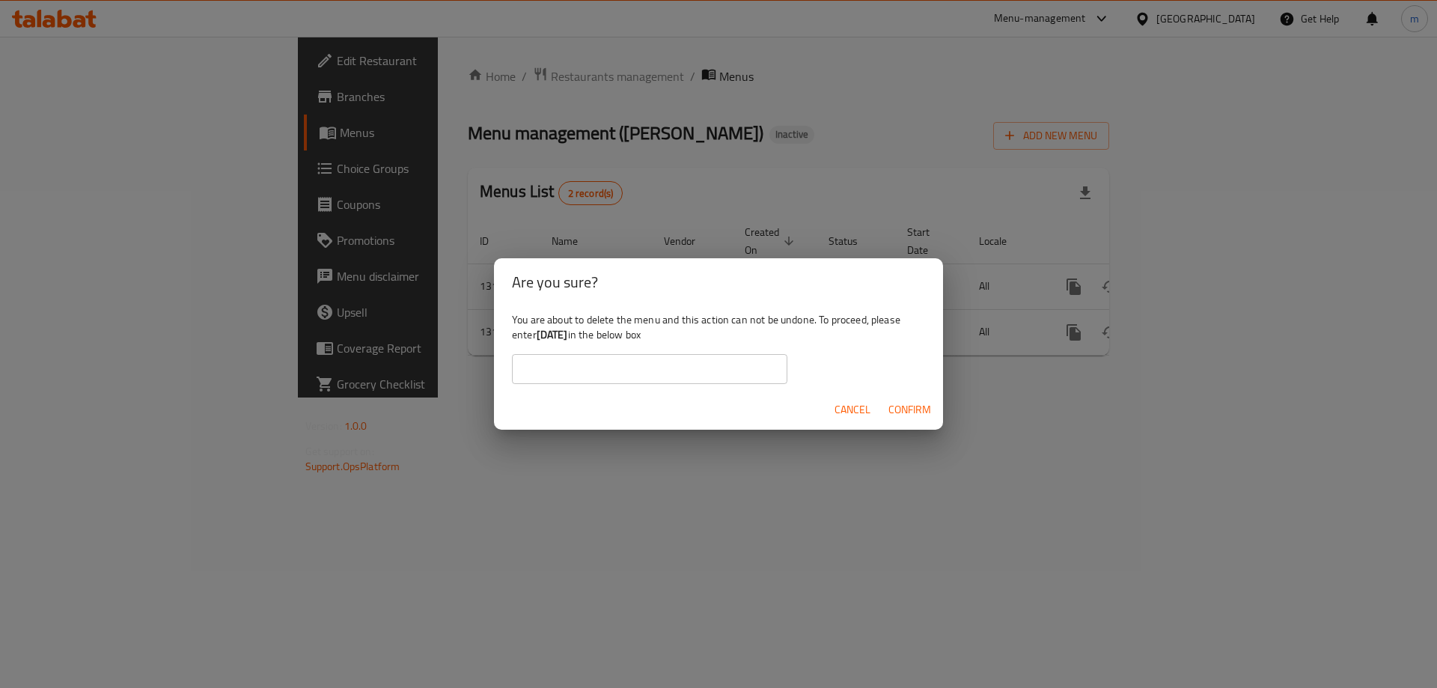
drag, startPoint x: 540, startPoint y: 335, endPoint x: 596, endPoint y: 340, distance: 56.3
click at [596, 340] on div "You are about to delete the menu and this action can not be undone. To proceed,…" at bounding box center [718, 348] width 449 height 84
copy b "[DATE]"
click at [599, 364] on input "text" at bounding box center [649, 369] width 275 height 30
paste input "[DATE]"
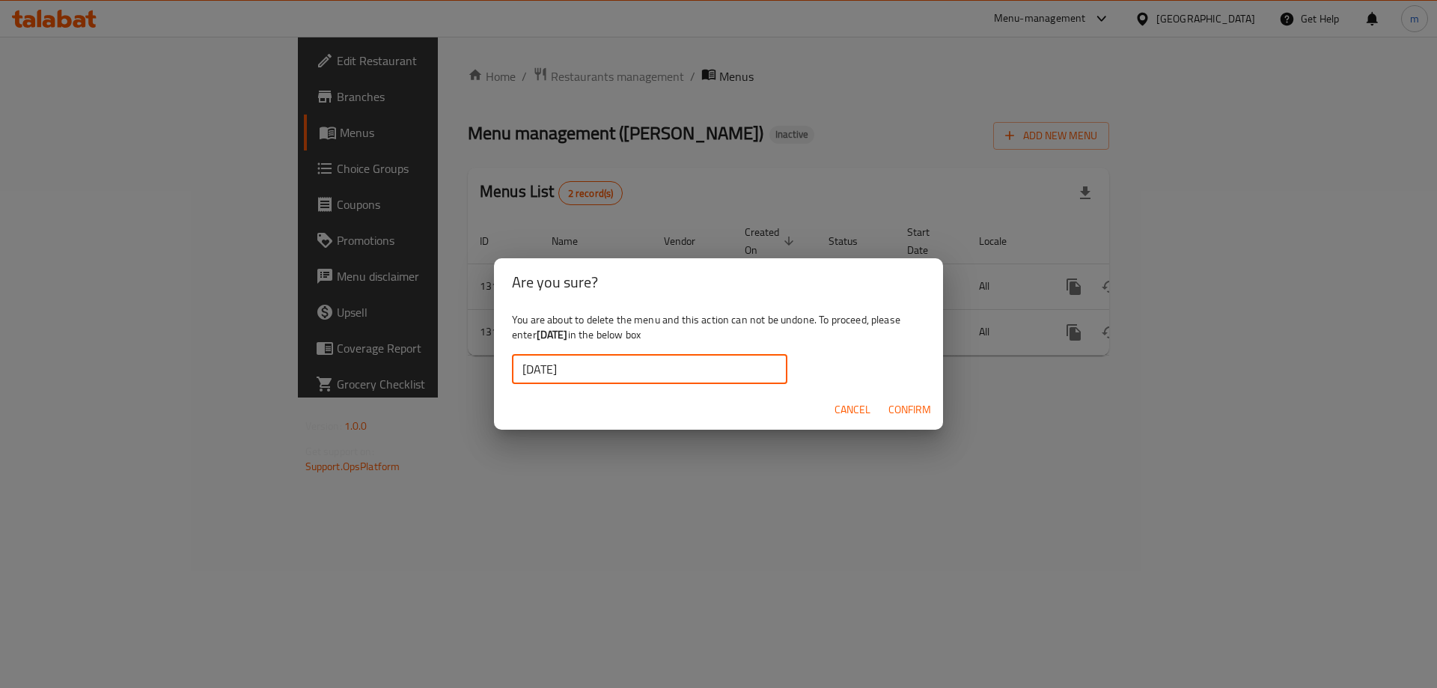
type input "[DATE]"
click at [911, 407] on span "Confirm" at bounding box center [909, 409] width 43 height 19
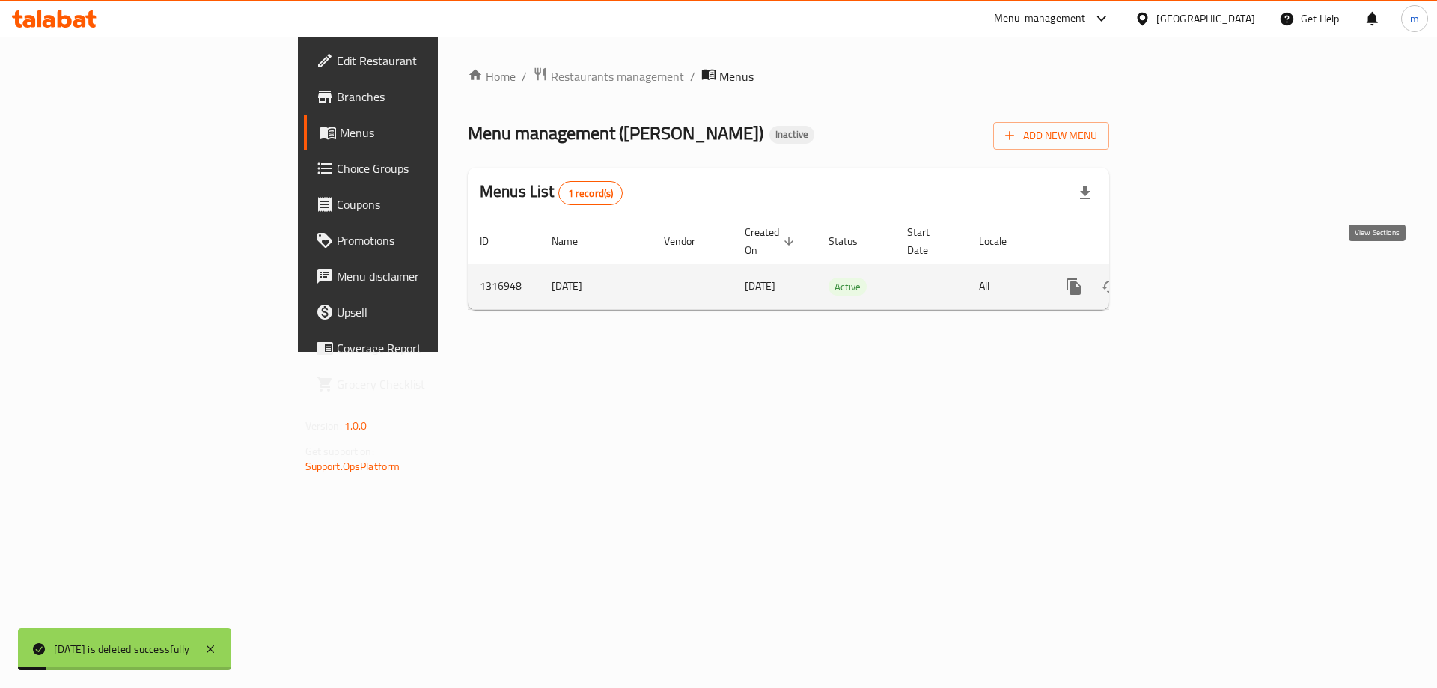
click at [1191, 278] on icon "enhanced table" at bounding box center [1182, 287] width 18 height 18
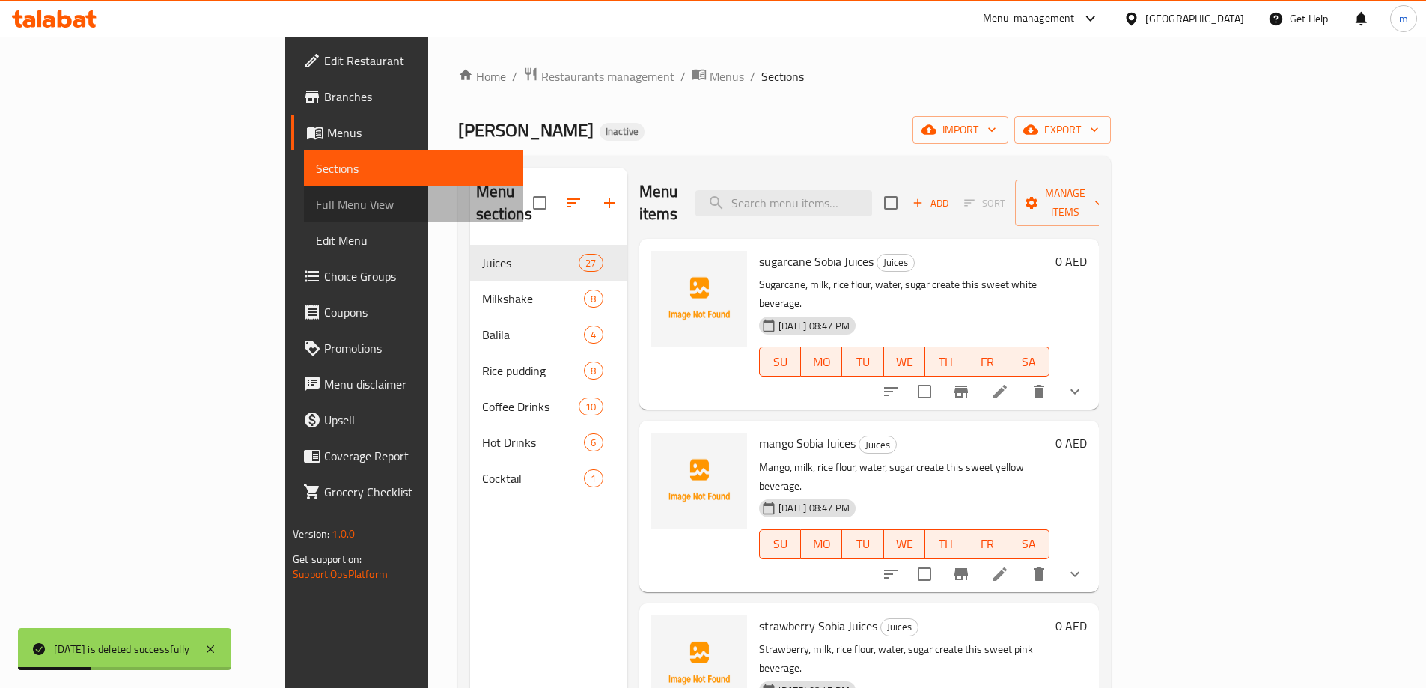
click at [304, 219] on link "Full Menu View" at bounding box center [413, 204] width 219 height 36
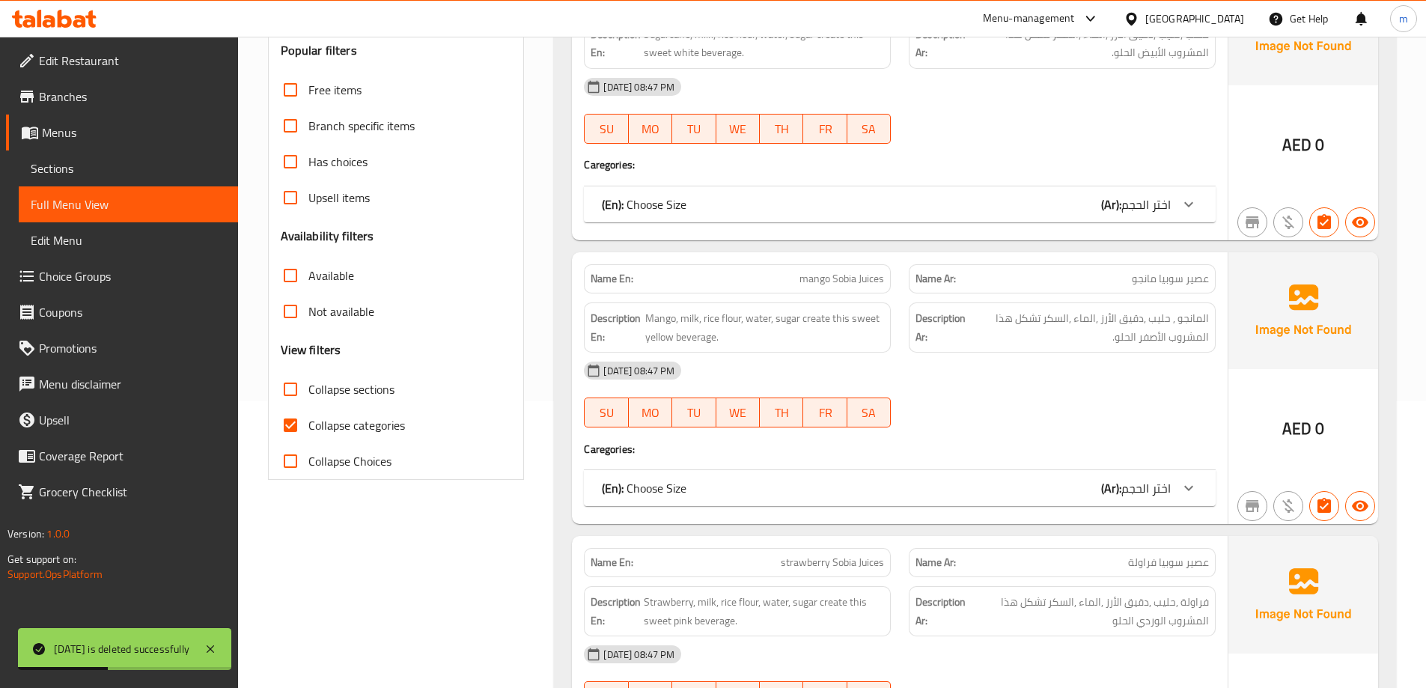
scroll to position [299, 0]
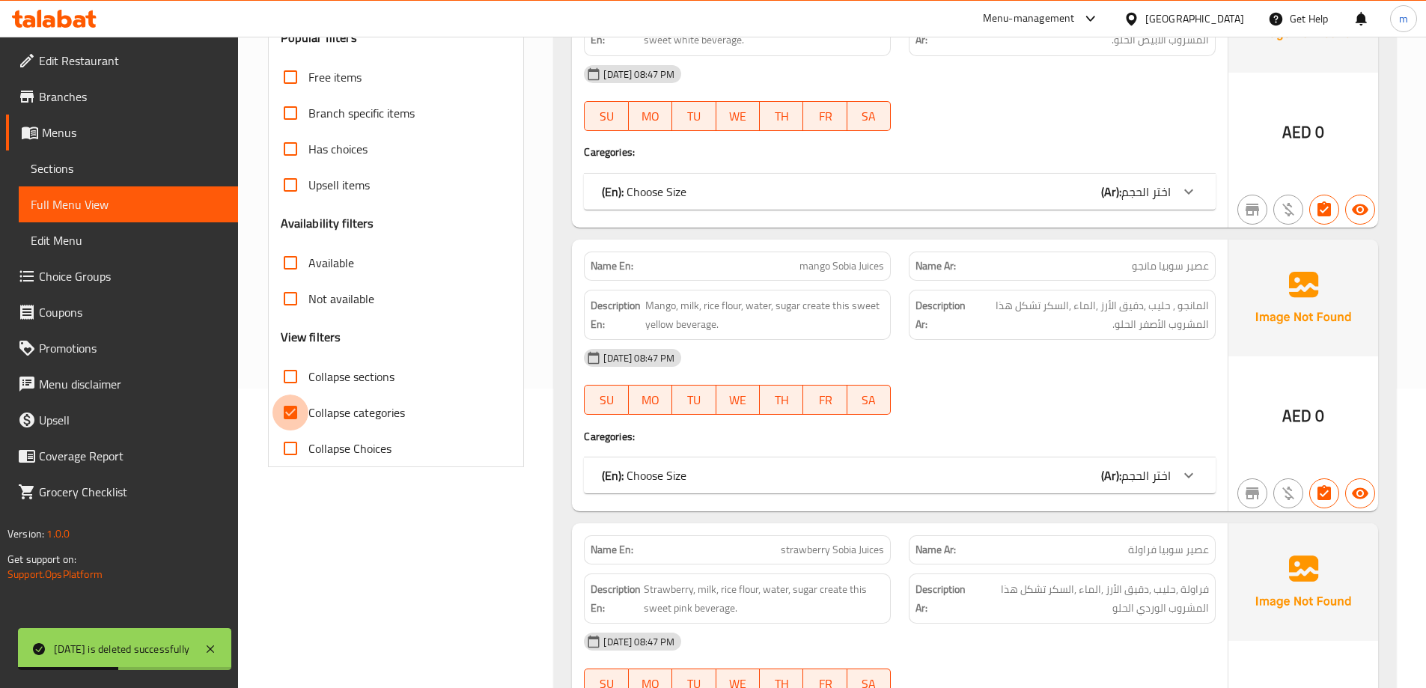
click at [283, 412] on input "Collapse categories" at bounding box center [290, 412] width 36 height 36
checkbox input "false"
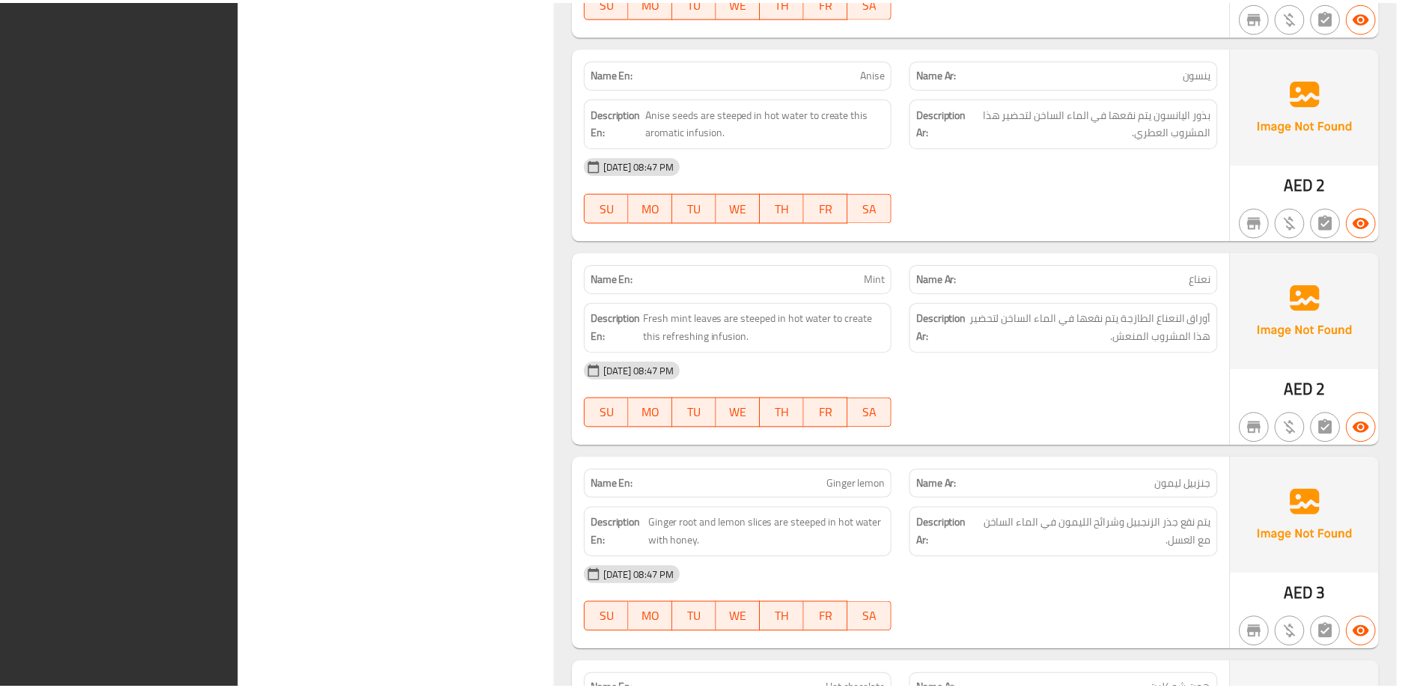
scroll to position [23626, 0]
